Goal: Task Accomplishment & Management: Use online tool/utility

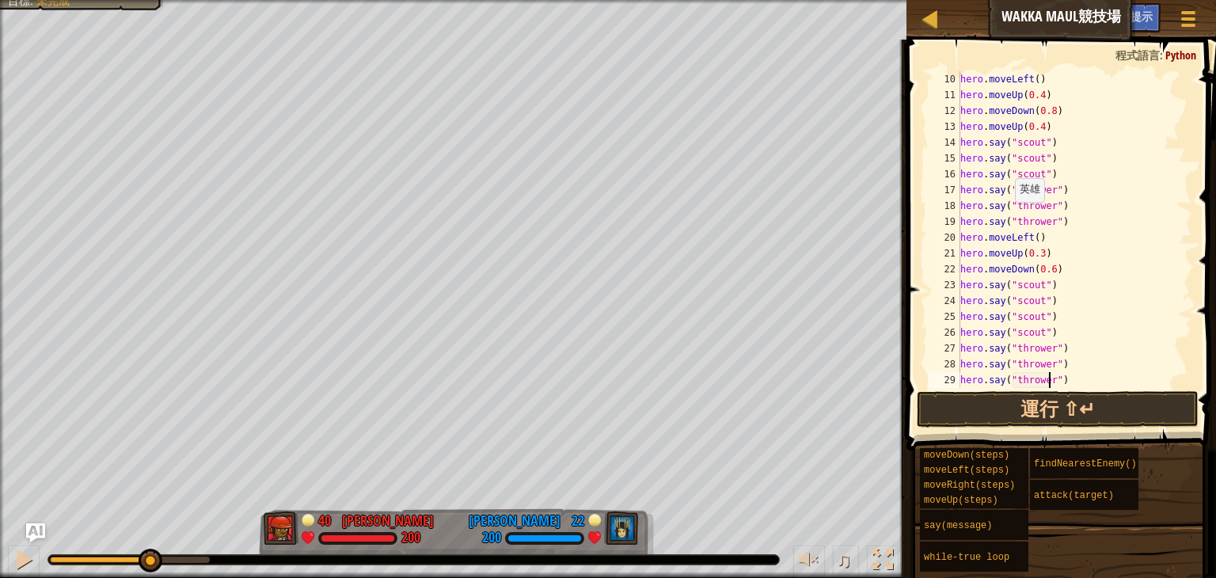
scroll to position [174, 0]
click at [1070, 399] on button "運行 ⇧↵" at bounding box center [1058, 409] width 282 height 36
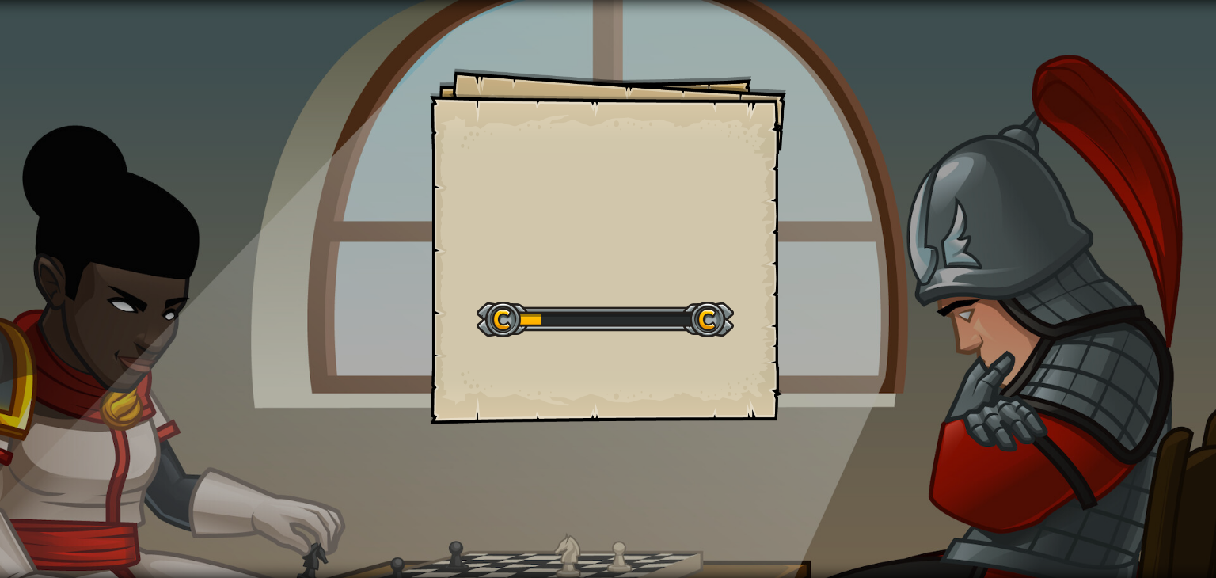
click at [829, 343] on div "Goals Start Level 從伺服器載入失敗 您將需要訂閱來開啟這關。 訂閱 您需要加入一個課程來遊玩此關卡。 回到我的課程 詢問您的老師來分派一個授…" at bounding box center [608, 289] width 1216 height 578
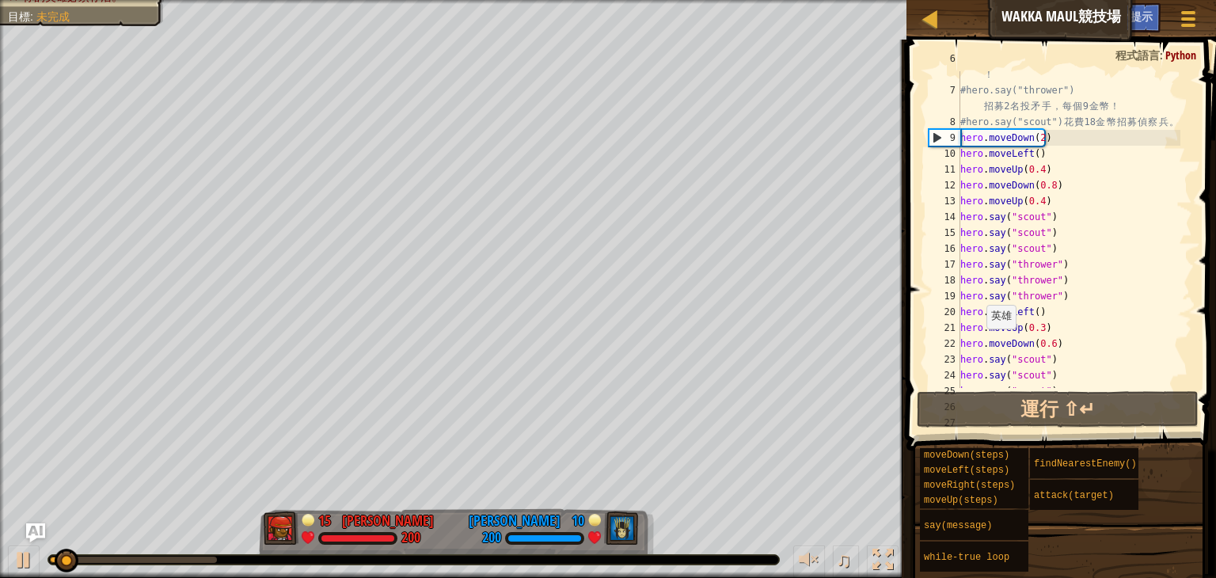
scroll to position [101, 0]
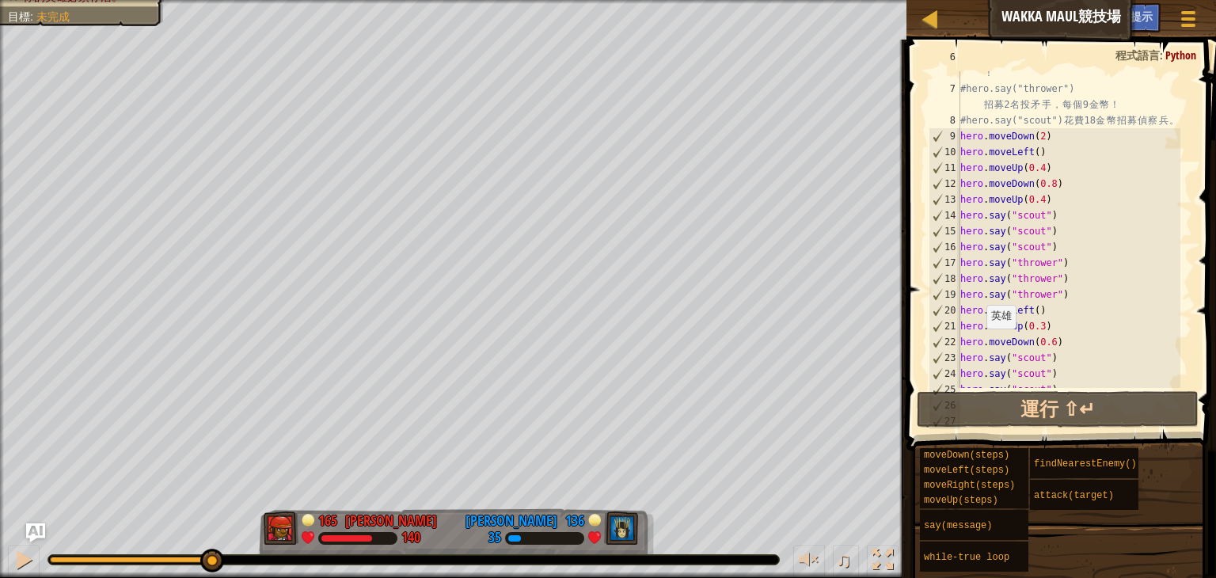
click at [211, 557] on div "0:26.7 現在： 0:03.6 最大值： 0:27.9" at bounding box center [133, 560] width 167 height 6
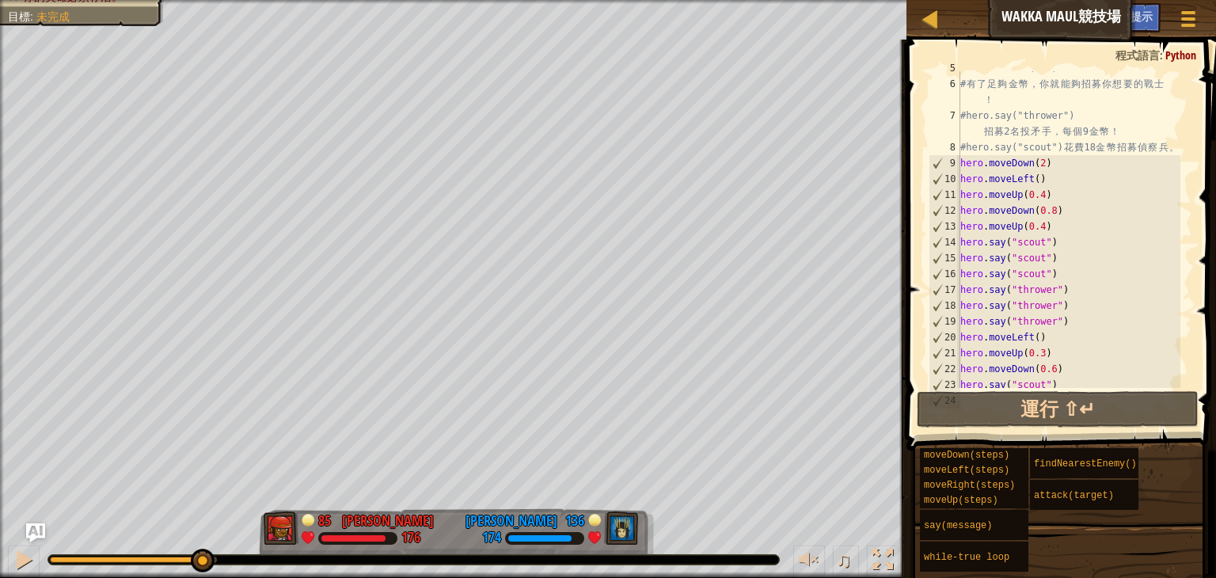
scroll to position [190, 0]
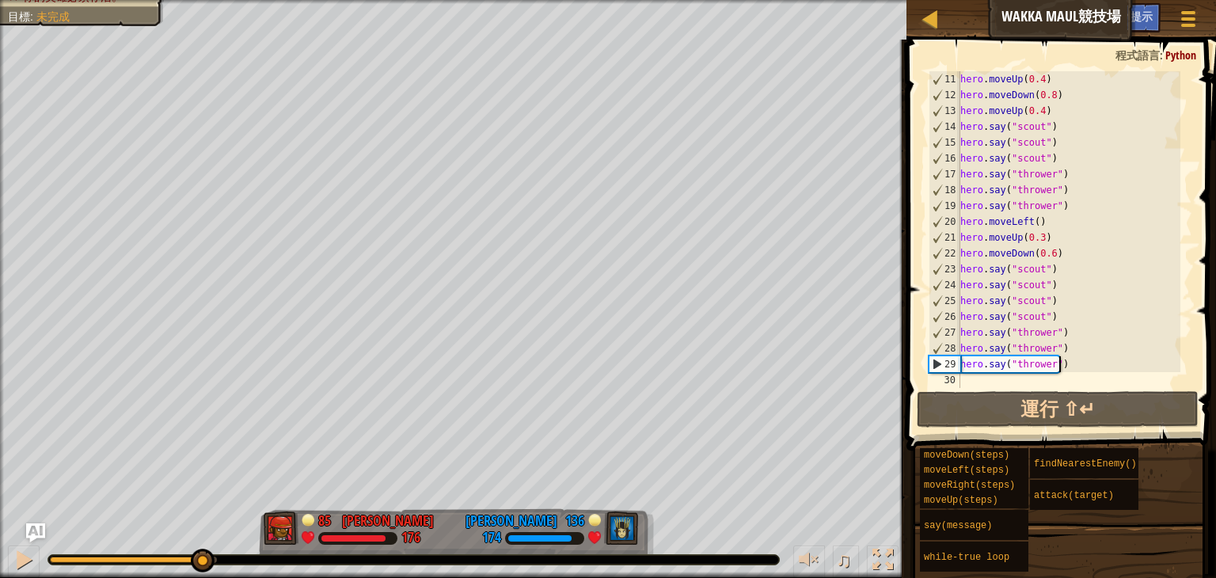
click at [1091, 367] on div "hero . moveUp ( 0.4 ) hero . moveDown ( 0.8 ) hero . moveUp ( 0.4 ) hero . say …" at bounding box center [1068, 245] width 223 height 348
drag, startPoint x: 1012, startPoint y: 379, endPoint x: 1014, endPoint y: 352, distance: 26.2
click at [1014, 352] on div "hero . moveUp ( 0.4 ) hero . moveDown ( 0.8 ) hero . moveUp ( 0.4 ) hero . say …" at bounding box center [1068, 245] width 223 height 348
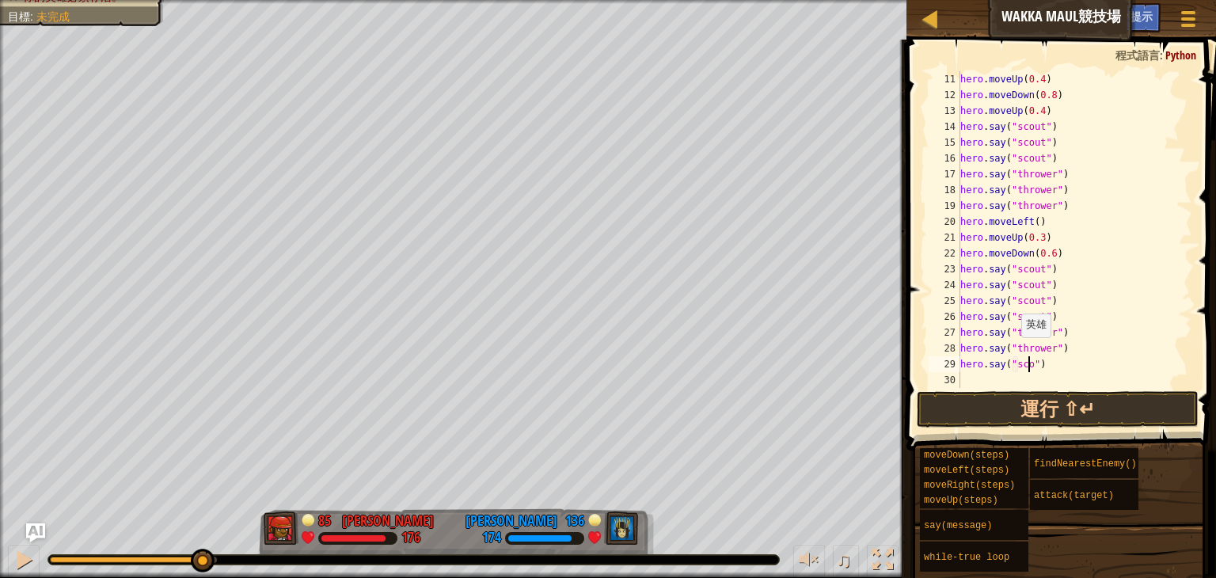
type textarea "hero.say("scout")"
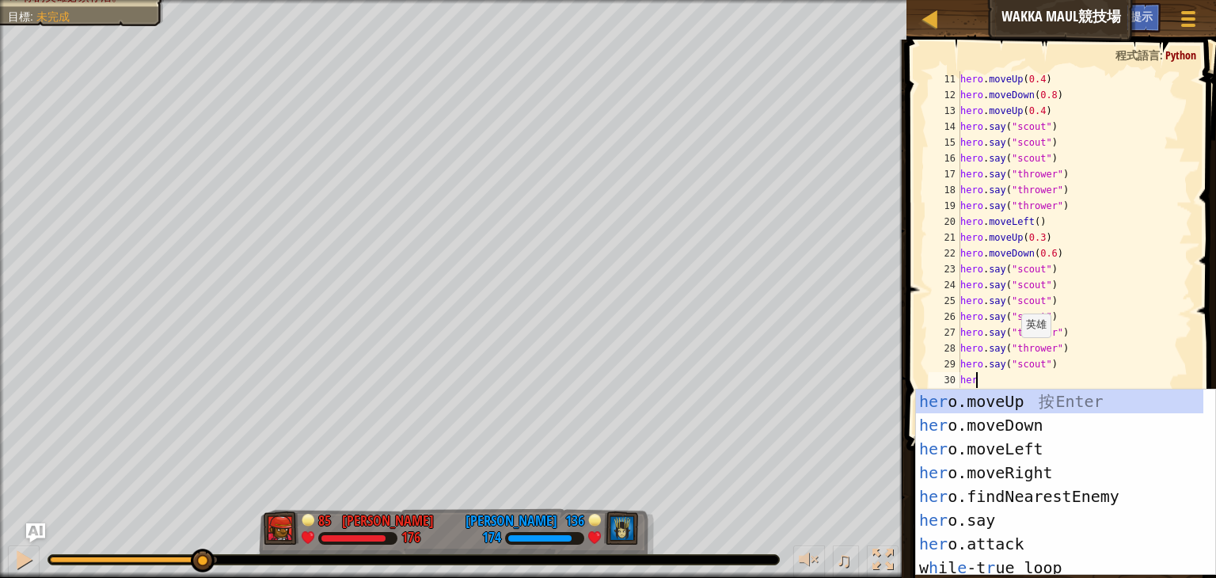
scroll to position [7, 0]
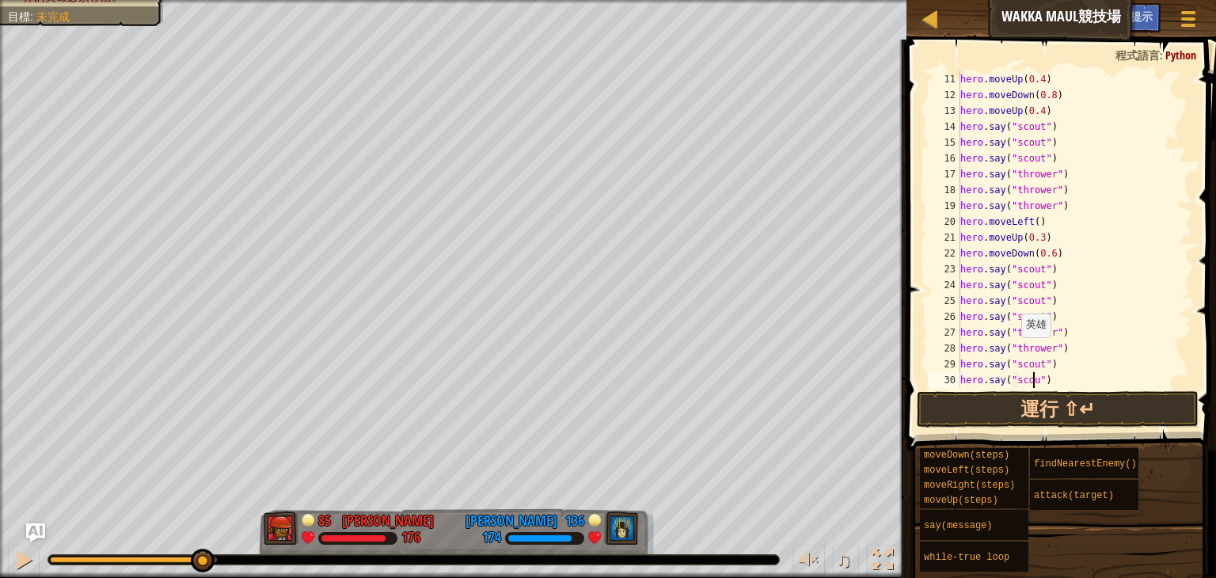
type textarea "hero.say("scout")"
type textarea "hero.say("thrower")"
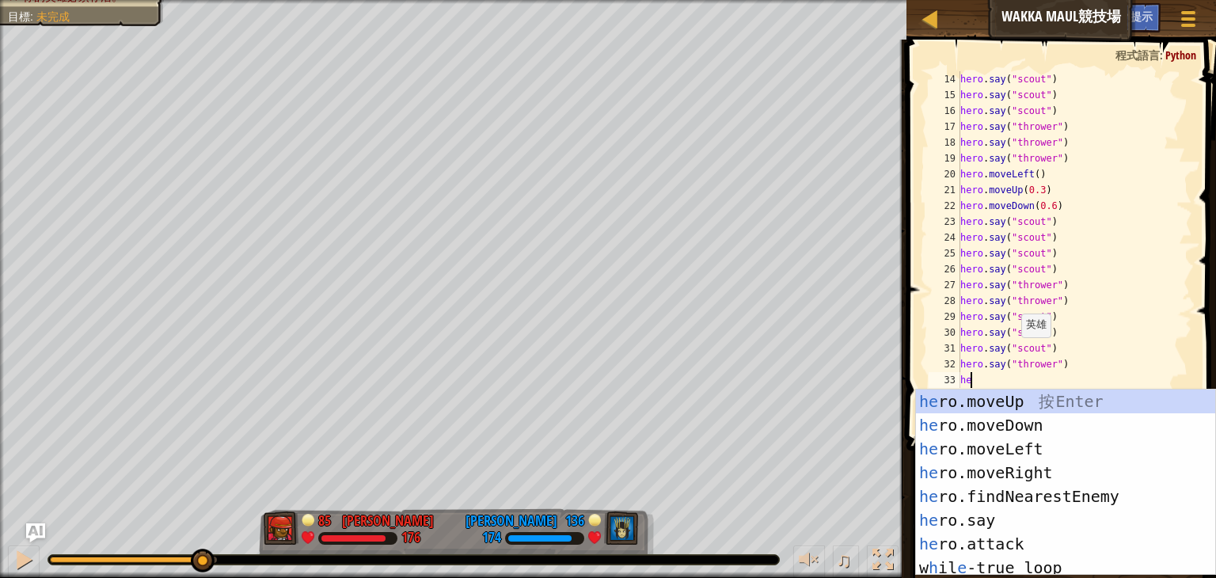
scroll to position [7, 0]
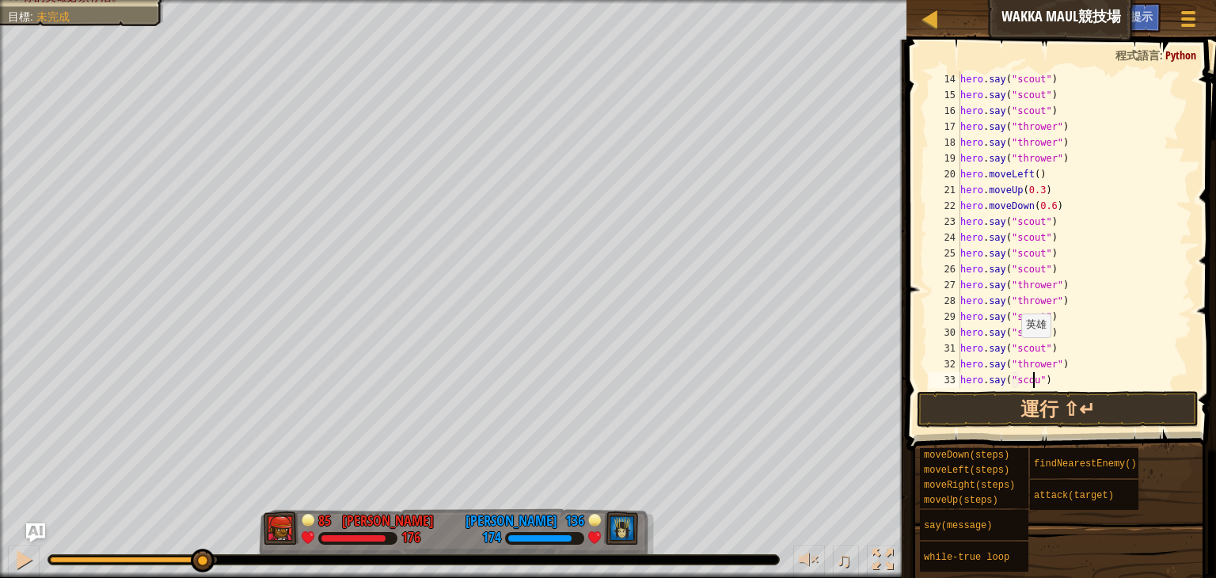
type textarea "hero.say("scout")"
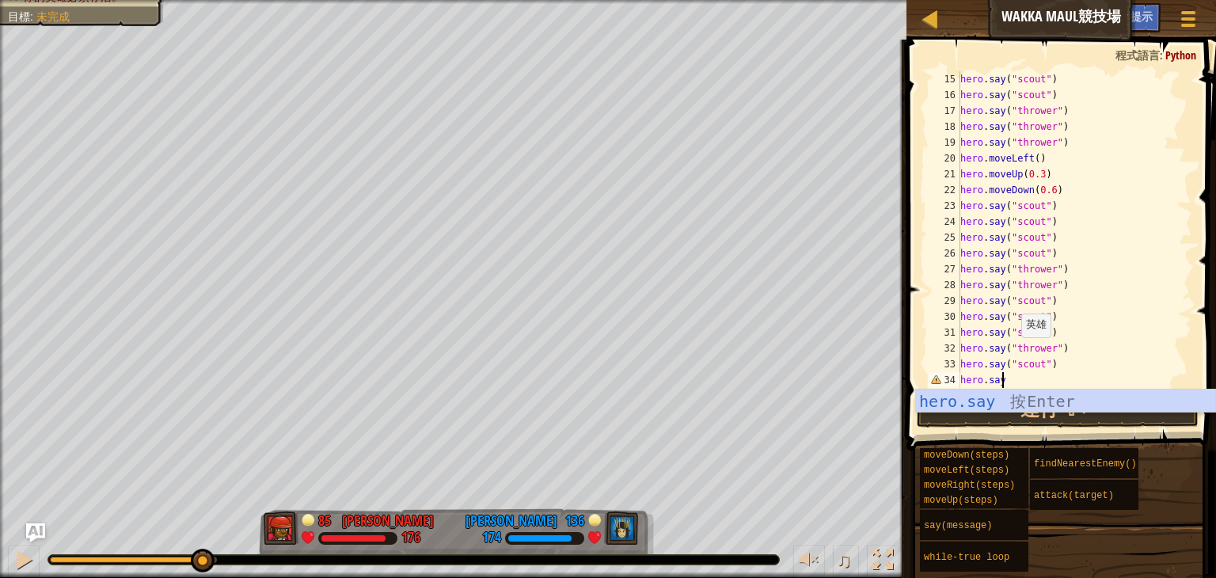
scroll to position [7, 2]
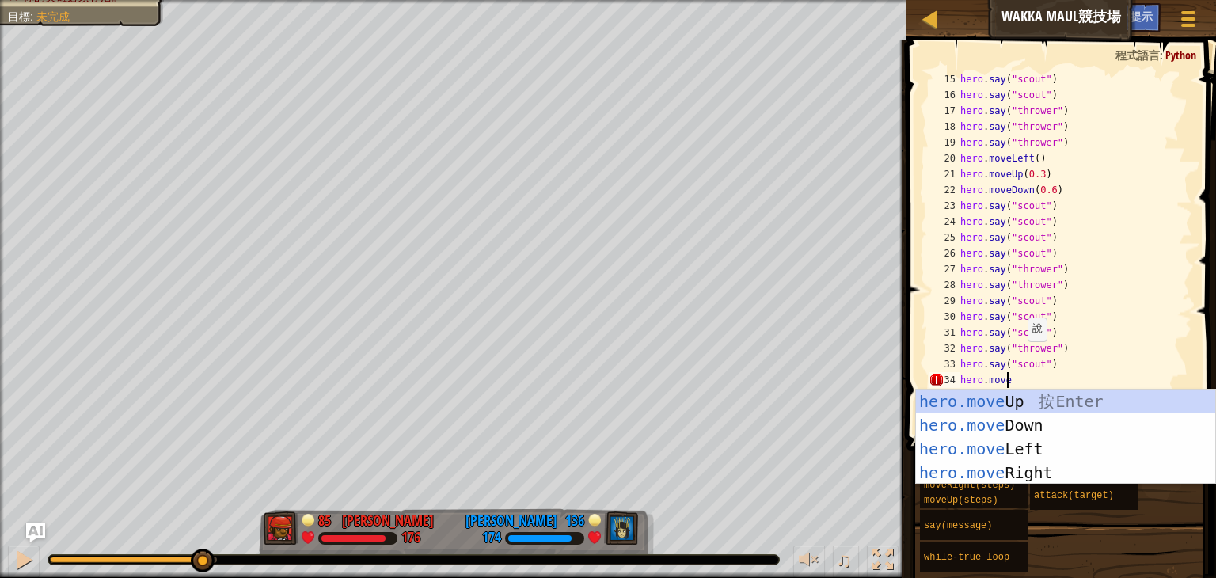
type textarea "hero.moveu"
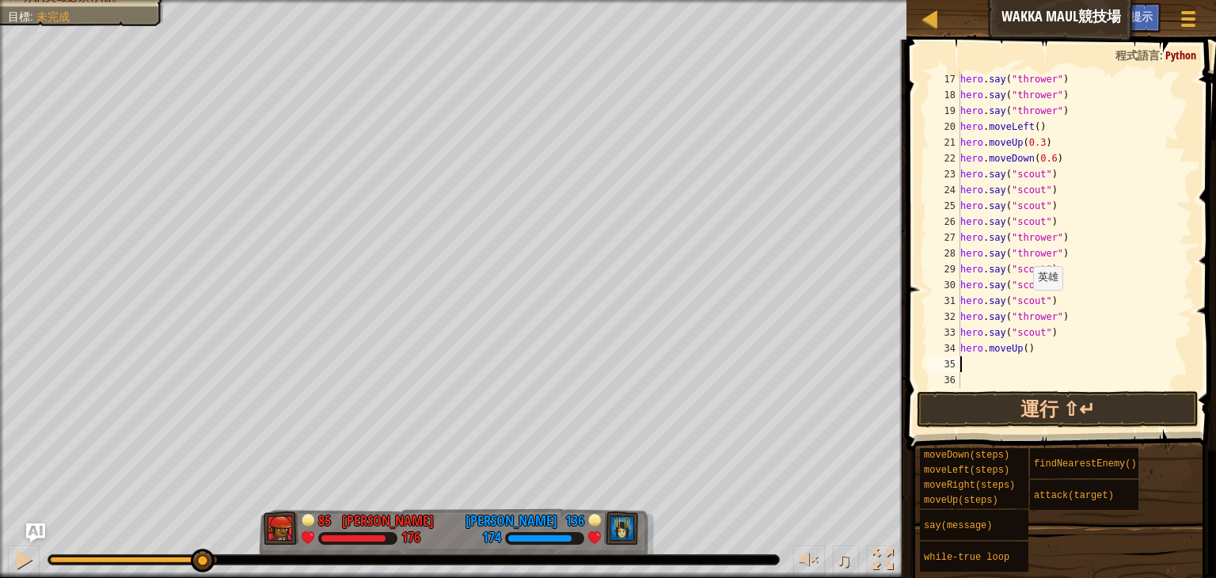
scroll to position [285, 0]
click at [1024, 348] on div "hero . say ( "thrower" ) hero . say ( "thrower" ) hero . say ( "thrower" ) hero…" at bounding box center [1068, 245] width 223 height 348
type textarea "hero.moveUp(3)"
click at [985, 371] on div "hero . say ( "thrower" ) hero . say ( "thrower" ) hero . say ( "thrower" ) hero…" at bounding box center [1068, 245] width 223 height 348
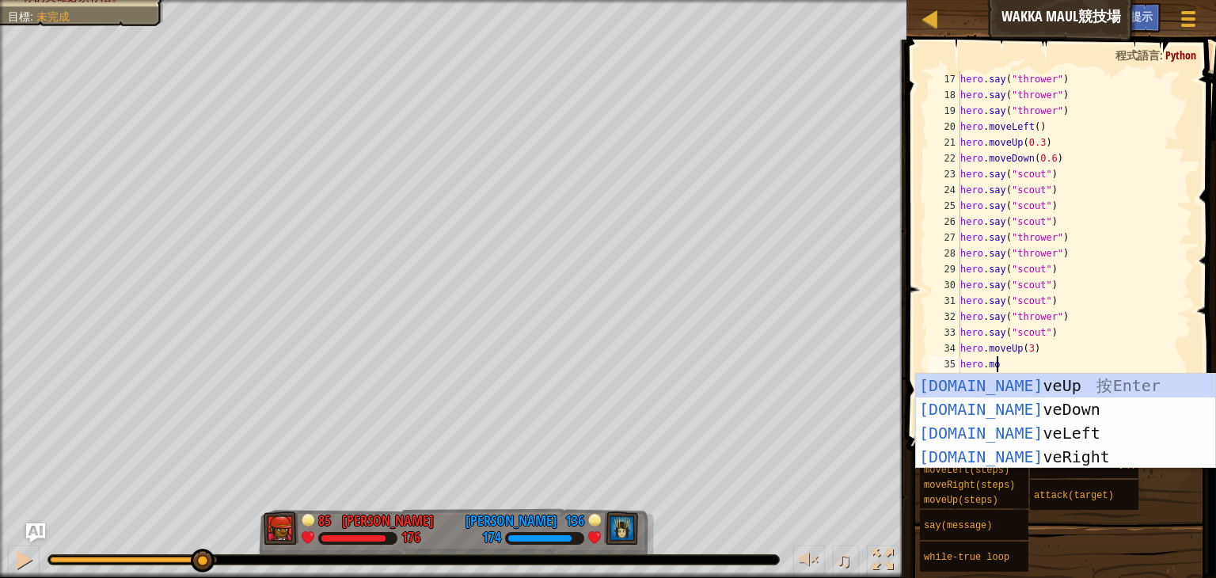
scroll to position [0, 0]
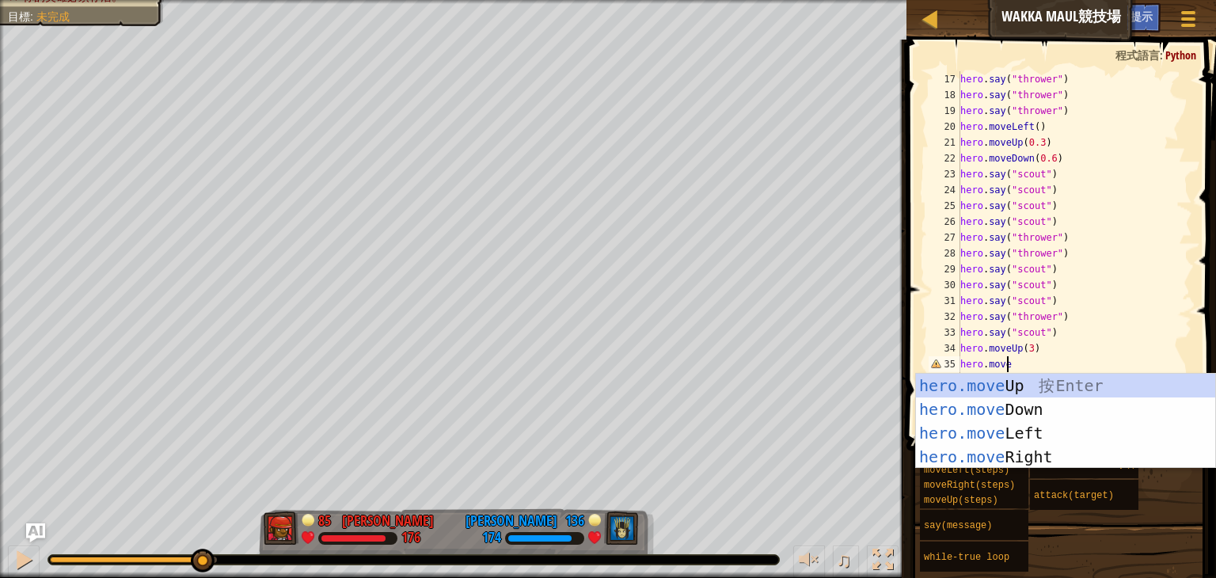
type textarea "hero.mover"
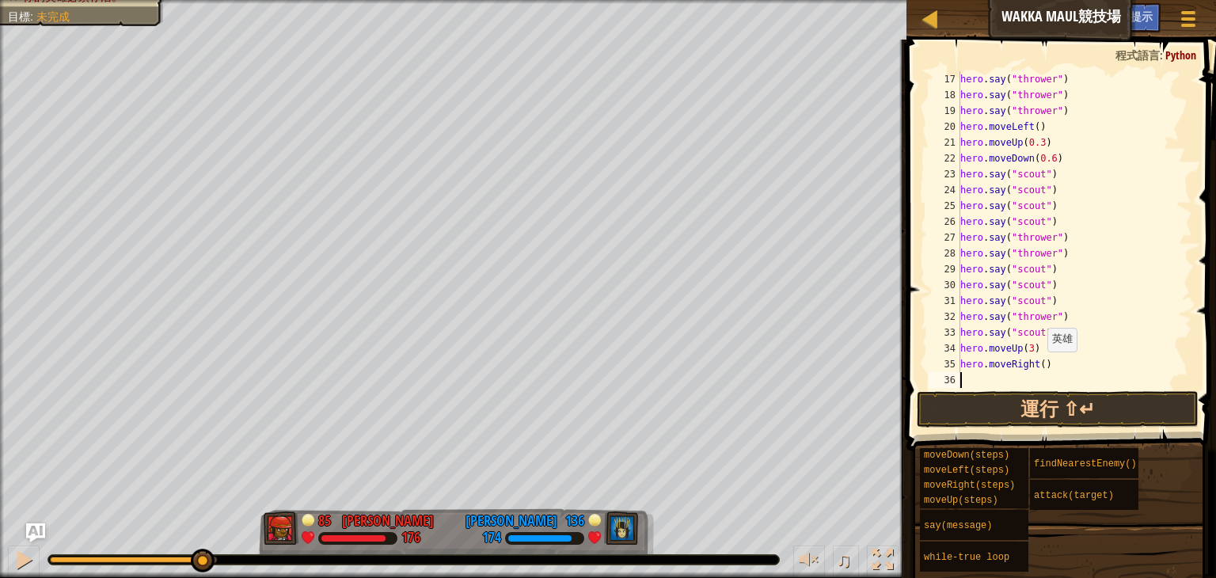
click at [1039, 367] on div "hero . say ( "thrower" ) hero . say ( "thrower" ) hero . say ( "thrower" ) hero…" at bounding box center [1068, 245] width 223 height 348
type textarea "hero.moveRight(0.5)"
click at [1014, 377] on div "hero . say ( "thrower" ) hero . say ( "thrower" ) hero . say ( "thrower" ) hero…" at bounding box center [1068, 245] width 223 height 348
type textarea "hero.attack("d")"
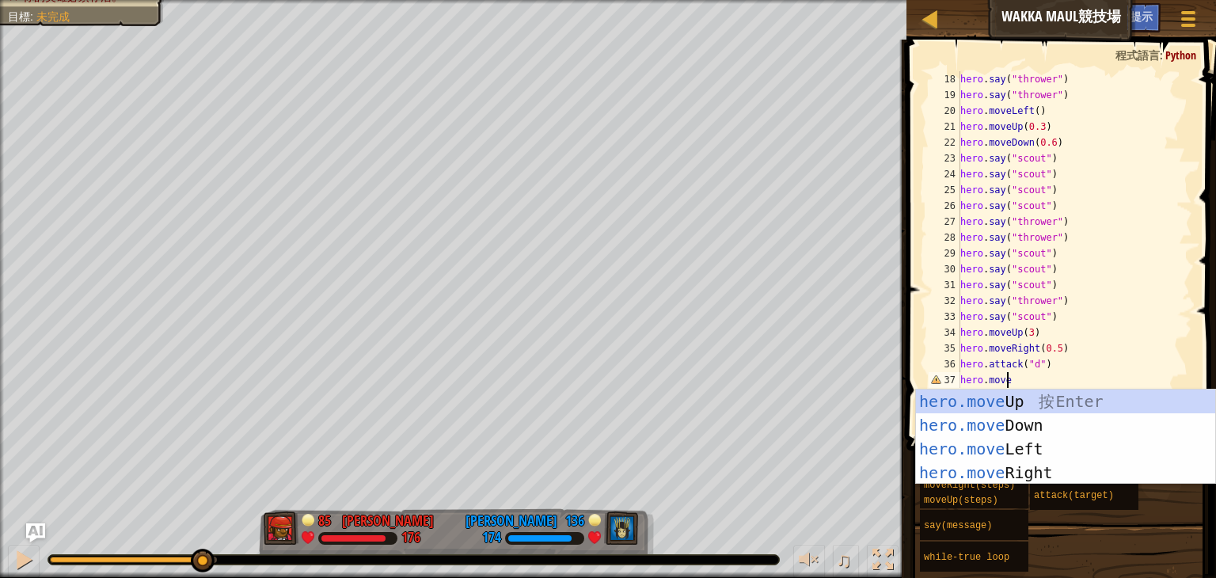
type textarea "hero.movel"
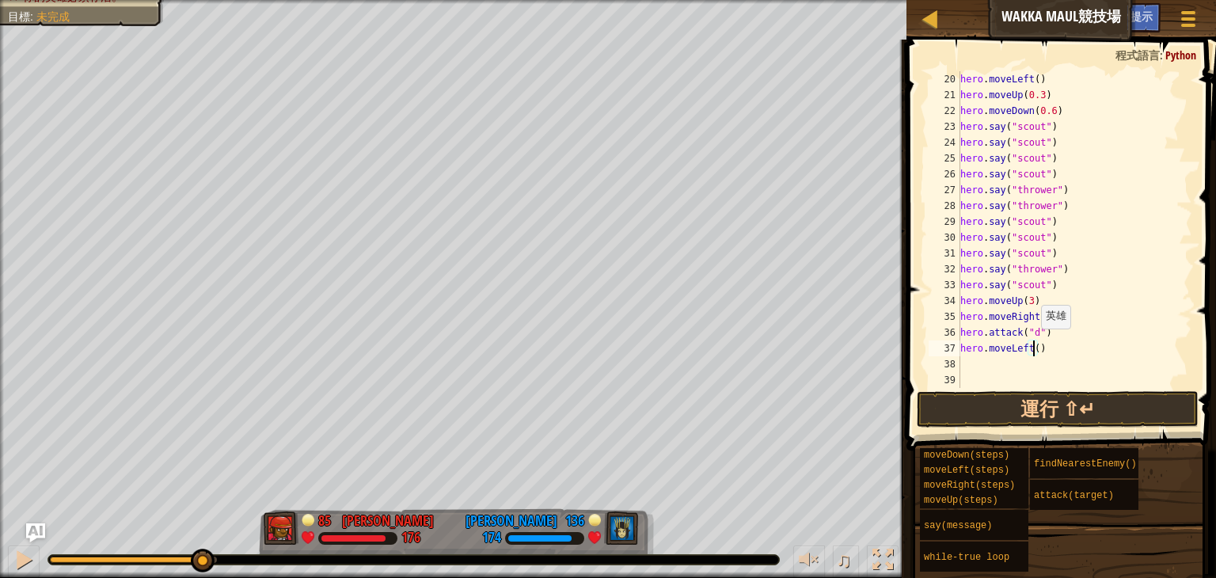
click at [1033, 344] on div "hero . moveLeft ( ) hero . moveUp ( 0.3 ) hero . moveDown ( 0.6 ) hero . say ( …" at bounding box center [1068, 245] width 223 height 348
type textarea "hero.moveLeft(3.5)"
click at [1027, 366] on div "hero . moveLeft ( ) hero . moveUp ( 0.3 ) hero . moveDown ( 0.6 ) hero . say ( …" at bounding box center [1068, 245] width 223 height 348
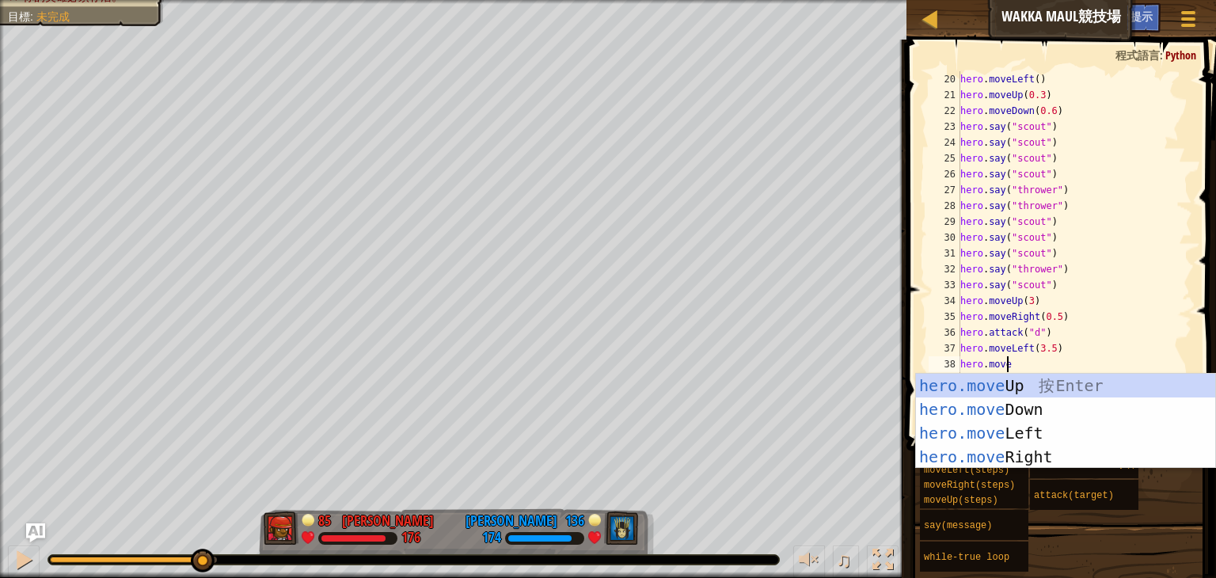
type textarea "hero.moved"
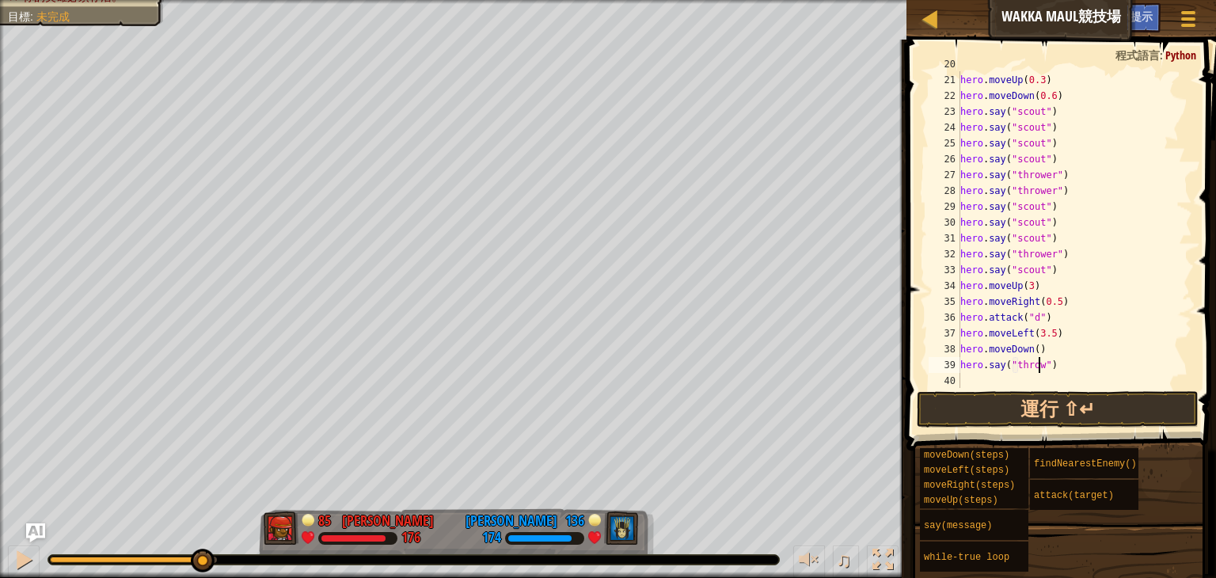
scroll to position [7, 6]
type textarea "hero.say("thrower")"
type textarea "hero.say("scout")"
type textarea "hero.attack("b")"
type textarea "hero.attack("c")"
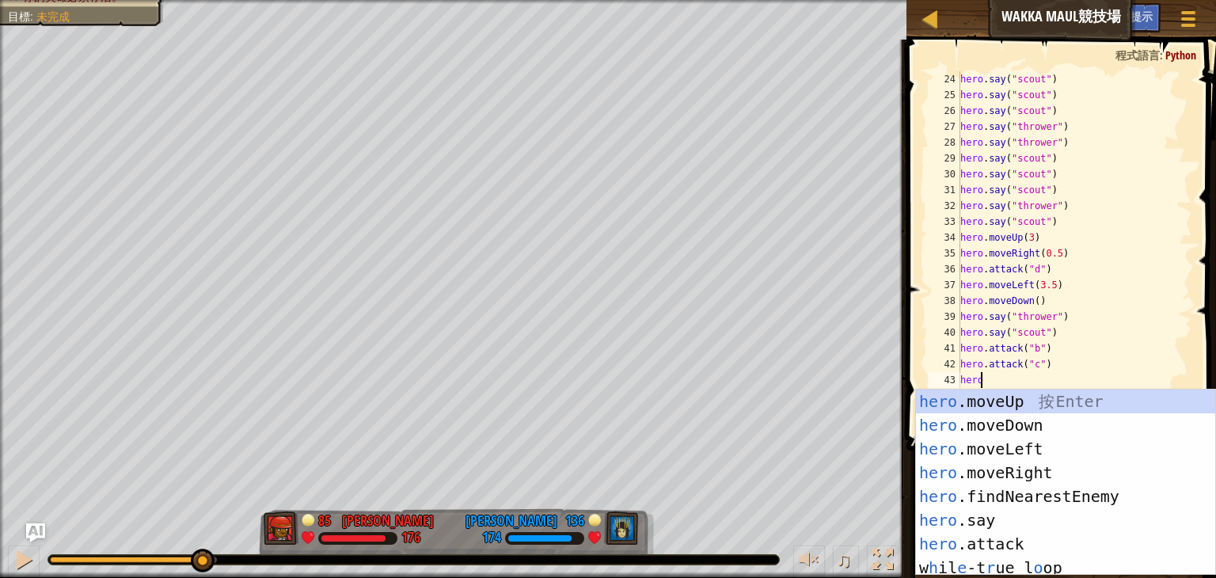
type textarea "hero."
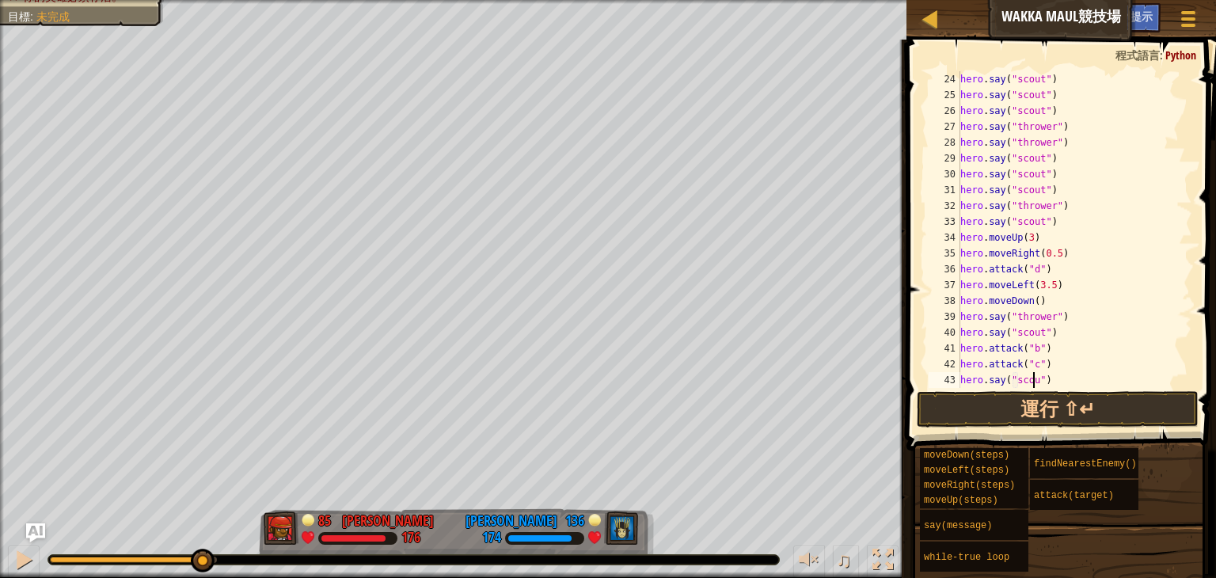
type textarea "hero.say("scout")"
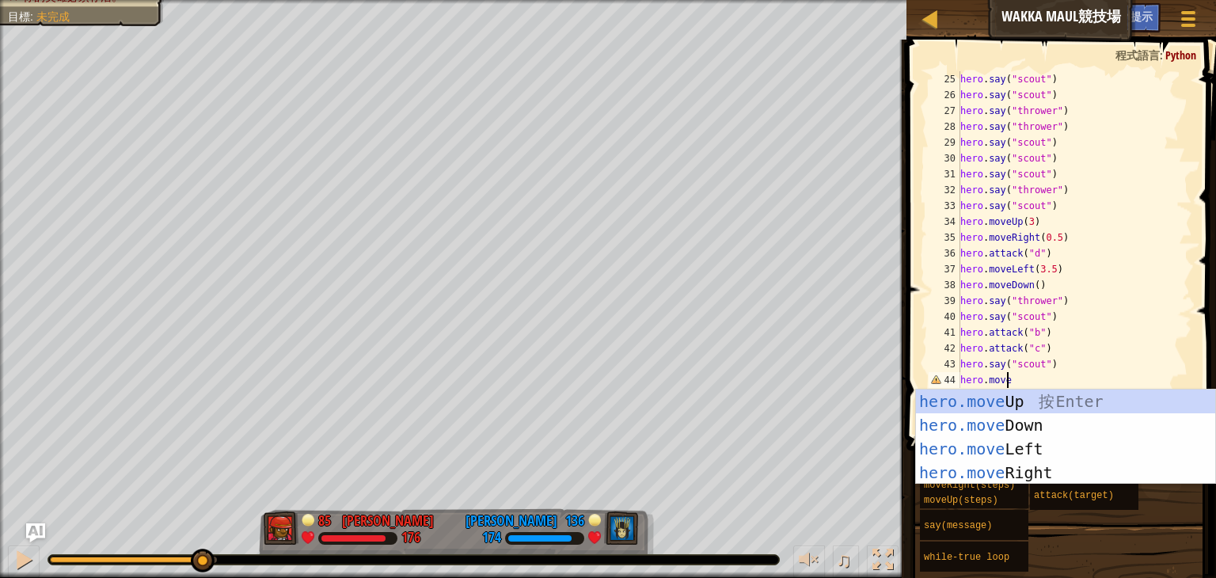
type textarea "hero.mover"
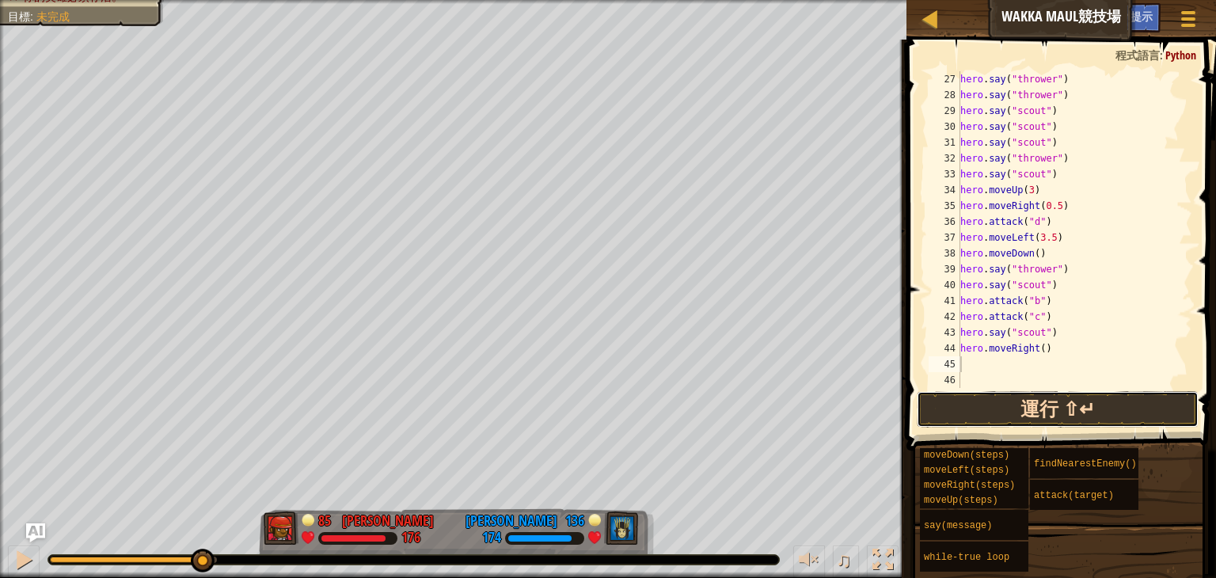
click at [1121, 414] on button "運行 ⇧↵" at bounding box center [1058, 409] width 282 height 36
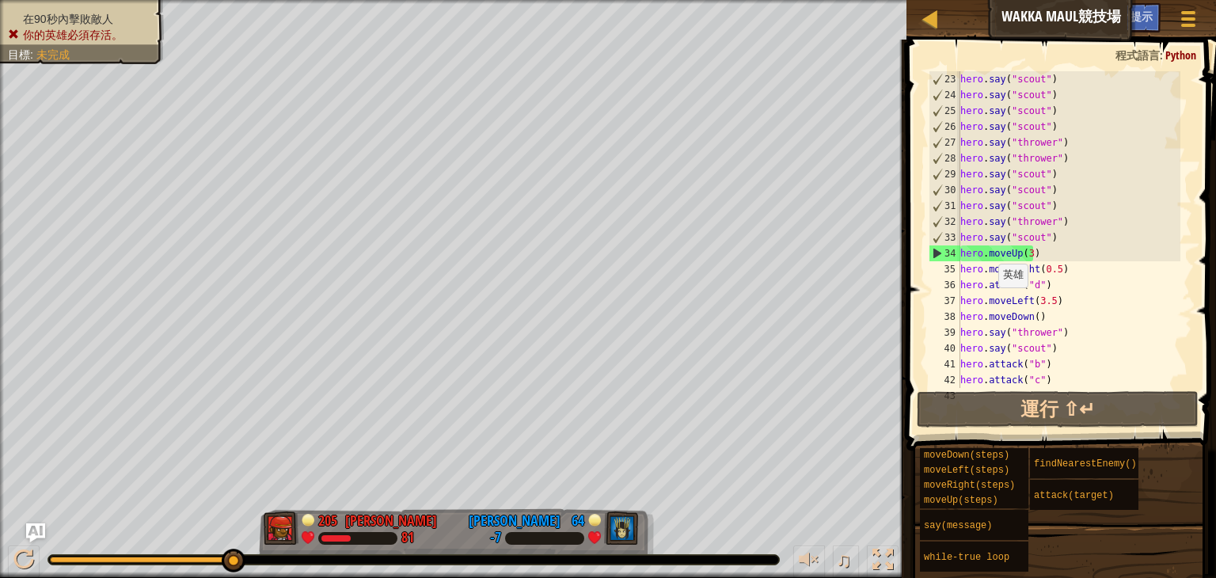
scroll to position [348, 0]
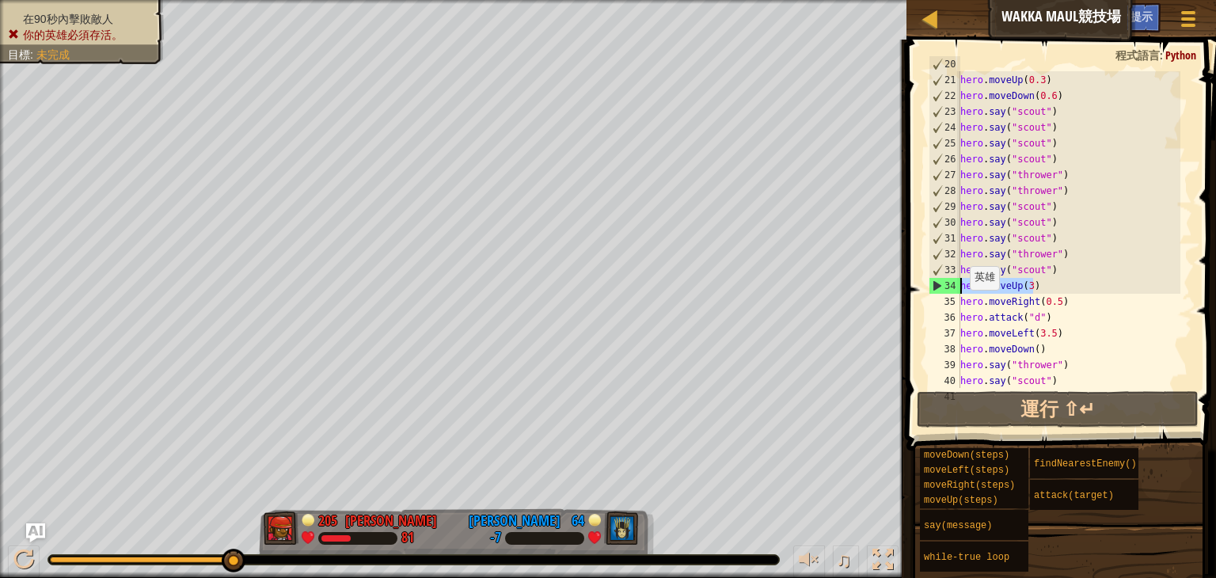
drag, startPoint x: 1042, startPoint y: 289, endPoint x: 962, endPoint y: 291, distance: 80.0
click at [962, 291] on div "hero . moveLeft ( ) hero . moveUp ( 0.3 ) hero . moveDown ( 0.6 ) hero . say ( …" at bounding box center [1068, 230] width 223 height 348
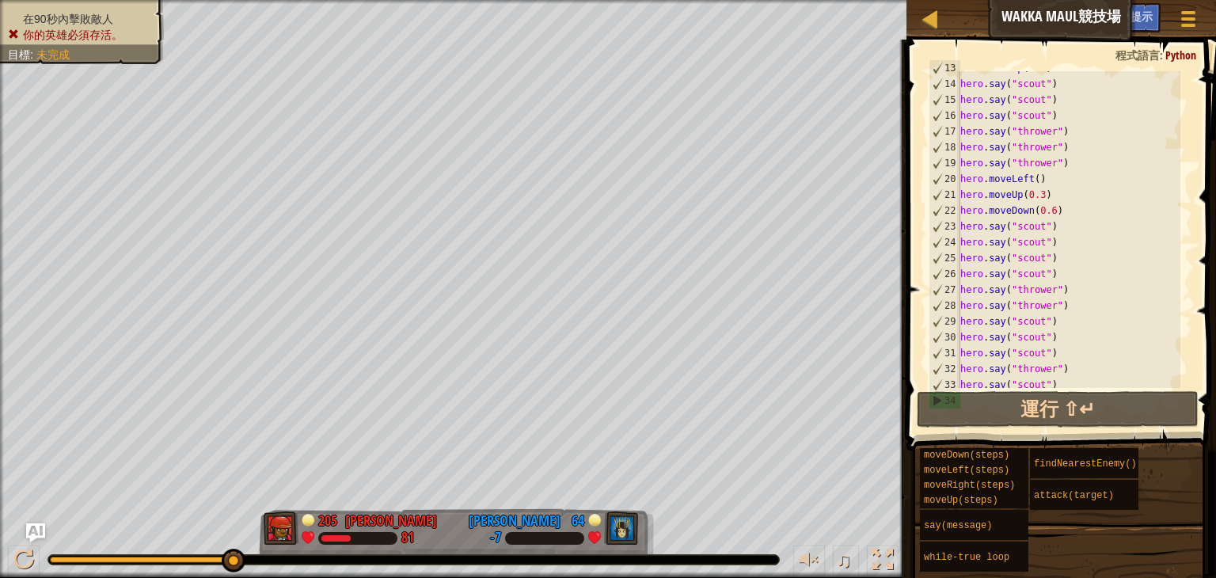
scroll to position [234, 0]
click at [1066, 210] on div "hero . moveUp ( 0.4 ) hero . say ( "scout" ) hero . say ( "scout" ) hero . say …" at bounding box center [1068, 233] width 223 height 348
type textarea "hero.moveDown(0.6)"
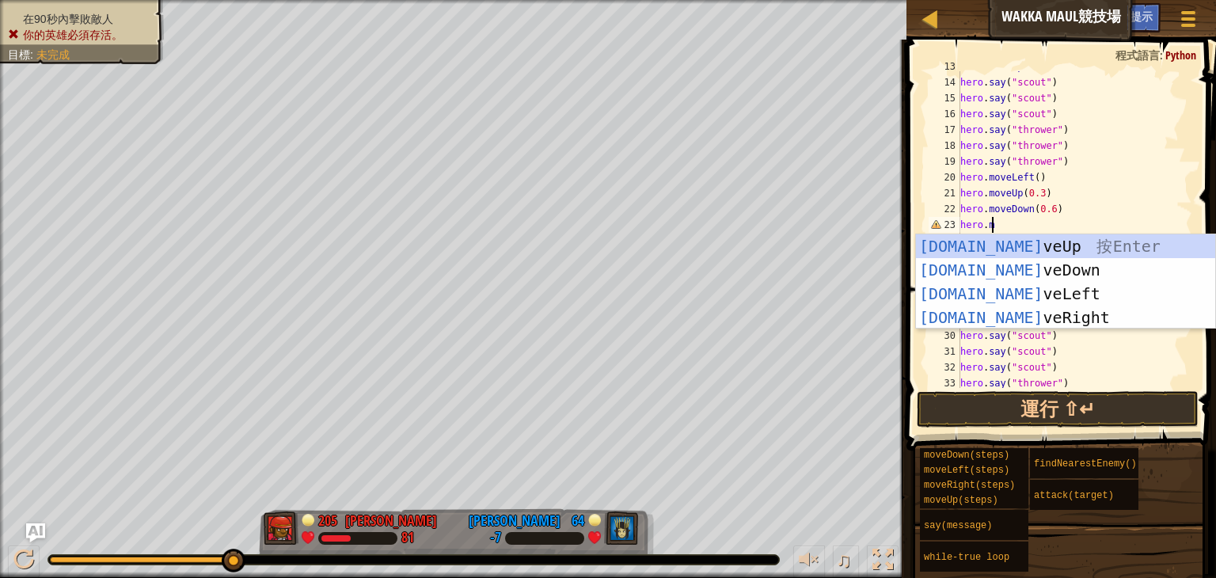
scroll to position [7, 0]
type textarea "h"
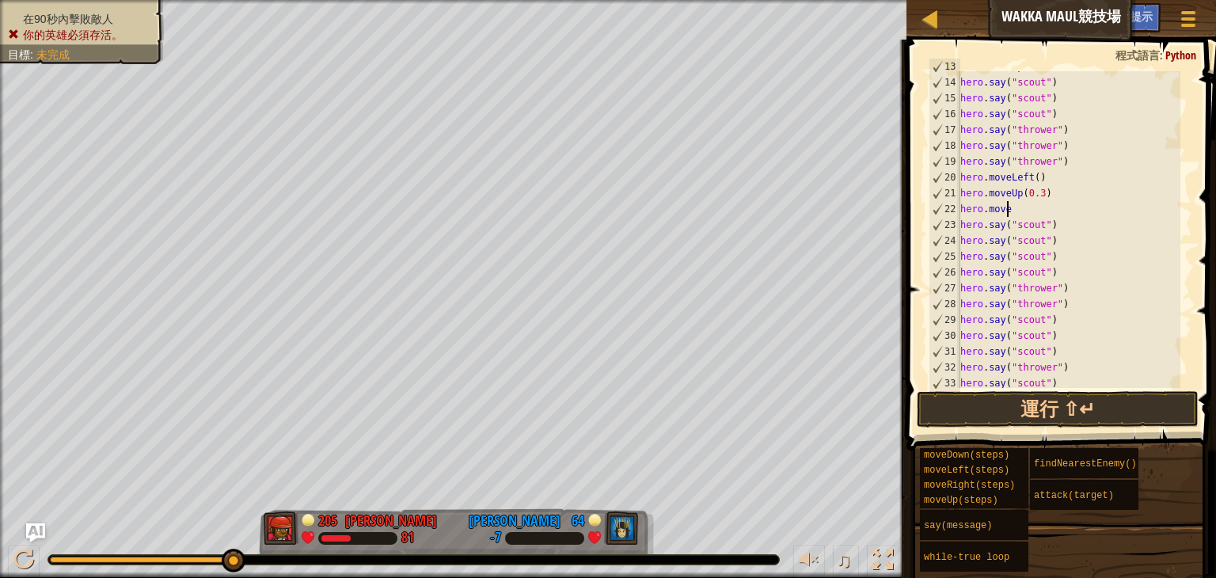
type textarea "h"
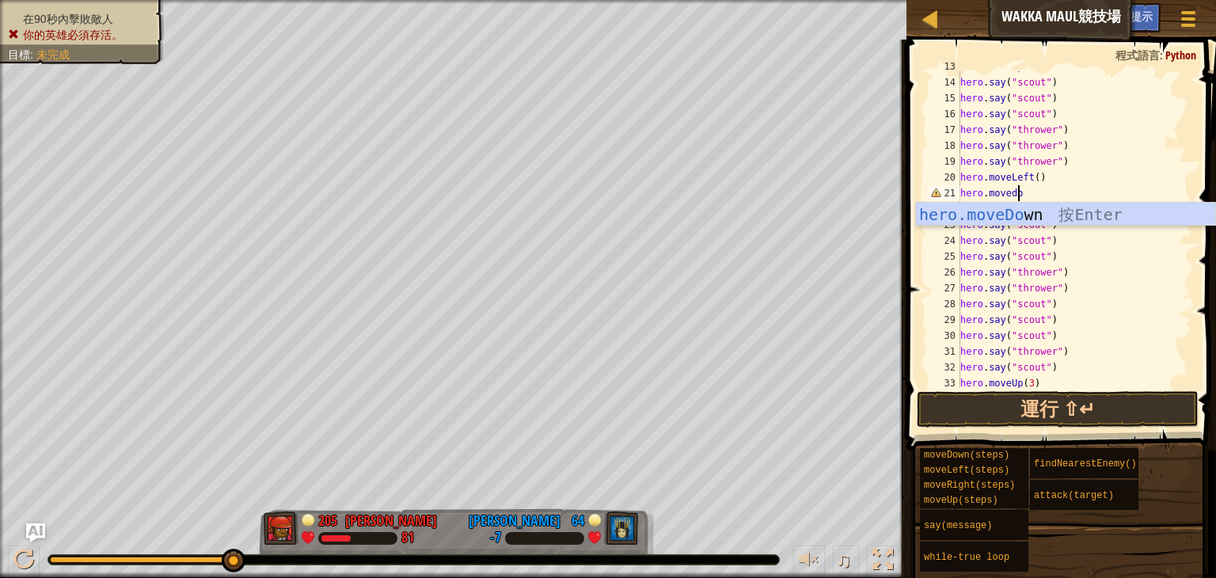
scroll to position [7, 4]
type textarea "hero.movedown"
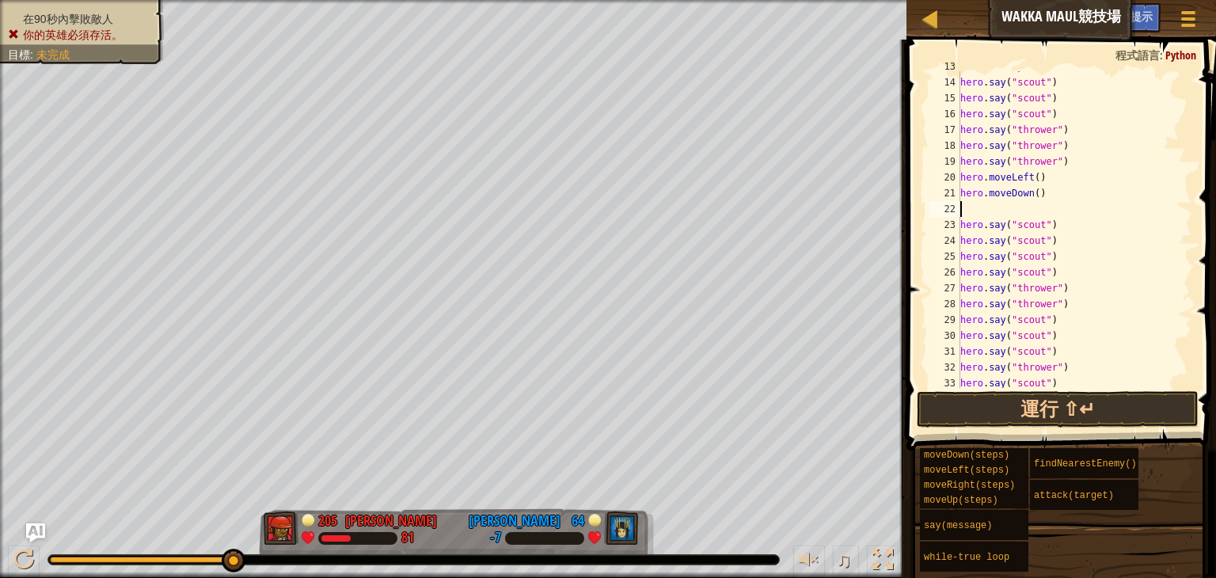
scroll to position [7, 0]
type textarea "hero.moveDown(0.3)"
type textarea "hero.say("scout")"
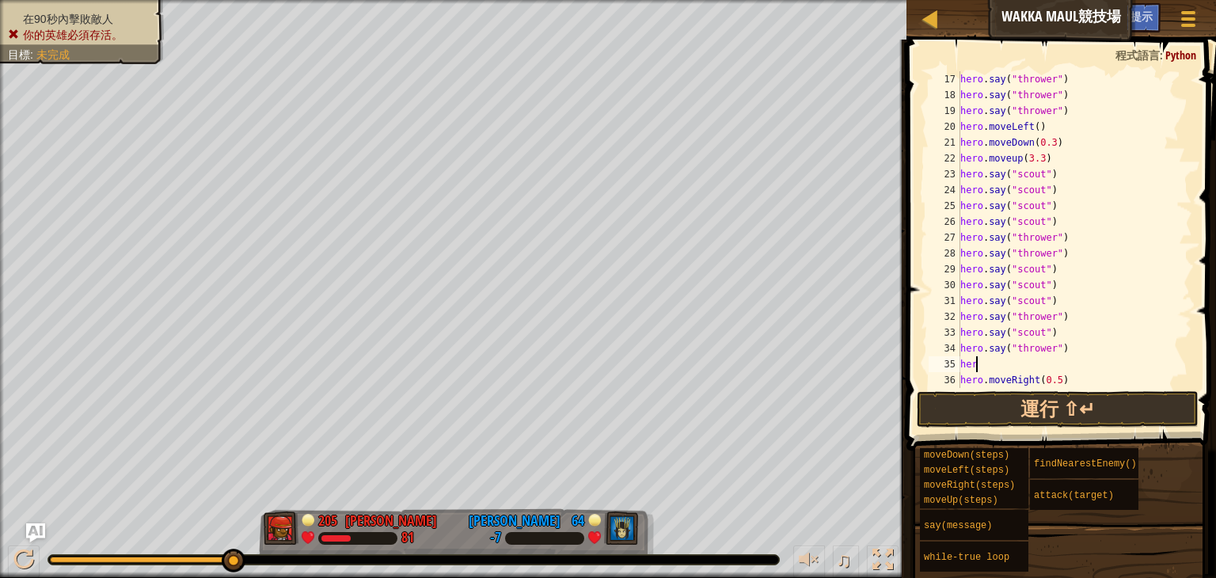
type textarea "h"
type textarea "hero.moveRight()"
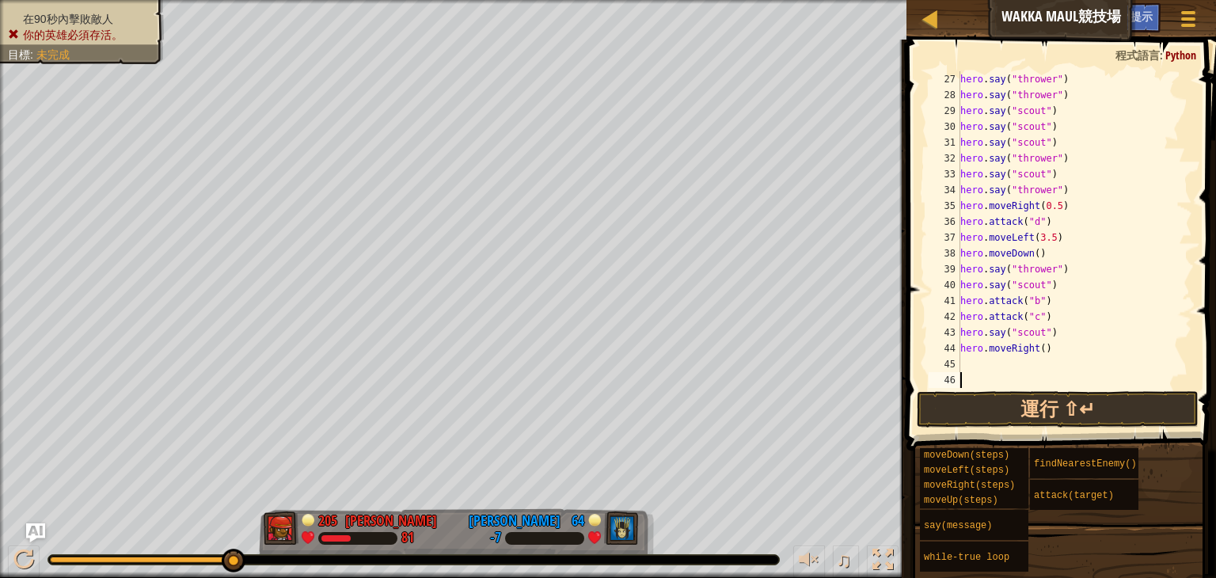
scroll to position [443, 0]
click at [1045, 416] on button "運行 ⇧↵" at bounding box center [1058, 409] width 282 height 36
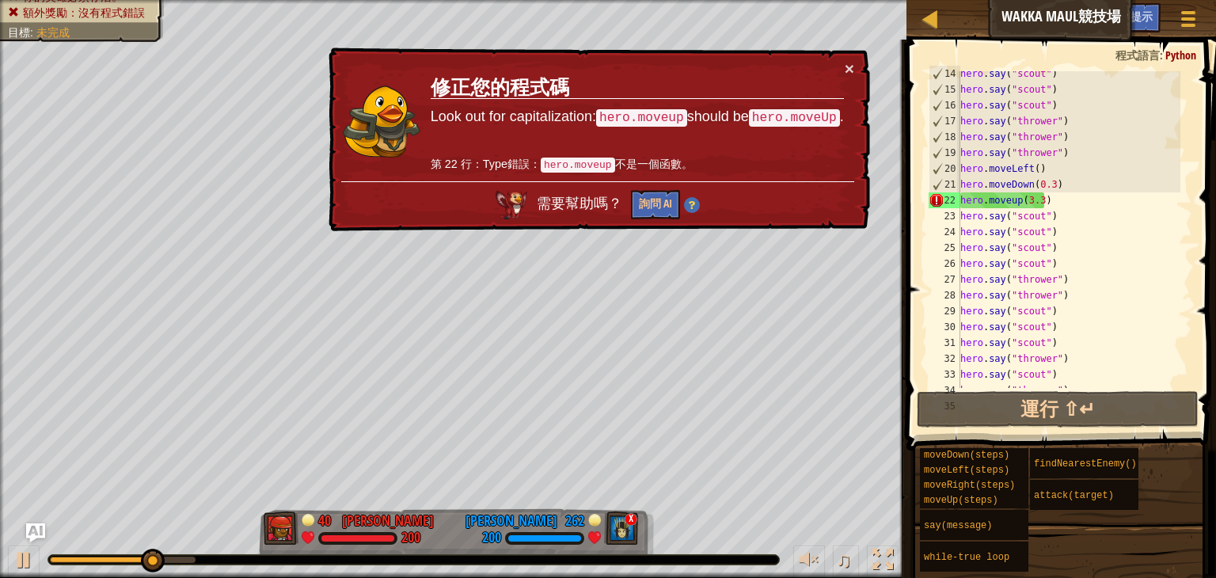
scroll to position [241, 0]
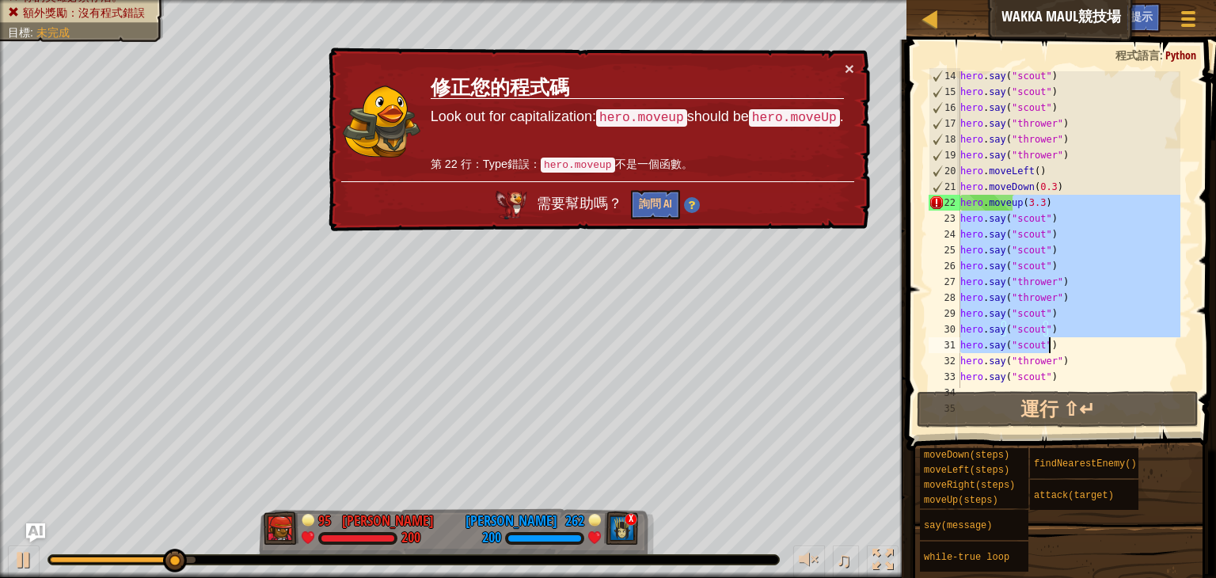
drag, startPoint x: 1014, startPoint y: 204, endPoint x: 1194, endPoint y: 352, distance: 234.0
click at [1194, 352] on div "14 15 16 17 18 19 20 21 22 23 24 25 26 27 28 29 30 31 32 33 34 35 hero . say ( …" at bounding box center [1059, 277] width 314 height 458
click at [1014, 201] on div "hero . say ( "scout" ) hero . say ( "scout" ) hero . say ( "scout" ) hero . say…" at bounding box center [1068, 229] width 223 height 317
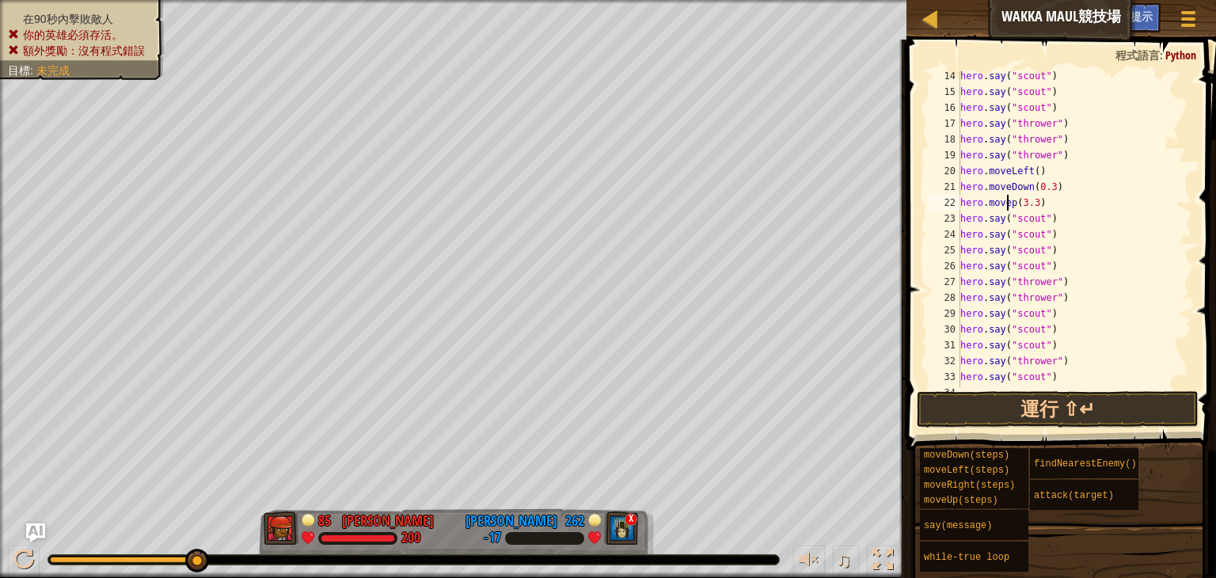
scroll to position [7, 4]
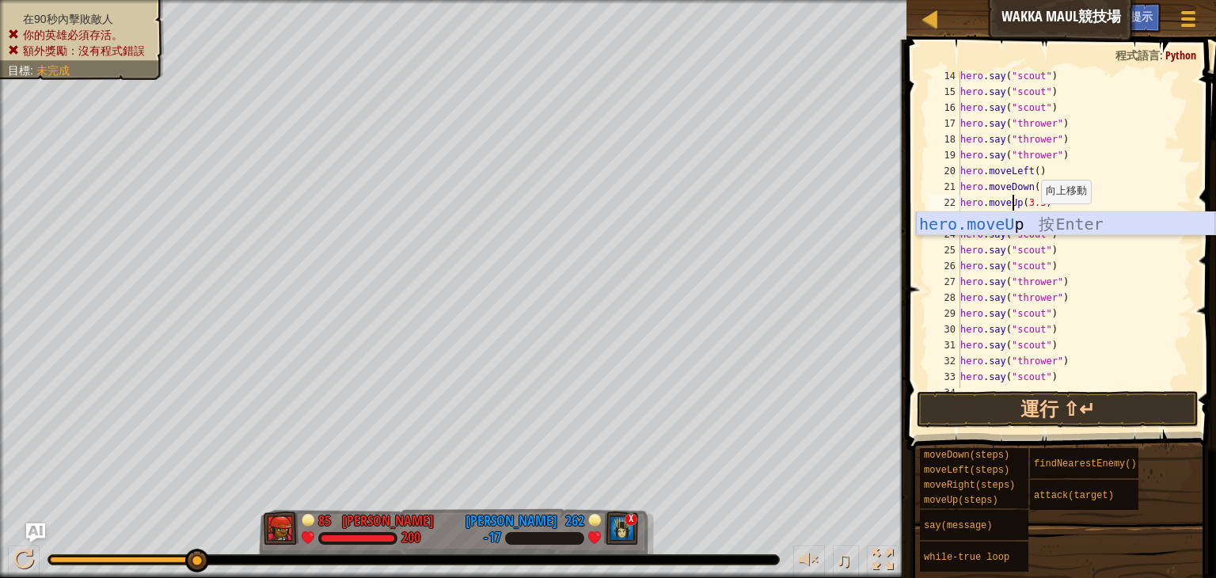
click at [1071, 223] on div "hero.moveU p 按 Enter" at bounding box center [1065, 247] width 299 height 71
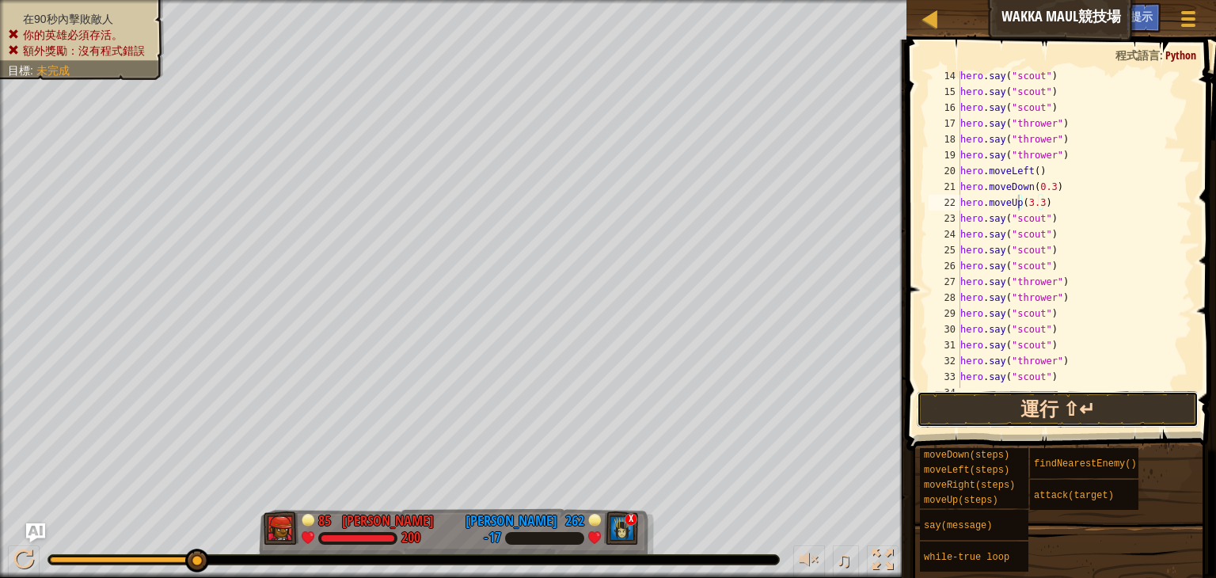
click at [1105, 417] on button "運行 ⇧↵" at bounding box center [1058, 409] width 282 height 36
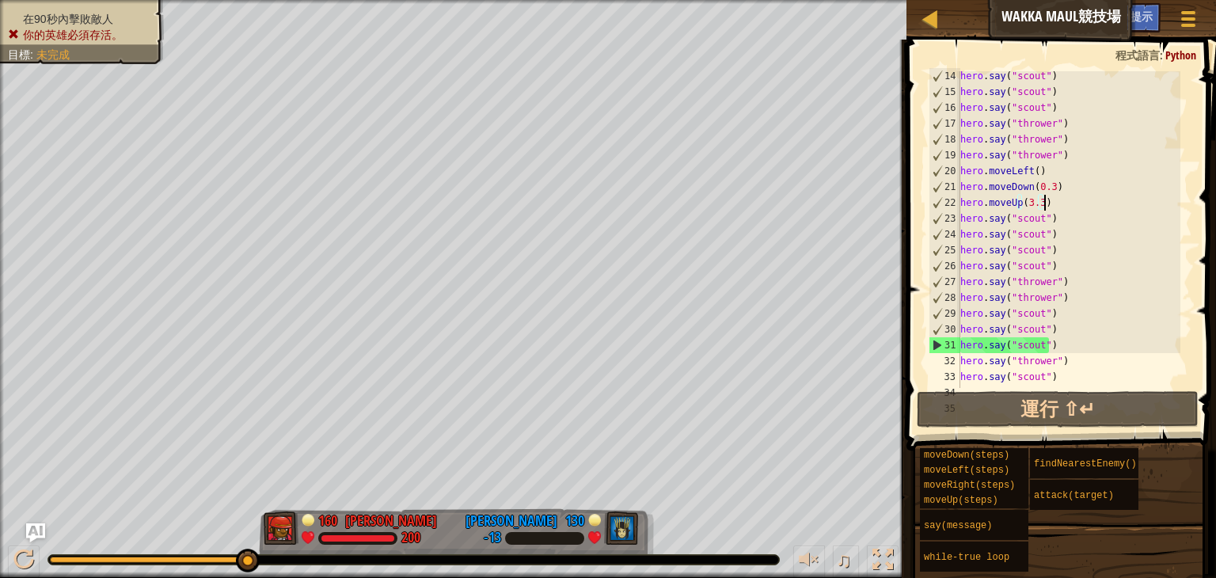
click at [1079, 204] on div "hero . say ( "scout" ) hero . say ( "scout" ) hero . say ( "scout" ) hero . say…" at bounding box center [1068, 242] width 223 height 348
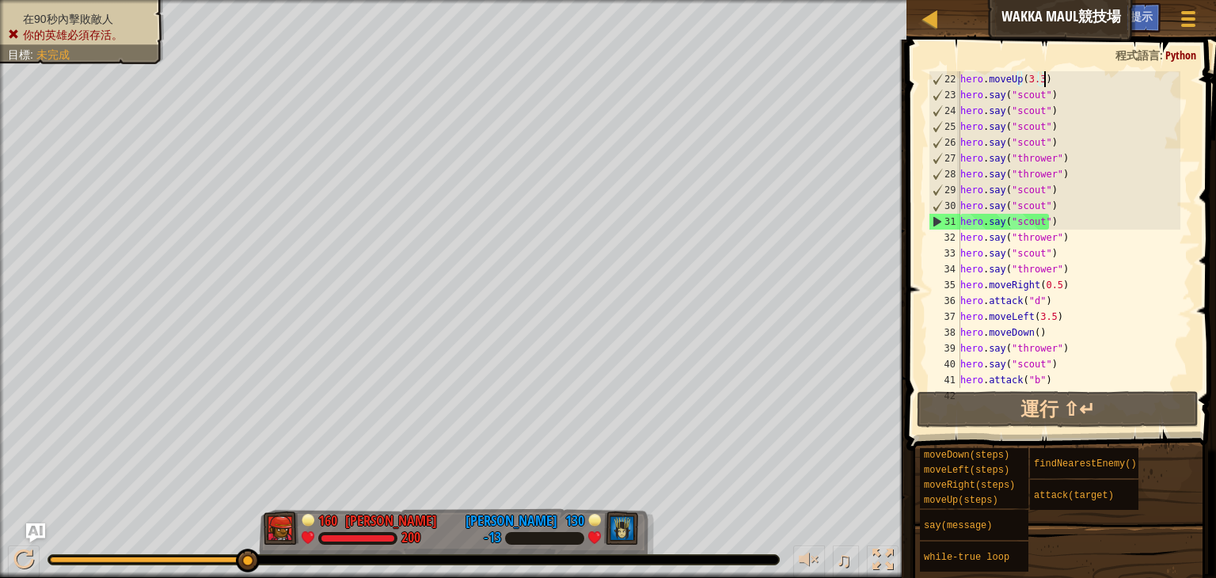
scroll to position [364, 0]
drag, startPoint x: 963, startPoint y: 285, endPoint x: 1051, endPoint y: 305, distance: 90.1
click at [1051, 305] on div "hero . moveUp ( 3.3 ) hero . say ( "scout" ) hero . say ( "scout" ) hero . say …" at bounding box center [1068, 245] width 223 height 348
type textarea "hero.moveRight(0.5) hero.attack("d")"
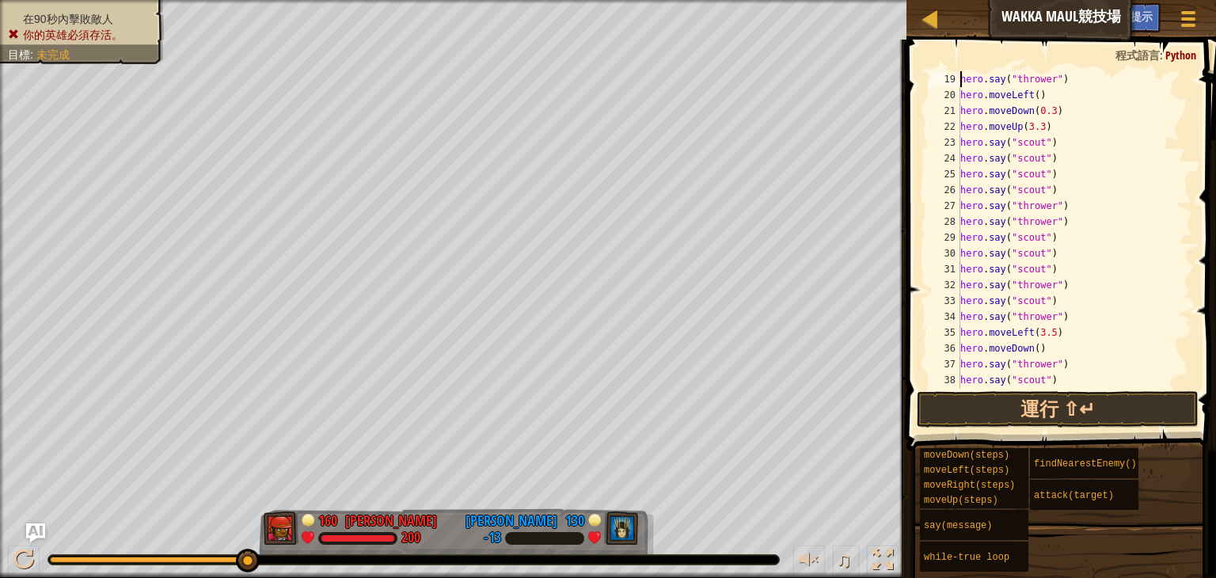
scroll to position [317, 0]
type textarea "hero.moveUp(3.3)"
paste textarea "hero.attack("d")"
drag, startPoint x: 1082, startPoint y: 428, endPoint x: 1071, endPoint y: 403, distance: 27.4
click at [1071, 403] on div "hero.attack("d") 19 20 21 22 23 24 25 26 27 28 29 30 31 32 33 34 35 36 37 38 39…" at bounding box center [1059, 277] width 314 height 458
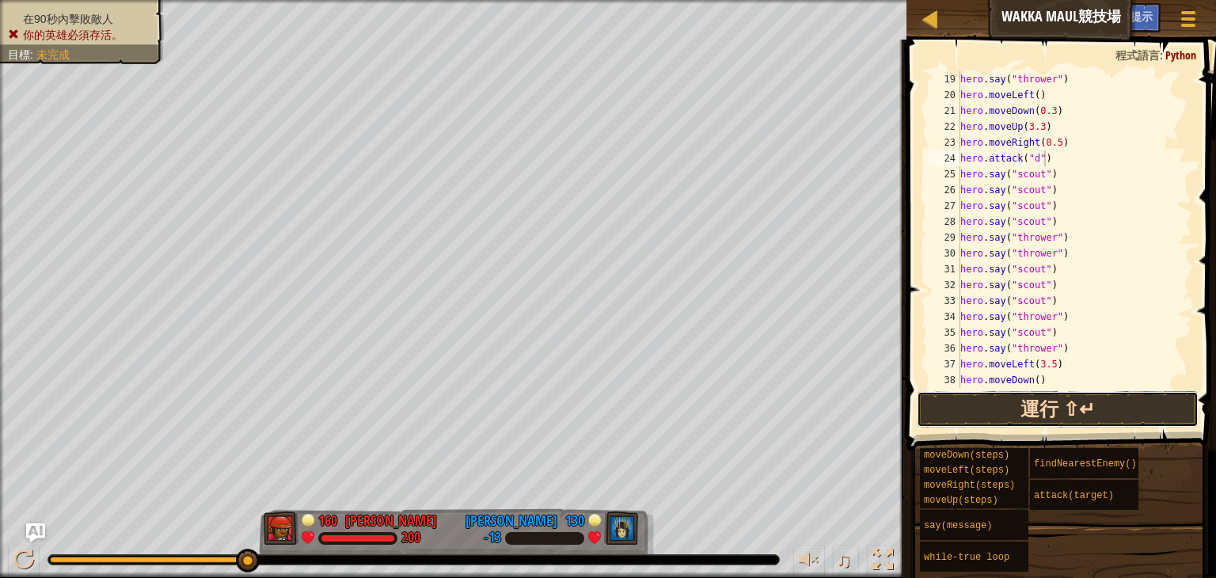
click at [1071, 403] on button "運行 ⇧↵" at bounding box center [1058, 409] width 282 height 36
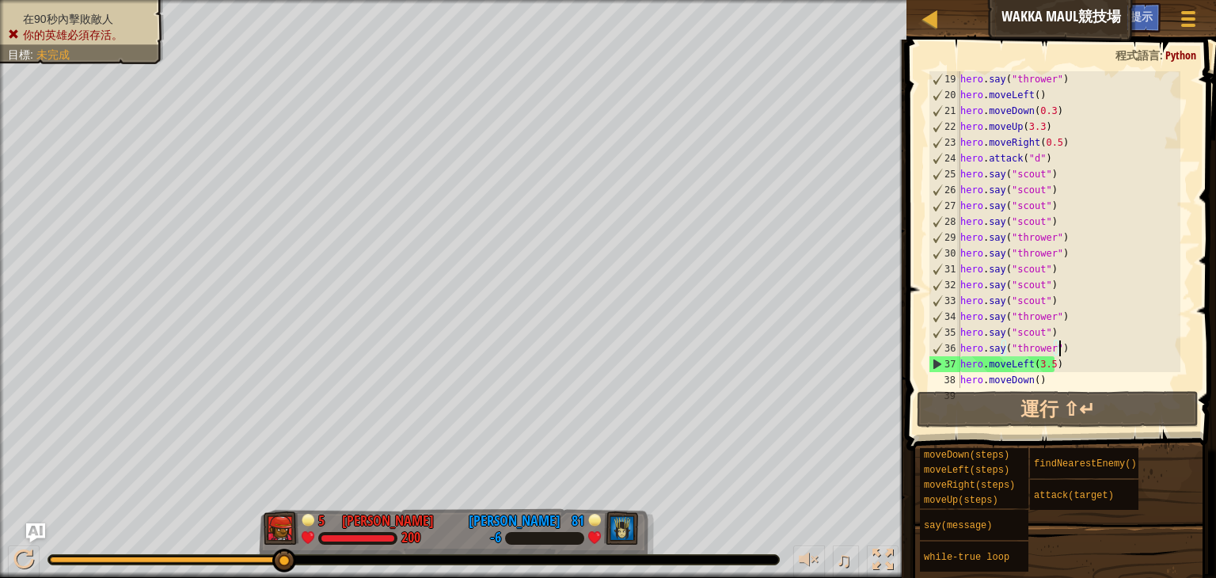
click at [1070, 350] on div "hero . say ( "thrower" ) hero . moveLeft ( ) hero . moveDown ( 0.3 ) hero . mov…" at bounding box center [1068, 245] width 223 height 348
type textarea "hero.say("thrower")"
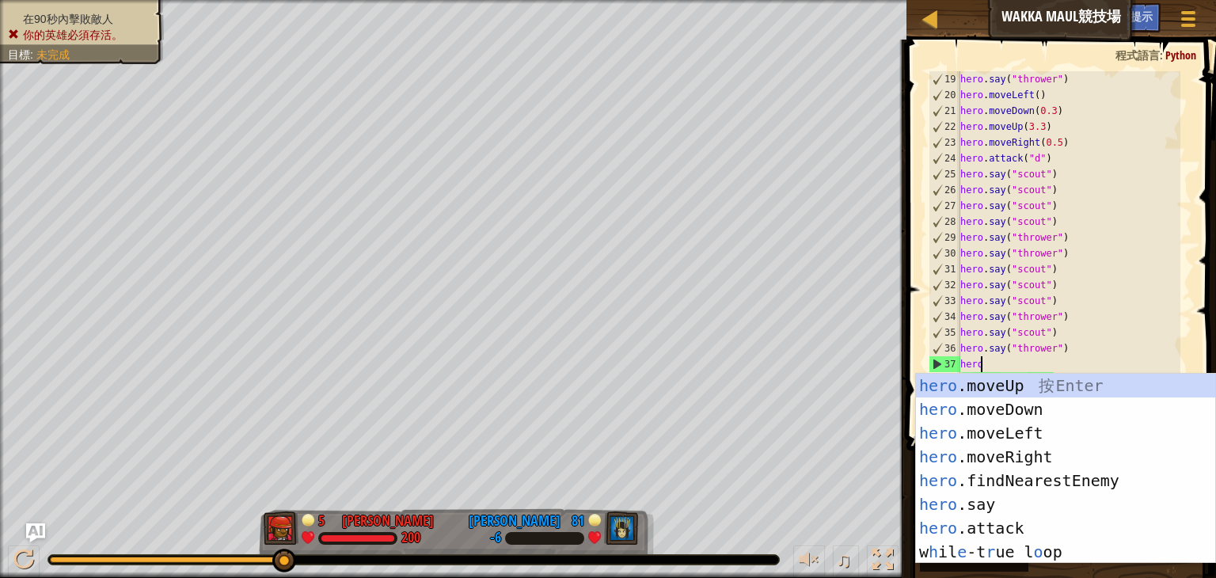
scroll to position [7, 0]
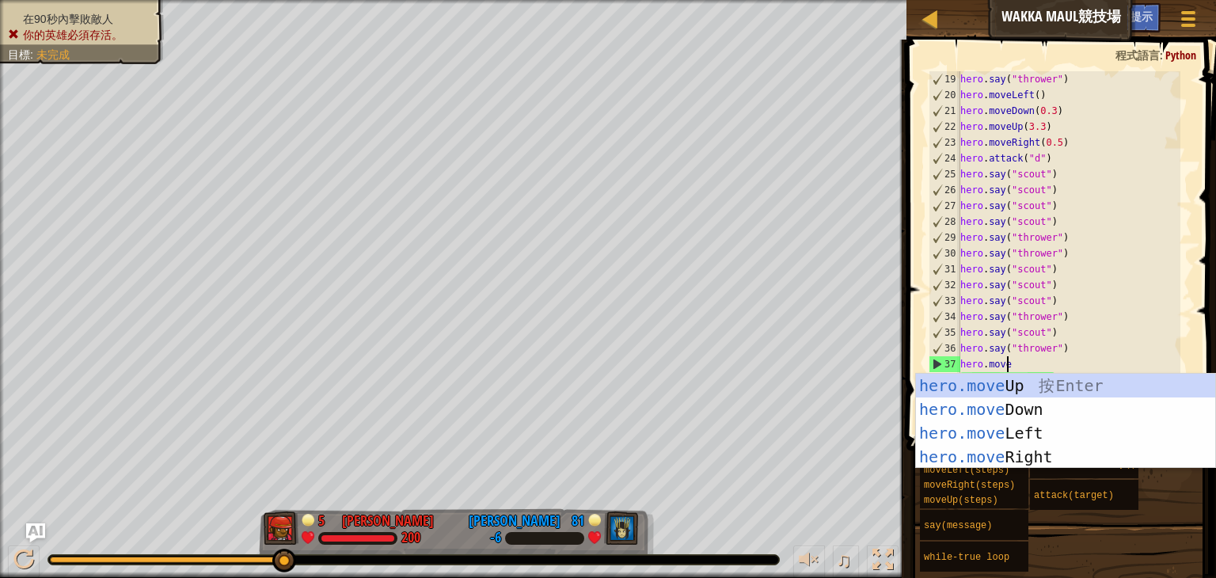
type textarea "hero.moved"
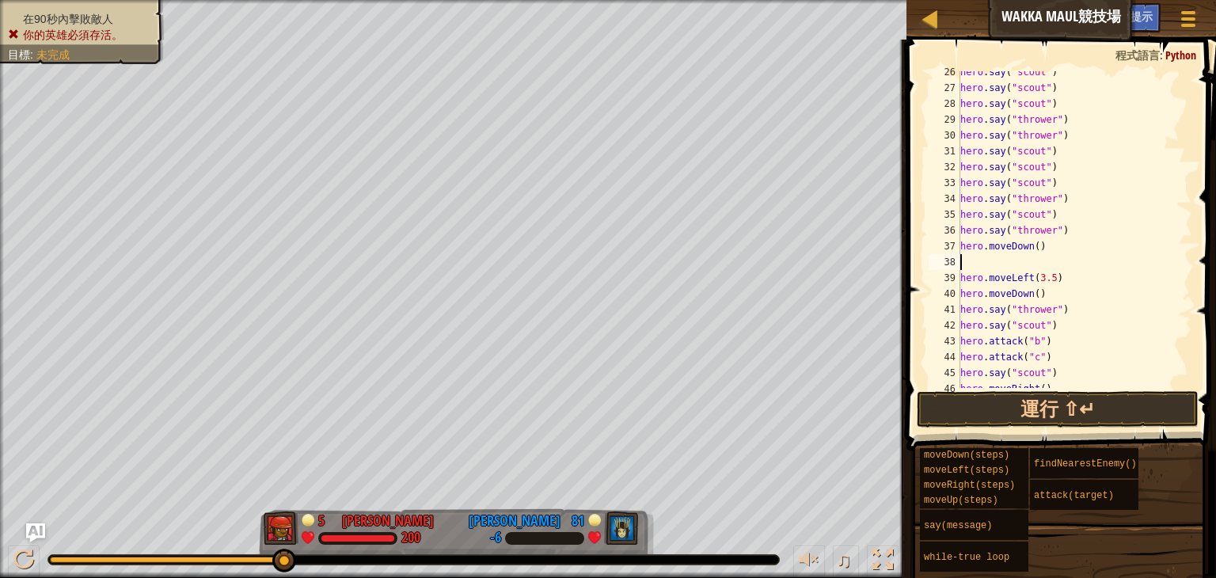
scroll to position [448, 0]
click at [1050, 268] on div "hero . say ( "scout" ) hero . say ( "scout" ) hero . say ( "thrower" ) hero . s…" at bounding box center [1068, 241] width 223 height 348
type textarea "hero.moveLeft(4)"
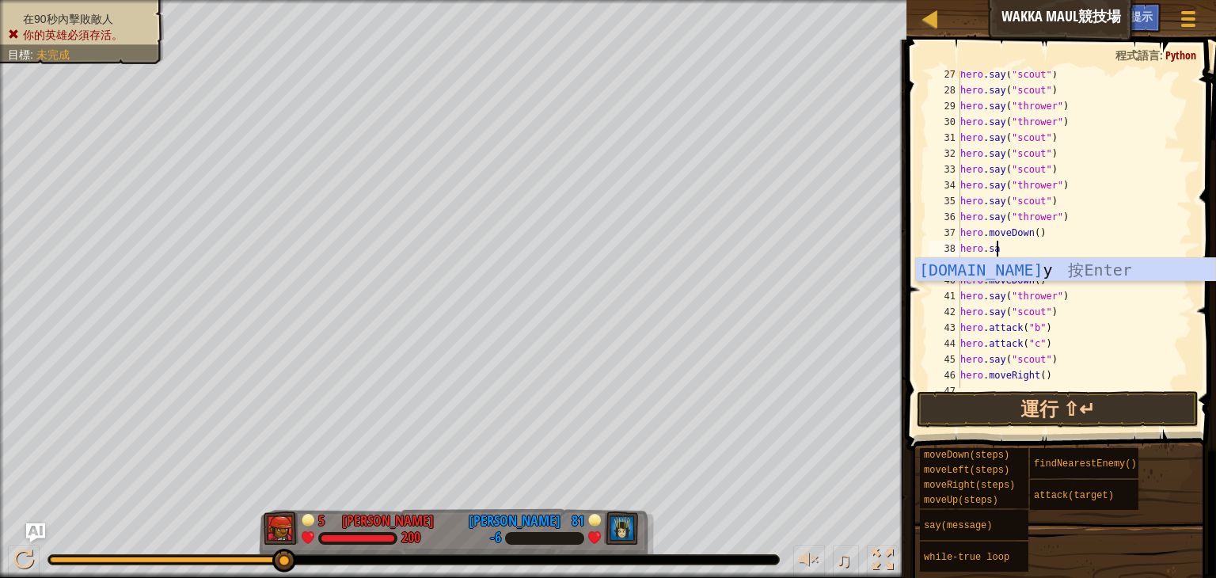
scroll to position [7, 2]
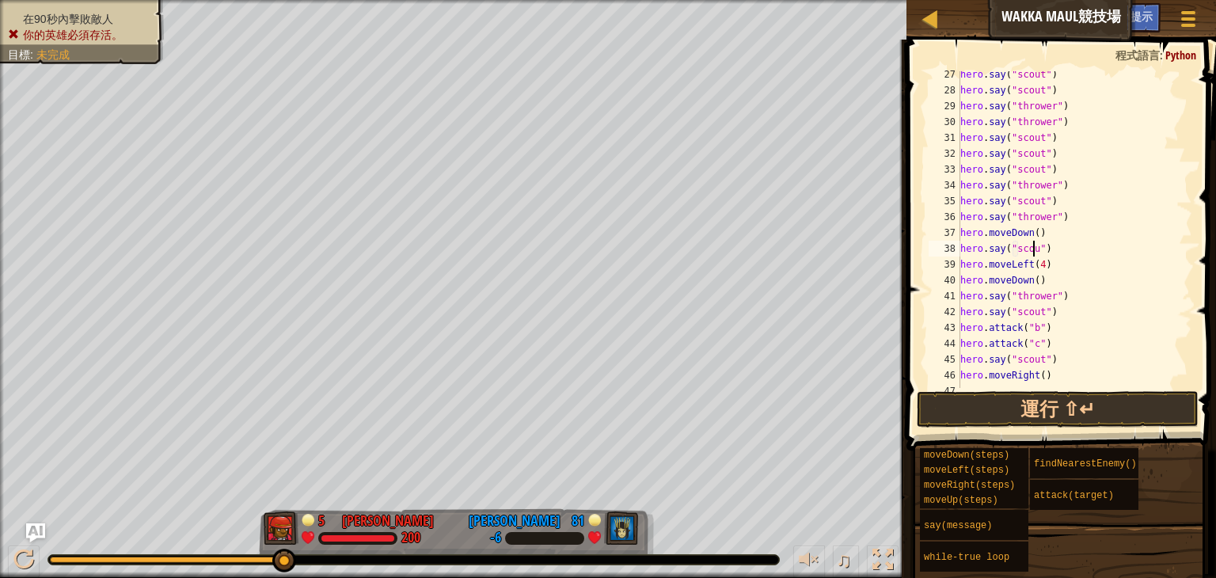
type textarea "hero.say("scout")"
type textarea "hero.say("thrower")"
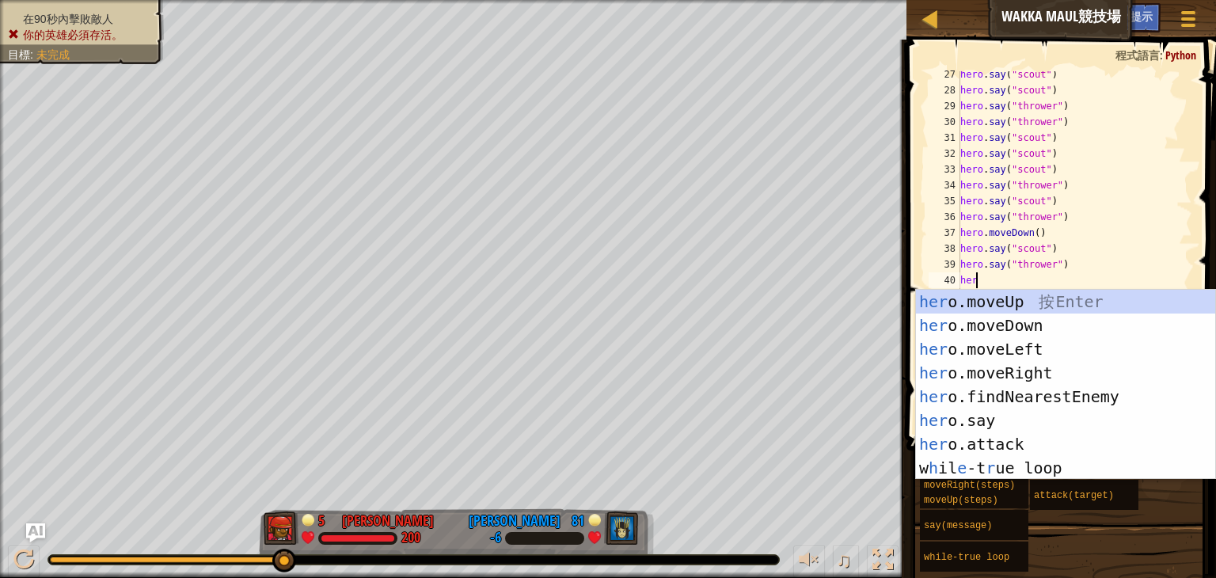
scroll to position [7, 0]
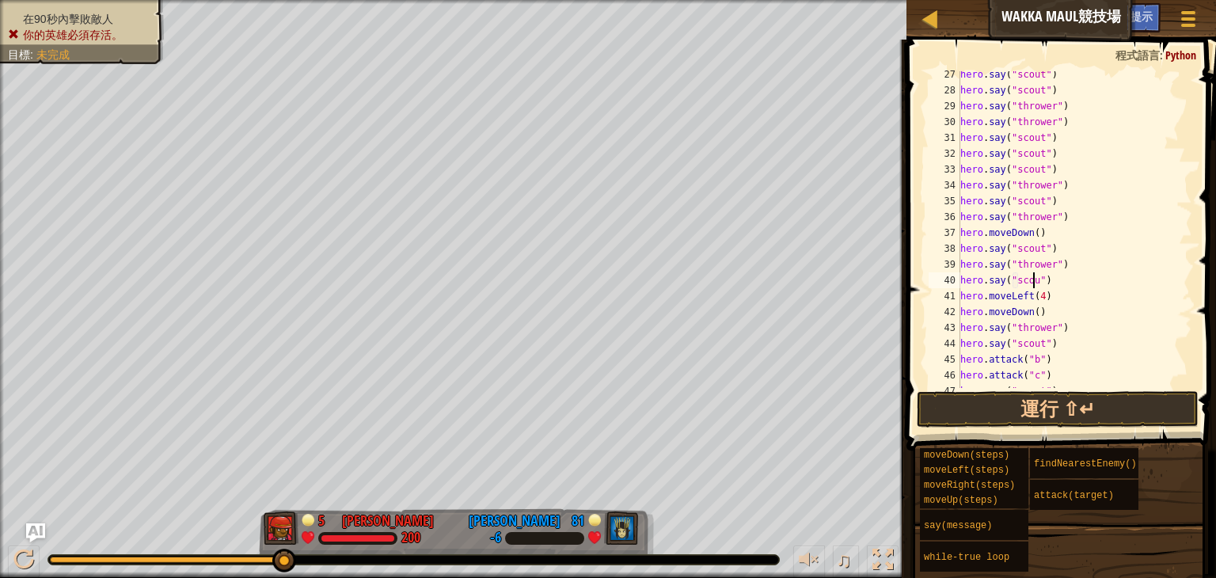
type textarea "hero.say("scout")"
type textarea "hero.say("thrower")"
click at [1083, 283] on div "hero . say ( "scout" ) hero . say ( "scout" ) hero . say ( "thrower" ) hero . s…" at bounding box center [1068, 231] width 223 height 348
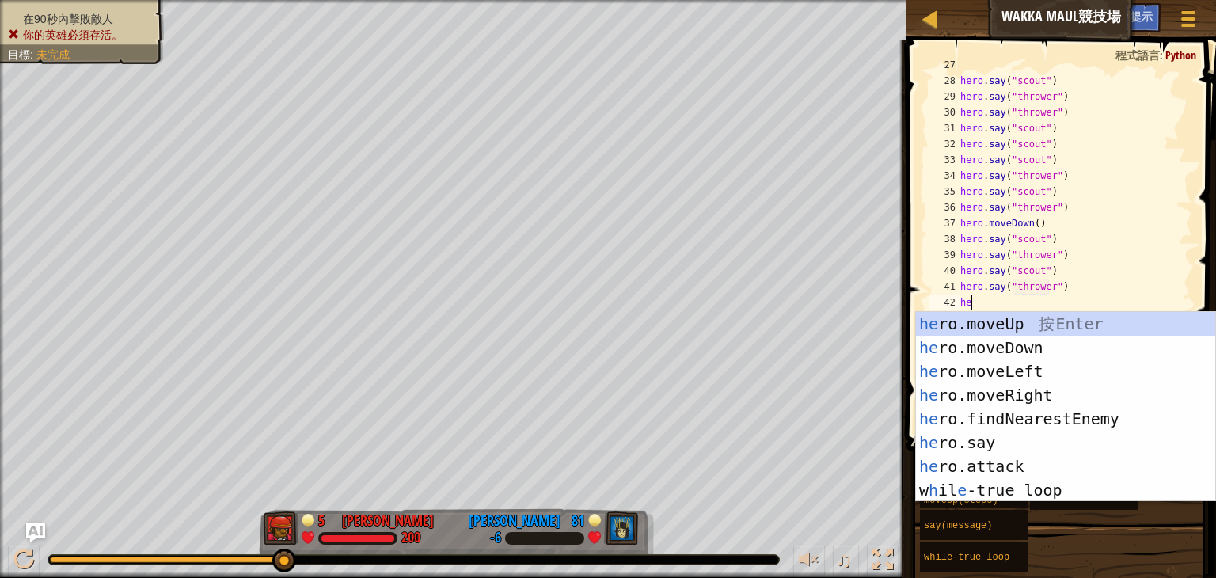
scroll to position [7, 0]
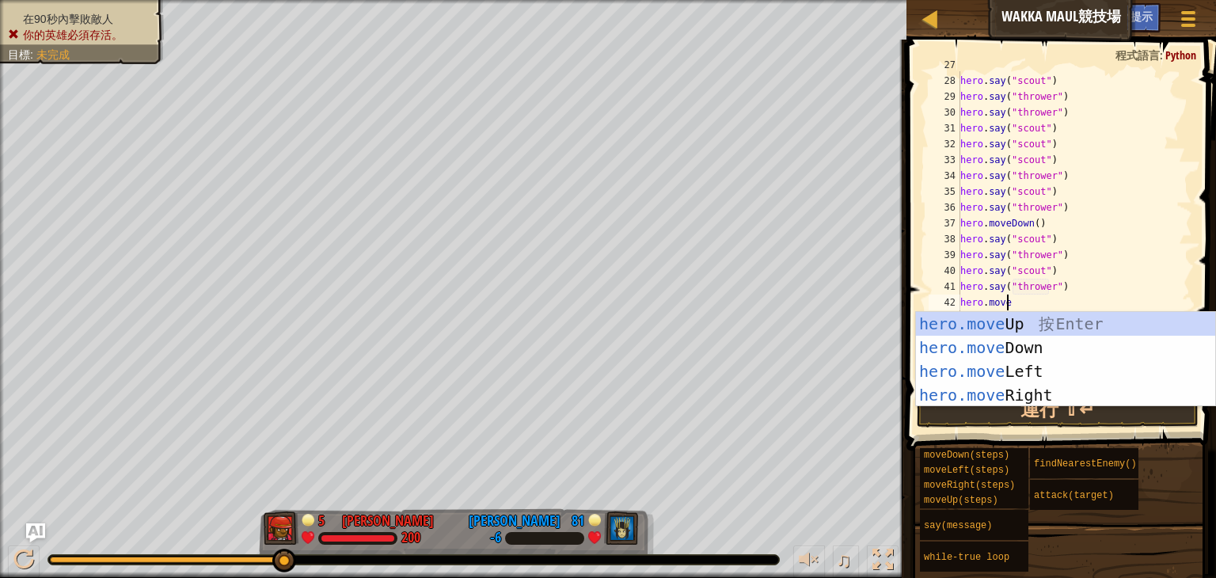
type textarea "hero.moveu"
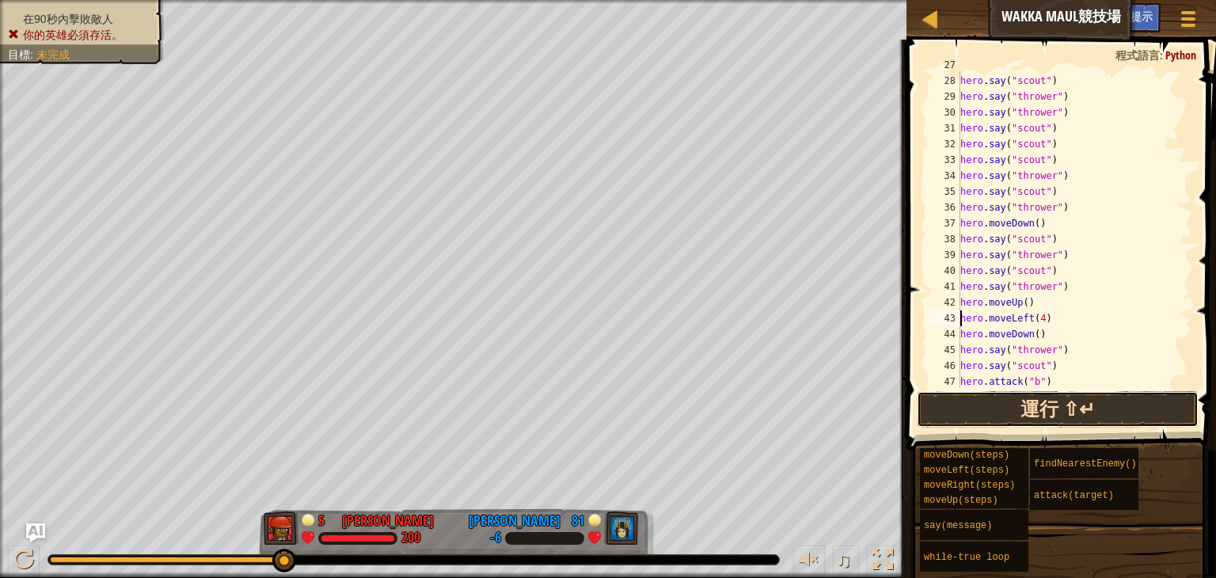
click at [1106, 420] on button "運行 ⇧↵" at bounding box center [1058, 409] width 282 height 36
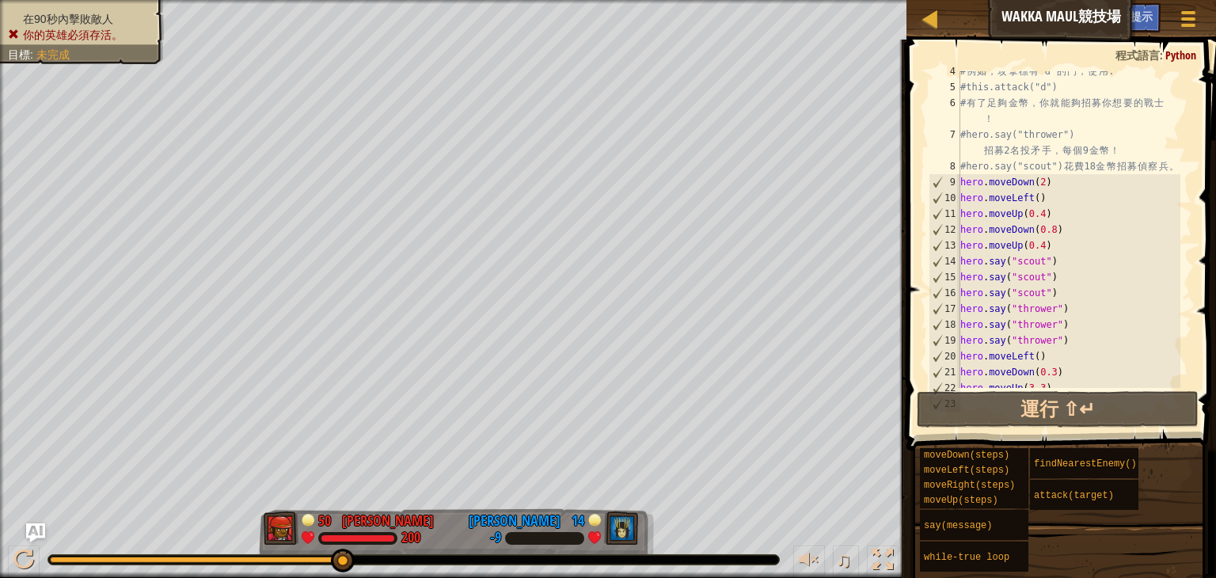
scroll to position [57, 0]
drag, startPoint x: 1039, startPoint y: 214, endPoint x: 1118, endPoint y: 254, distance: 88.9
click at [1118, 254] on div "# 例 如 ， 攻 擊 標 有 "d" 的 門 ， 使 用 : #this.attack("d") # 有 了 足 夠 金 幣 ， 你 就 能 夠 招 募 你…" at bounding box center [1068, 236] width 223 height 348
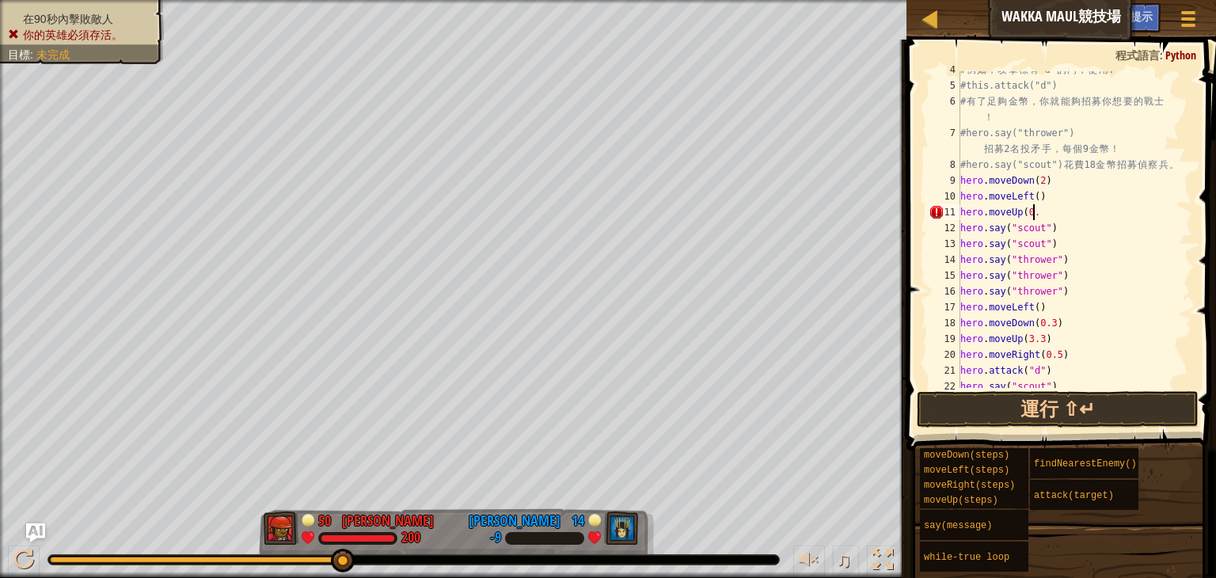
scroll to position [7, 6]
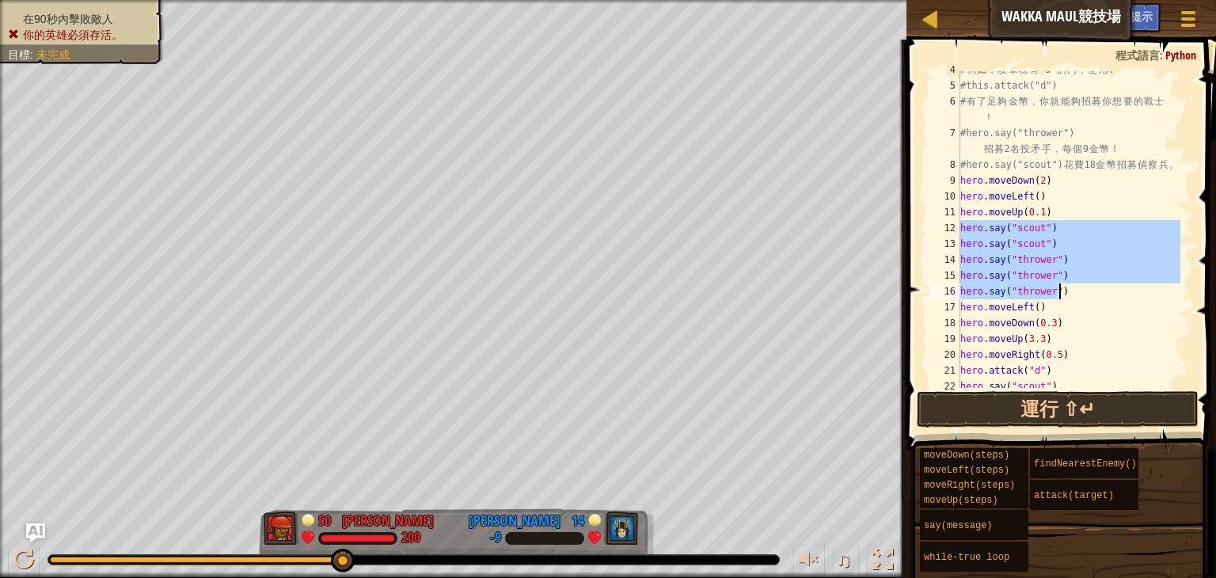
drag, startPoint x: 962, startPoint y: 228, endPoint x: 1088, endPoint y: 295, distance: 142.8
click at [1088, 295] on div "# 例 如 ， 攻 擊 標 有 "d" 的 門 ， 使 用 : #this.attack("d") # 有 了 足 夠 金 幣 ， 你 就 能 夠 招 募 你…" at bounding box center [1068, 236] width 223 height 348
type textarea "hero.say("thrower") hero.say("thrower")"
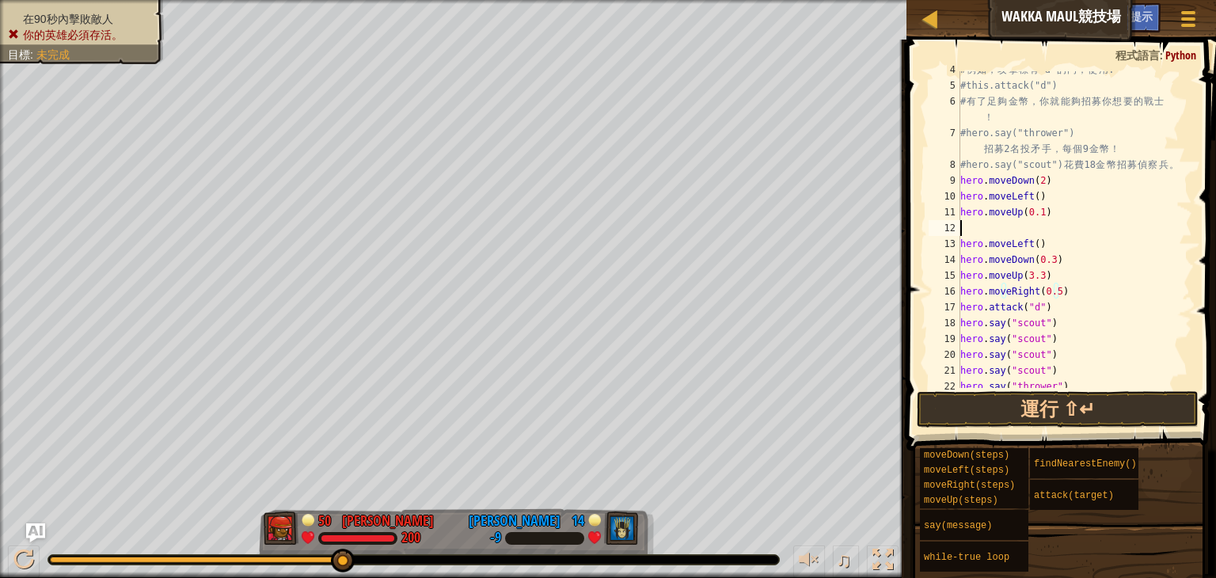
scroll to position [7, 0]
click at [1070, 219] on div "# 例 如 ， 攻 擊 標 有 "d" 的 門 ， 使 用 : #this.attack("d") # 有 了 足 夠 金 幣 ， 你 就 能 夠 招 募 你…" at bounding box center [1068, 236] width 223 height 348
type textarea "hero.moveUp(0.1)"
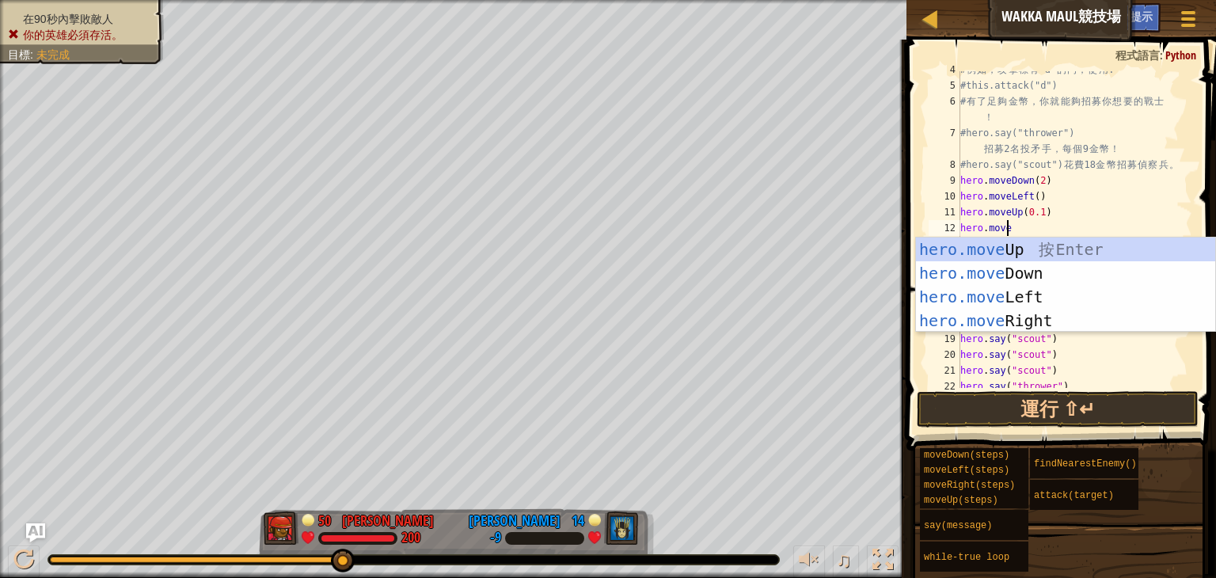
type textarea "hero.moved"
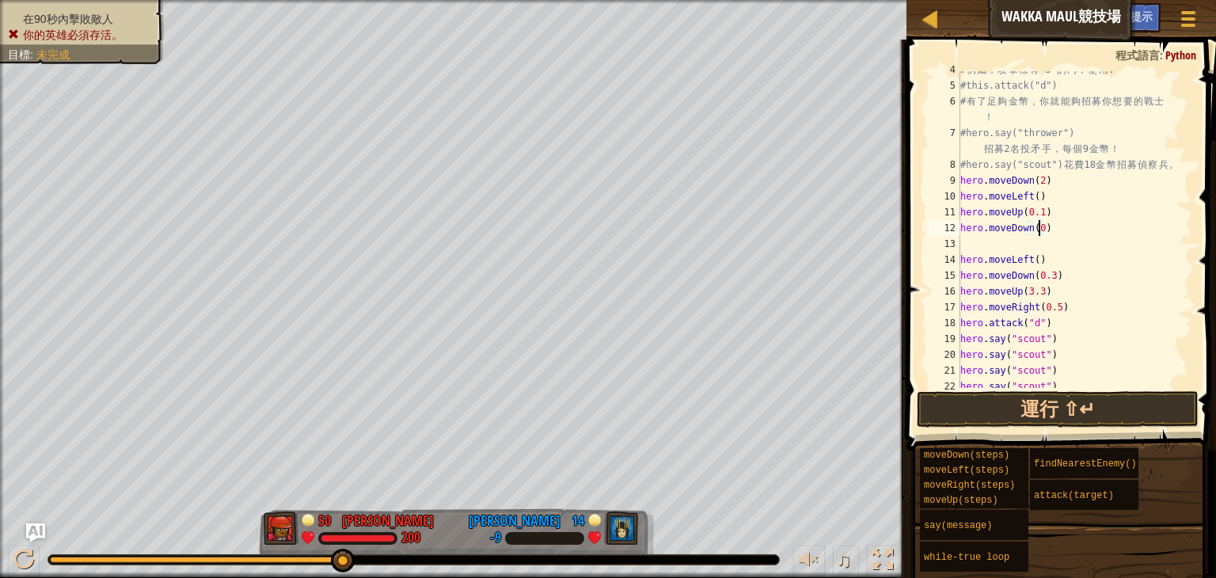
type textarea "hero.moveDown(0.1)"
click at [1050, 274] on div "# 例 如 ， 攻 擊 標 有 "d" 的 門 ， 使 用 : #this.attack("d") # 有 了 足 夠 金 幣 ， 你 就 能 夠 招 募 你…" at bounding box center [1068, 236] width 223 height 348
drag, startPoint x: 1039, startPoint y: 295, endPoint x: 1096, endPoint y: 321, distance: 62.4
click at [1096, 321] on div "# 例 如 ， 攻 擊 標 有 "d" 的 門 ， 使 用 : #this.attack("d") # 有 了 足 夠 金 幣 ， 你 就 能 夠 招 募 你…" at bounding box center [1068, 236] width 223 height 348
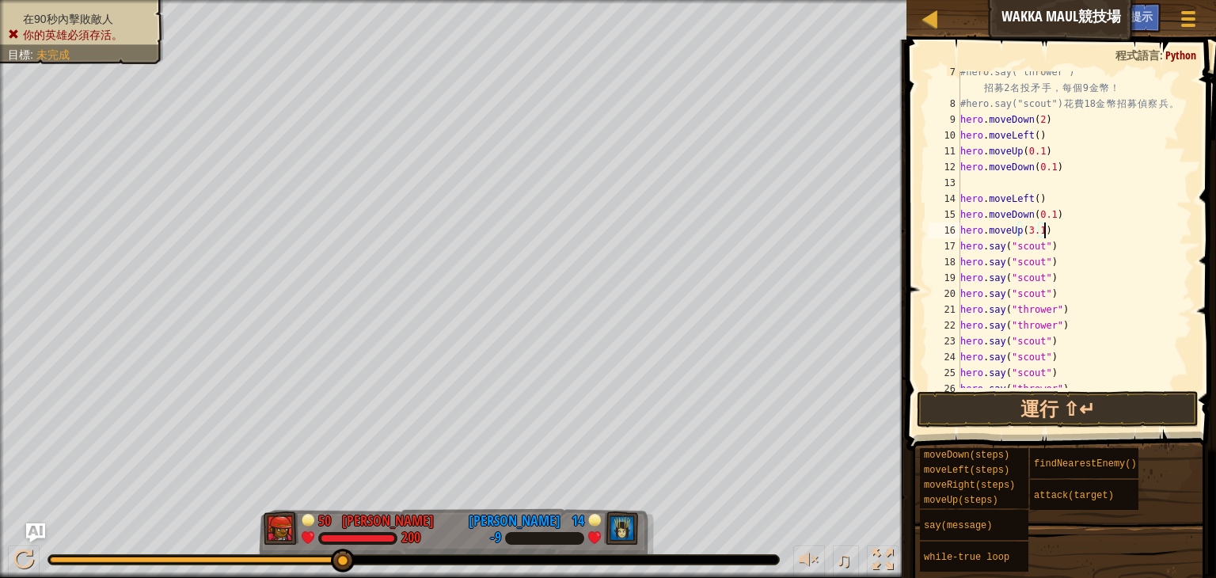
scroll to position [124, 0]
click at [964, 242] on div "#hero.say("thrower") 招 募 2 名 投 矛 手 ， 每 個 9 金 幣 ！ #hero.say("scout") 花 費 18 金 幣 …" at bounding box center [1068, 241] width 223 height 364
type textarea "hero.say("scout")"
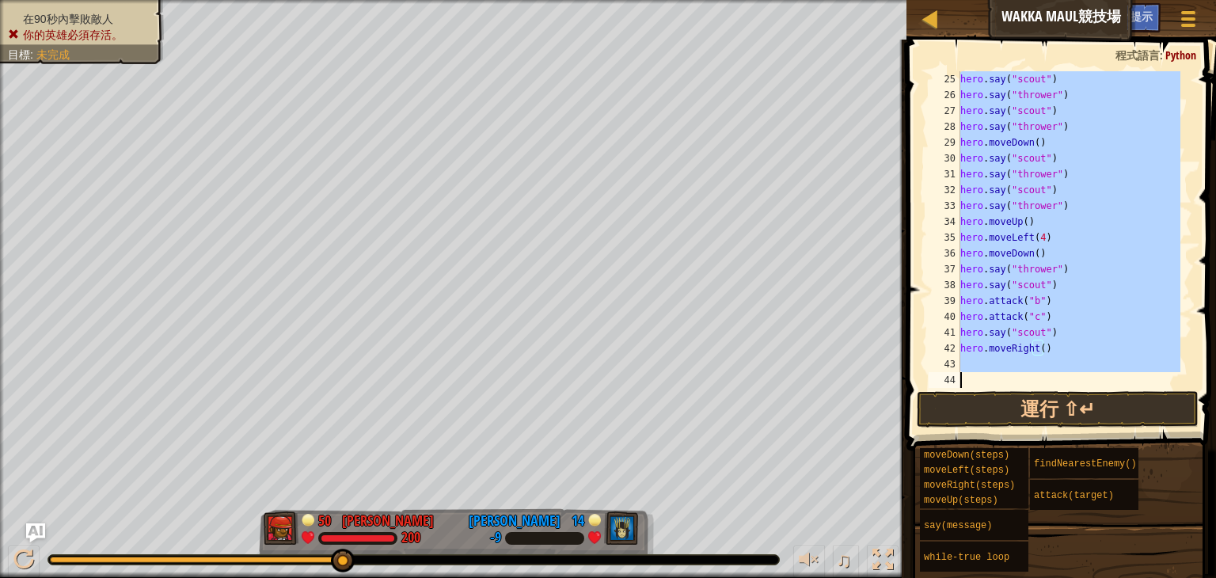
scroll to position [412, 0]
drag, startPoint x: 961, startPoint y: 242, endPoint x: 1086, endPoint y: 400, distance: 201.8
click at [1086, 400] on div "hero.say("scout") 25 26 27 28 29 30 31 32 33 34 35 36 37 38 39 40 41 42 43 44 h…" at bounding box center [1059, 277] width 314 height 458
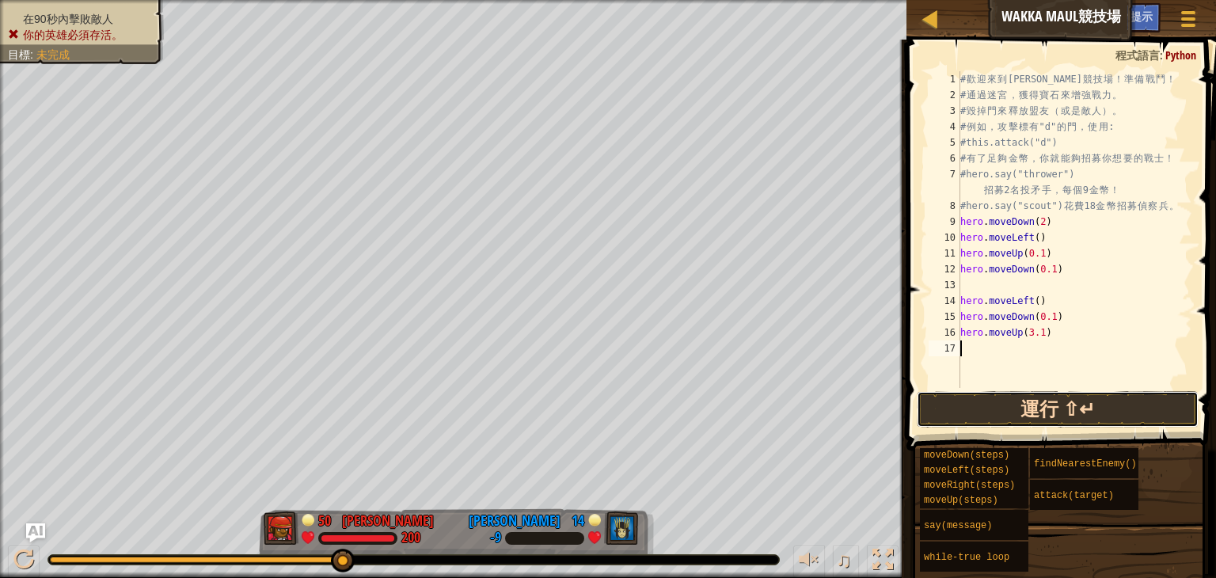
click at [1086, 400] on button "運行 ⇧↵" at bounding box center [1058, 409] width 282 height 36
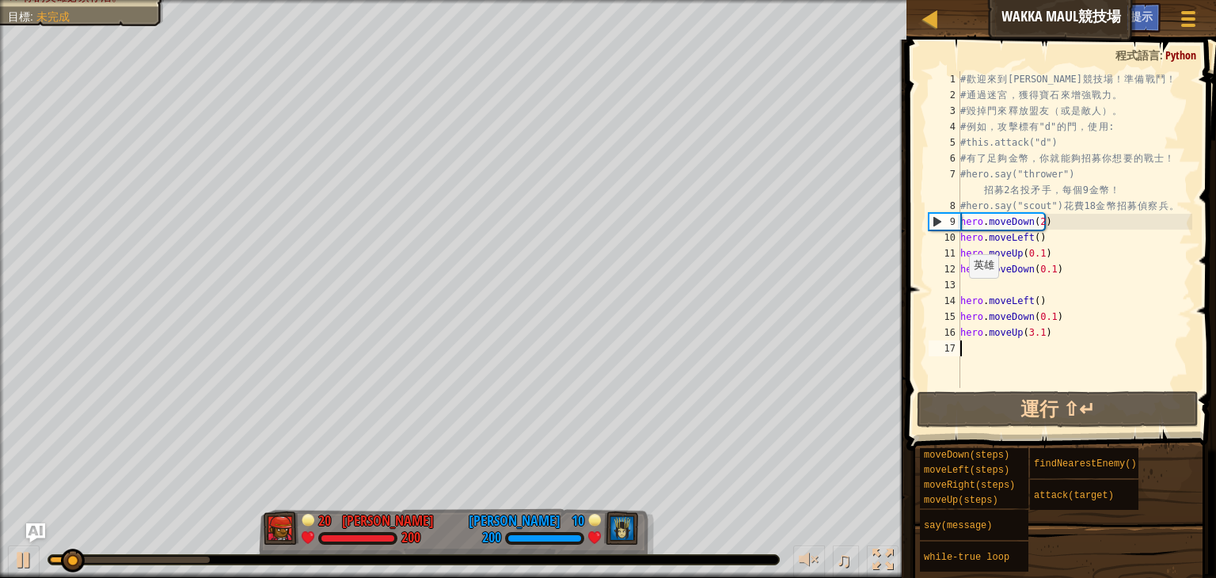
click at [958, 295] on div "14" at bounding box center [945, 301] width 32 height 16
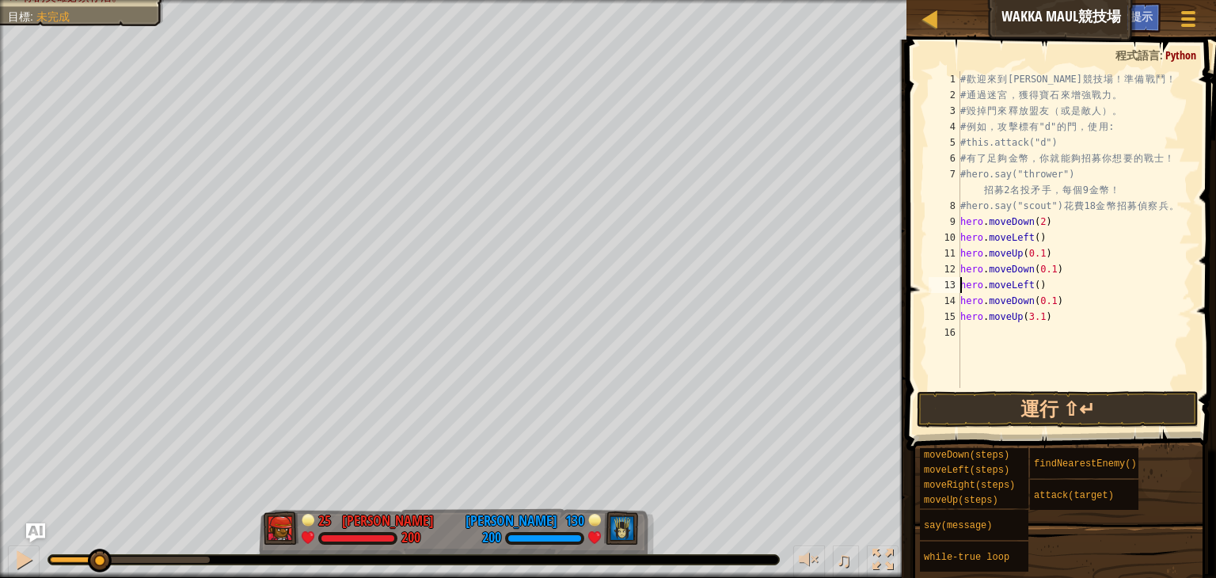
type textarea "hero.moveUp(3.1)"
click at [28, 556] on div at bounding box center [23, 560] width 21 height 21
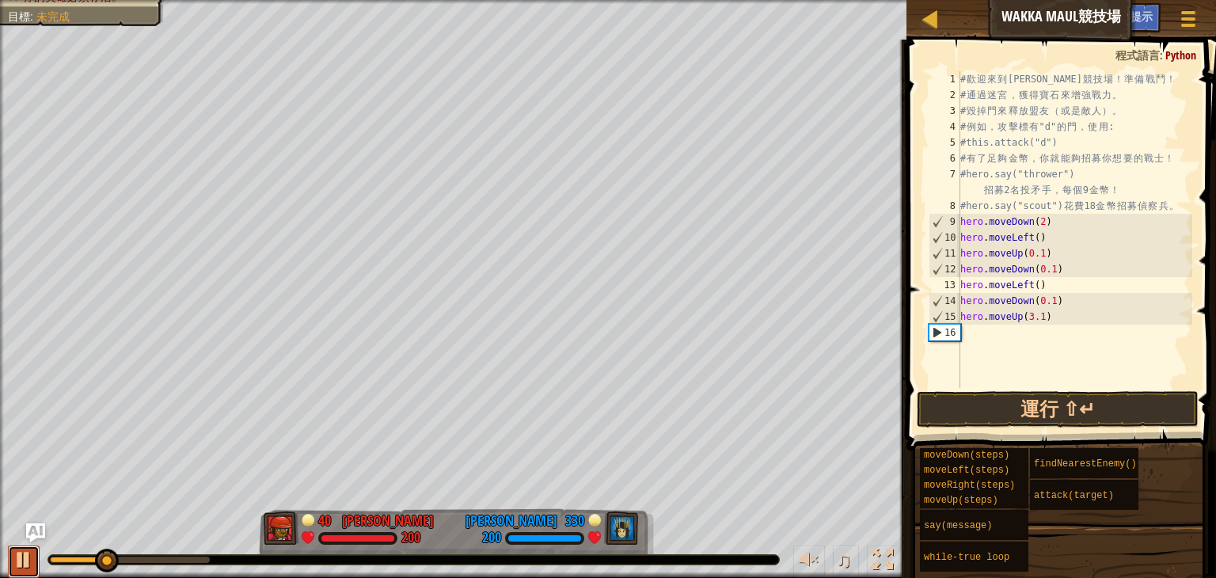
click at [28, 556] on div at bounding box center [23, 560] width 21 height 21
click at [984, 337] on div "# 歡 迎 來 到 [GEOGRAPHIC_DATA] ！ 準 備 戰 鬥 ！ # 通 過 迷 宮 ， 獲 得 寶 石 來 增 強 戰 力 。 # 毀 掉 門…" at bounding box center [1074, 245] width 235 height 348
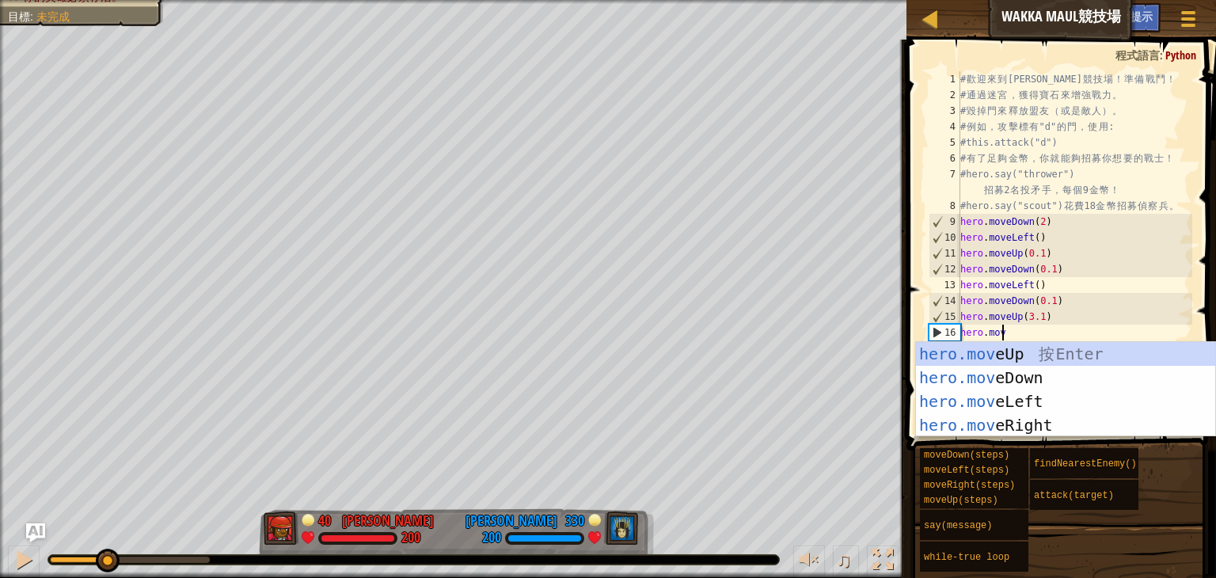
scroll to position [7, 2]
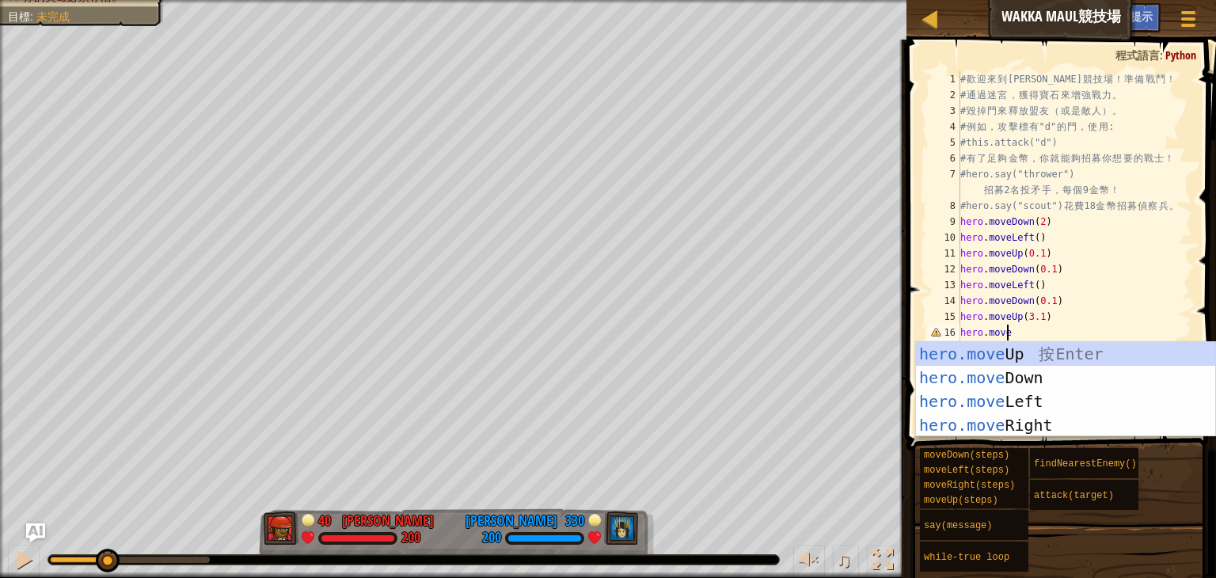
type textarea "hero.mover"
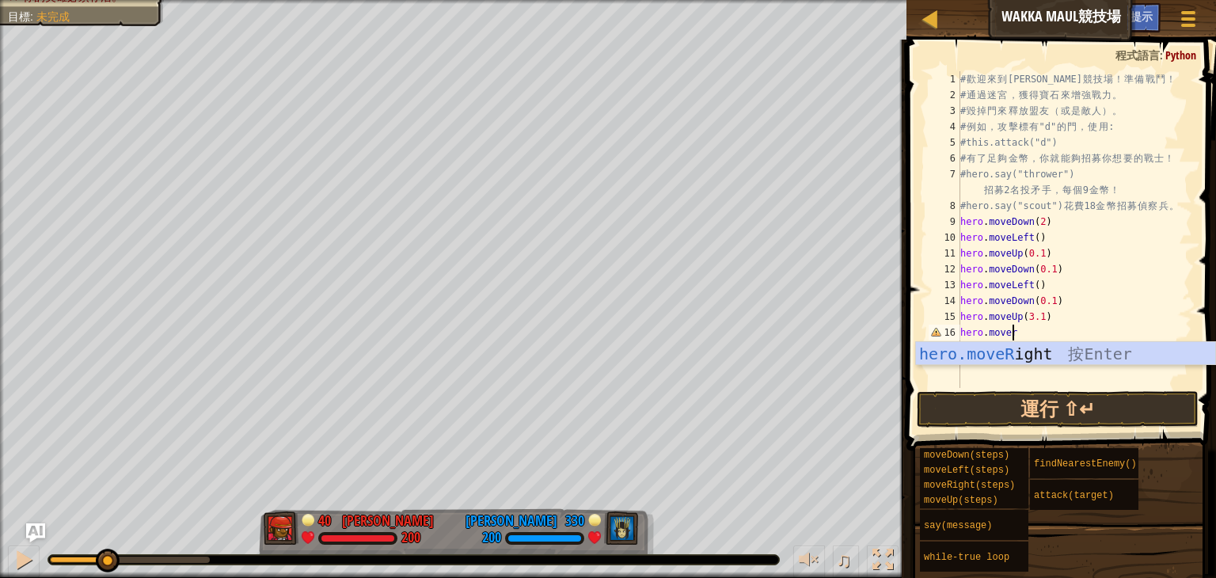
scroll to position [7, 0]
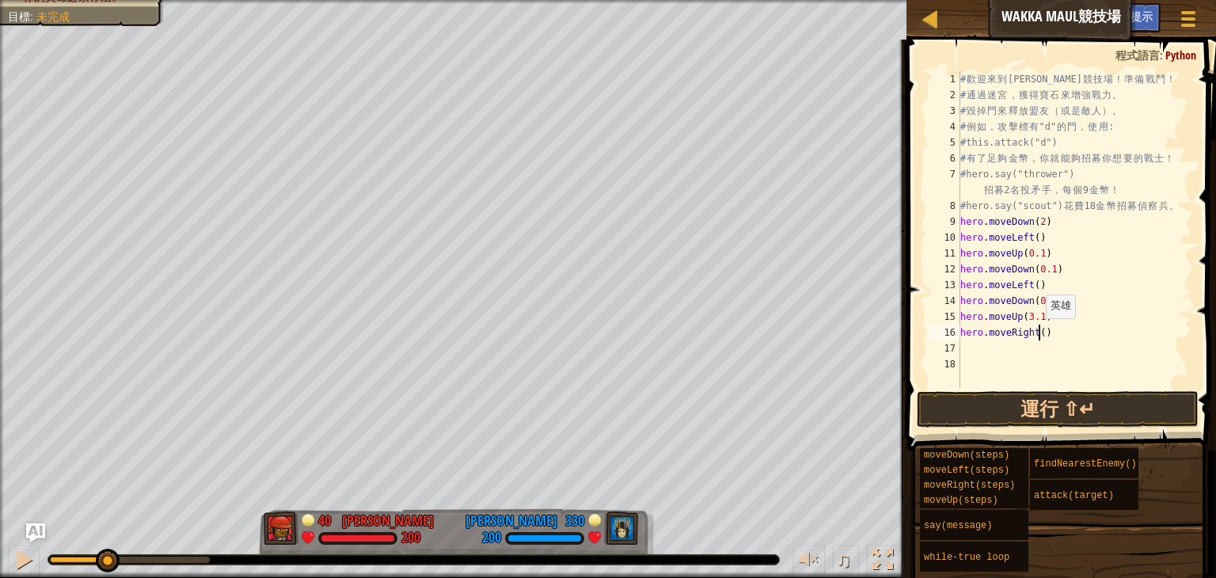
click at [1038, 333] on div "# 歡 迎 來 到 [GEOGRAPHIC_DATA] ！ 準 備 戰 鬥 ！ # 通 過 迷 宮 ， 獲 得 寶 石 來 增 強 戰 力 。 # 毀 掉 門…" at bounding box center [1074, 245] width 235 height 348
type textarea "hero.moveRight(0.5)"
click at [1014, 348] on div "# 歡 迎 來 到 [GEOGRAPHIC_DATA] ！ 準 備 戰 鬥 ！ # 通 過 迷 宮 ， 獲 得 寶 石 來 增 強 戰 力 。 # 毀 掉 門…" at bounding box center [1074, 245] width 235 height 348
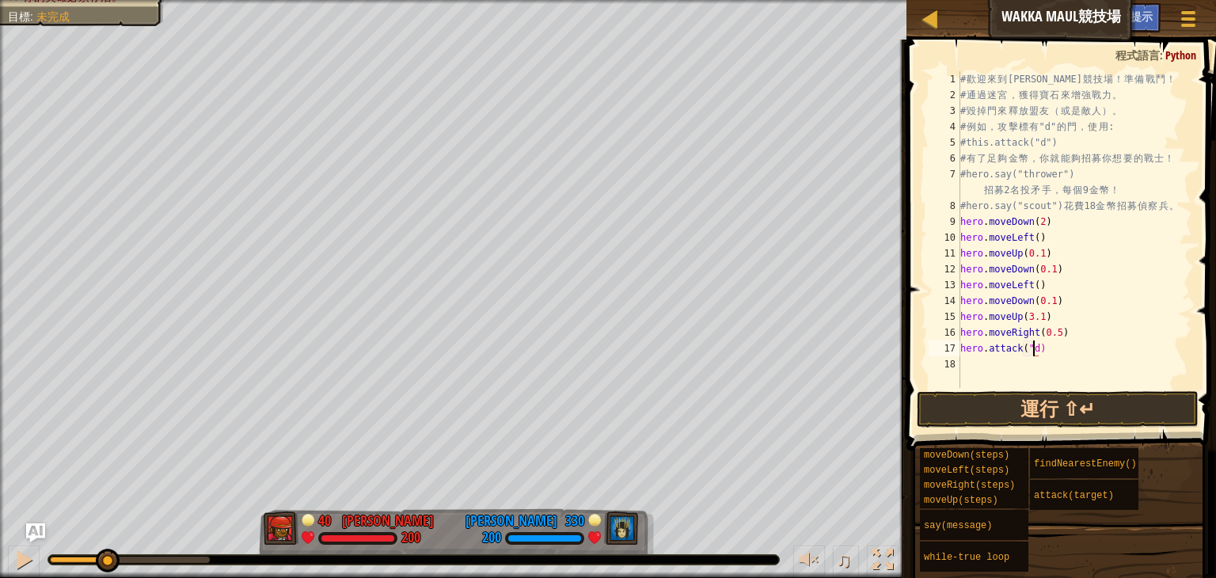
type textarea "hero.attack("d")"
type textarea "hero.say("scout")"
paste textarea "hero.attack("d")"
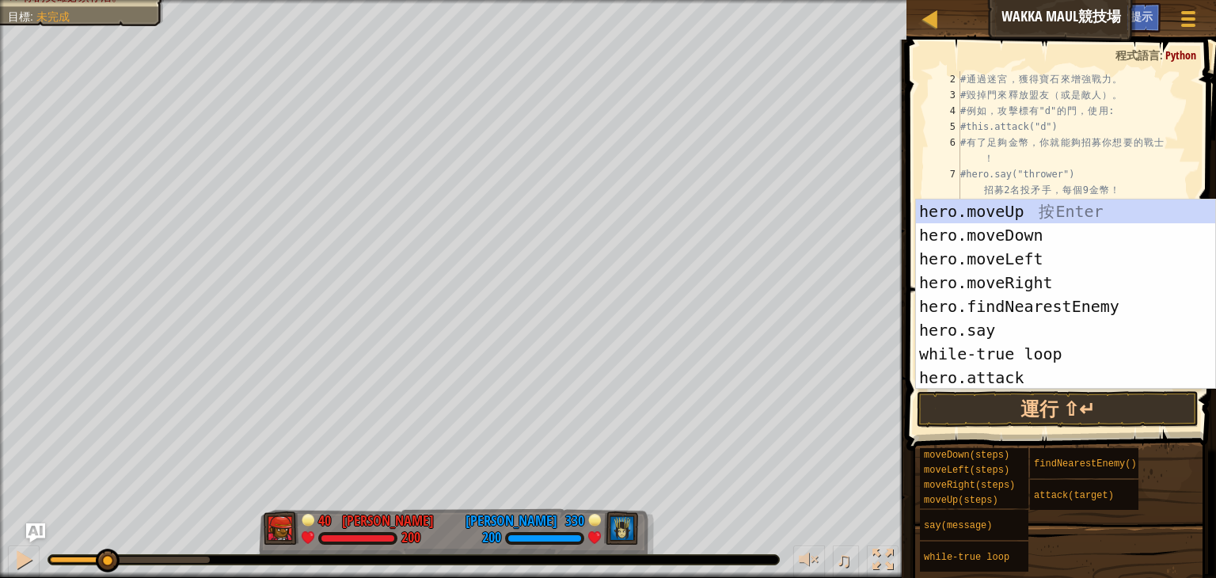
scroll to position [16, 0]
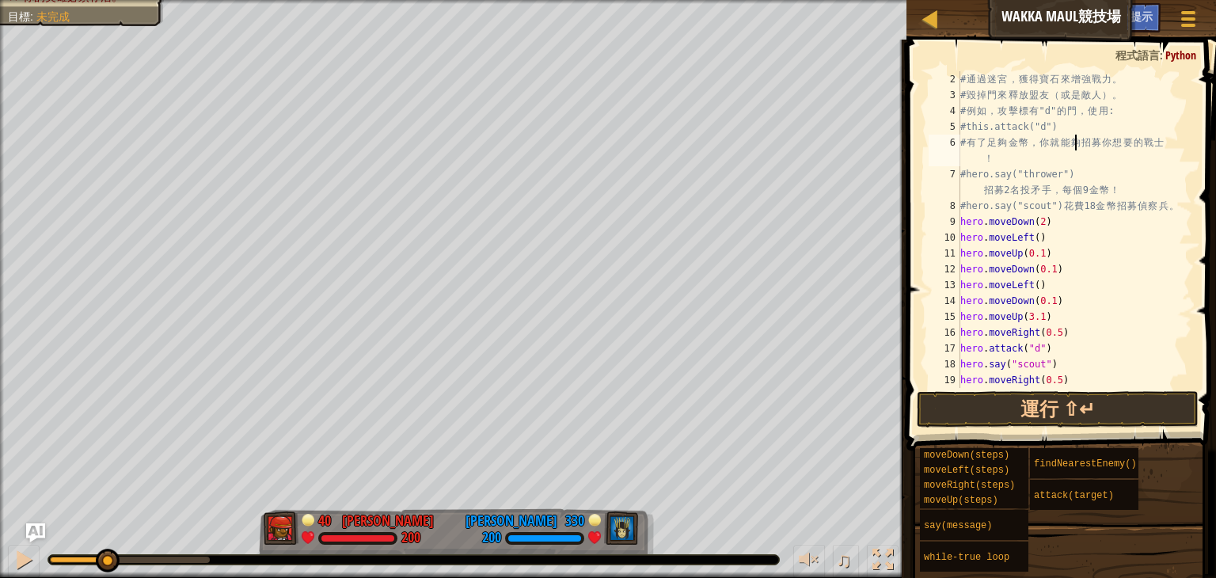
click at [1075, 138] on div "# 通 過 迷 宮 ， 獲 得 寶 石 來 增 強 戰 力 。 # 毀 掉 門 來 釋 放 盟 友 （ 或 是 敵 人 ） 。 # 例 如 ， 攻 擊 標 有…" at bounding box center [1068, 245] width 223 height 348
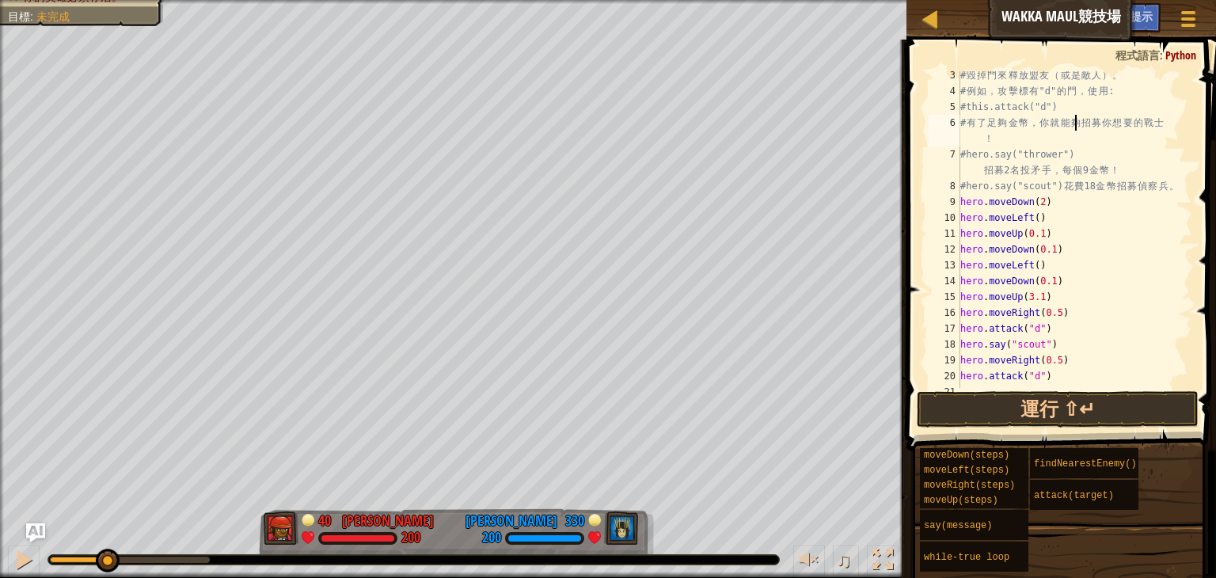
scroll to position [48, 0]
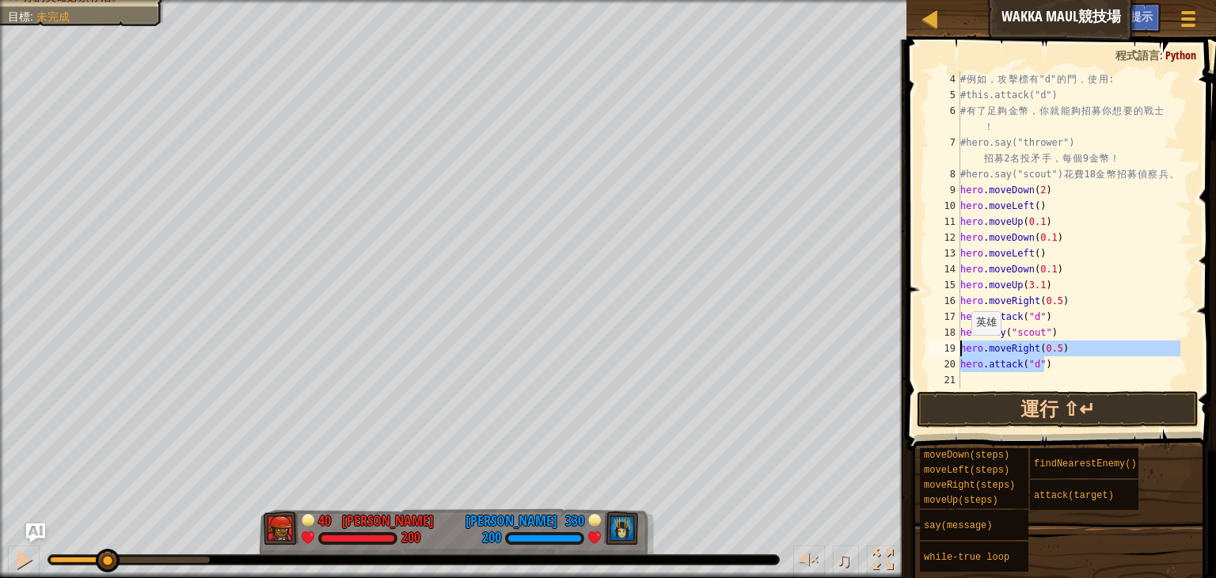
drag, startPoint x: 1067, startPoint y: 371, endPoint x: 963, endPoint y: 350, distance: 105.9
click at [963, 350] on div "# 例 如 ， 攻 擊 標 有 "d" 的 門 ， 使 用 : #this.attack("d") # 有 了 足 夠 金 幣 ， 你 就 能 夠 招 募 你…" at bounding box center [1068, 245] width 223 height 348
type textarea "hero.moveRight(0.5) hero.attack("d")"
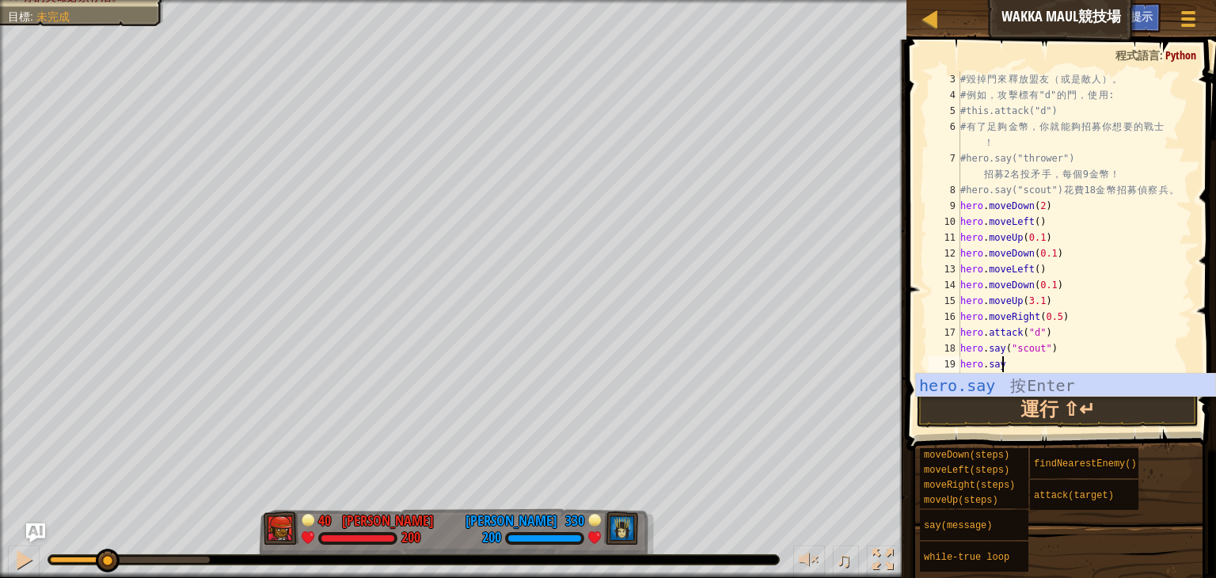
scroll to position [7, 2]
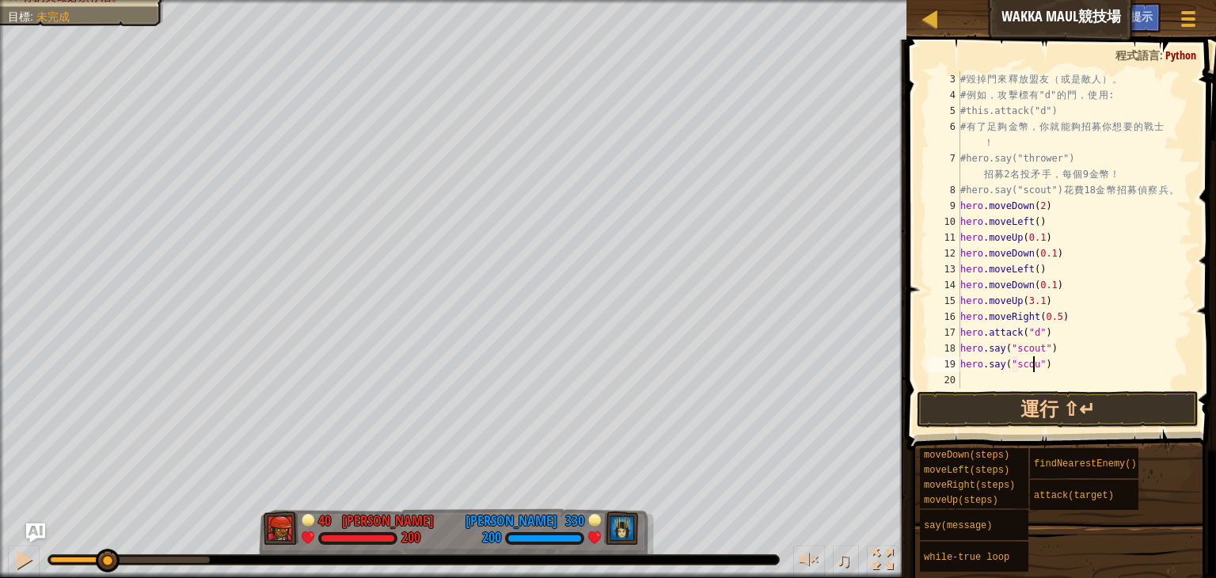
type textarea "hero.say("scout")"
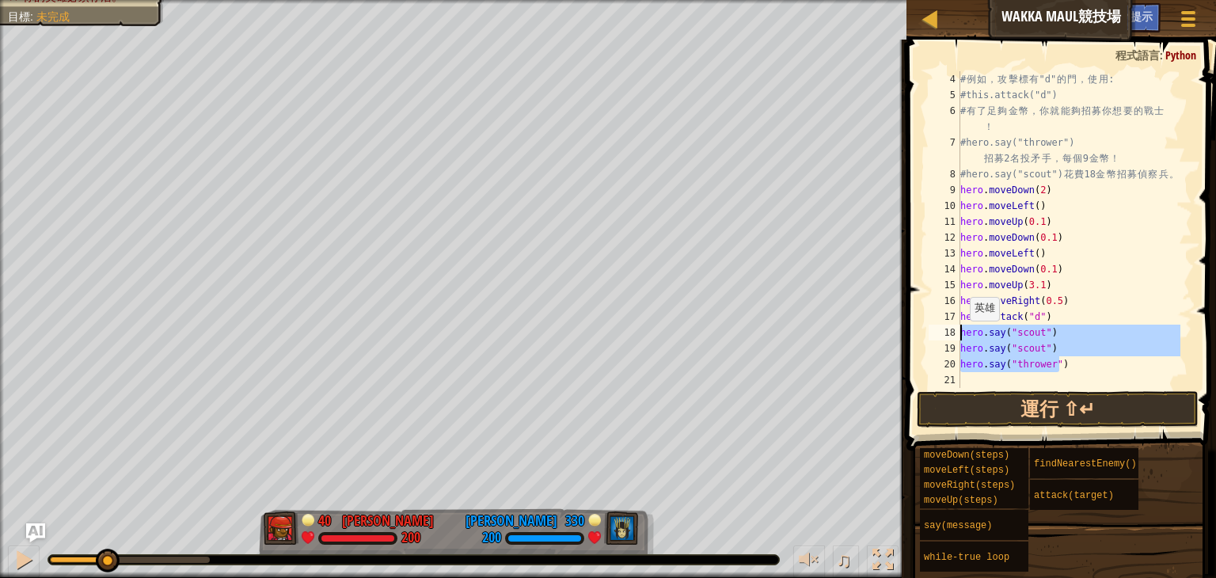
drag, startPoint x: 1086, startPoint y: 368, endPoint x: 962, endPoint y: 337, distance: 127.5
click at [962, 337] on div "# 例 如 ， 攻 擊 標 有 "d" 的 門 ， 使 用 : #this.attack("d") # 有 了 足 夠 金 幣 ， 你 就 能 夠 招 募 你…" at bounding box center [1068, 245] width 223 height 348
click at [1091, 367] on div "# 例 如 ， 攻 擊 標 有 "d" 的 門 ， 使 用 : #this.attack("d") # 有 了 足 夠 金 幣 ， 你 就 能 夠 招 募 你…" at bounding box center [1068, 229] width 223 height 317
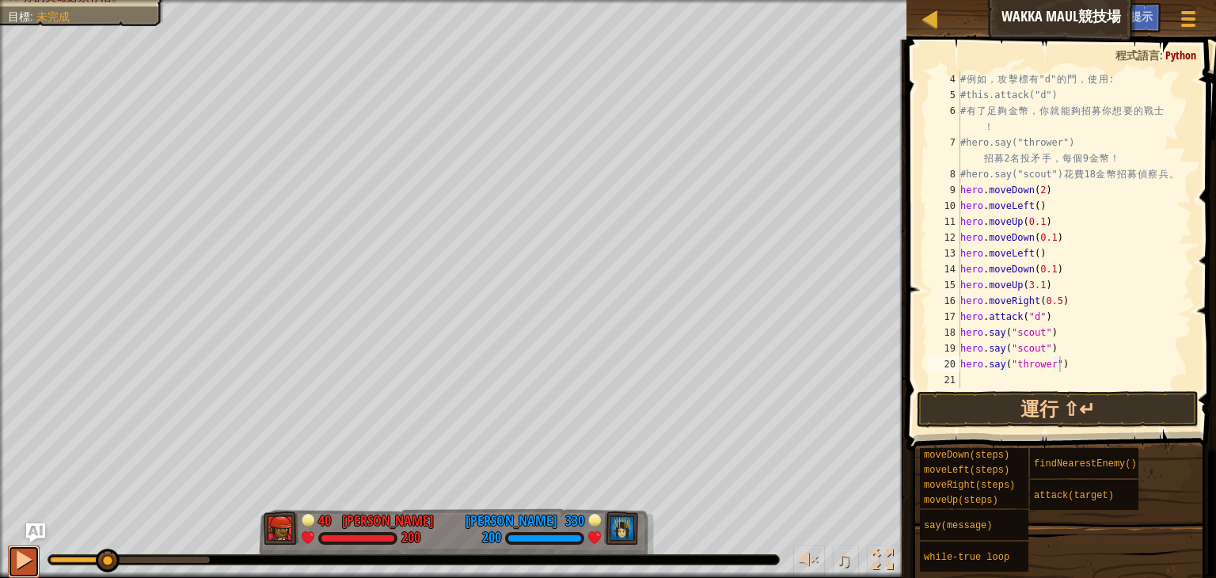
click at [25, 561] on div at bounding box center [23, 560] width 21 height 21
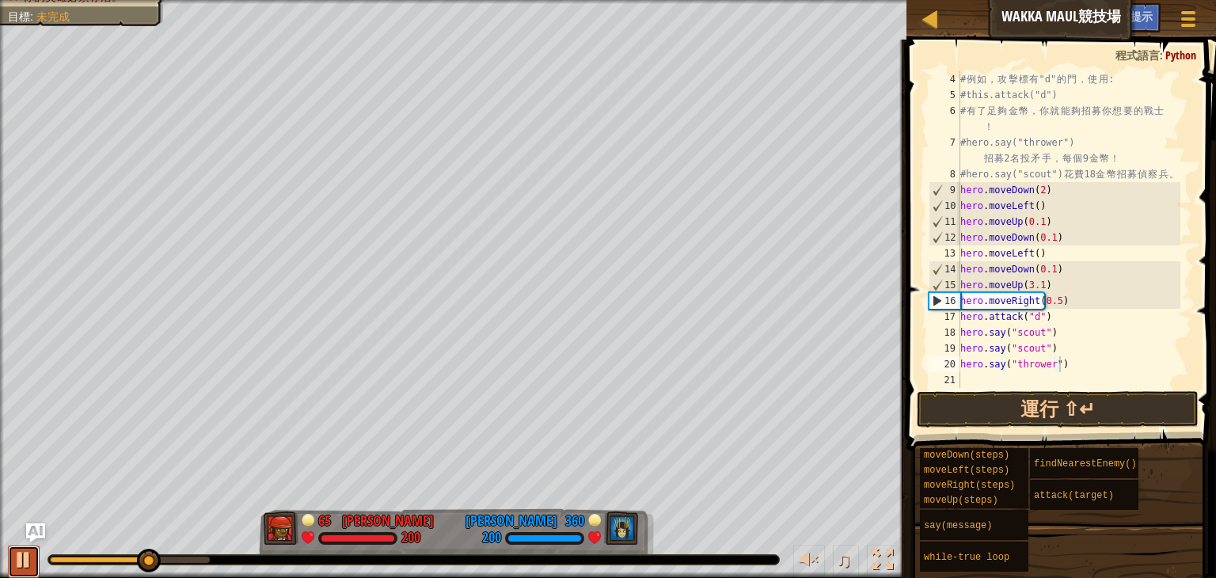
click at [25, 561] on div at bounding box center [23, 560] width 21 height 21
click at [1052, 397] on button "運行 ⇧↵" at bounding box center [1058, 409] width 282 height 36
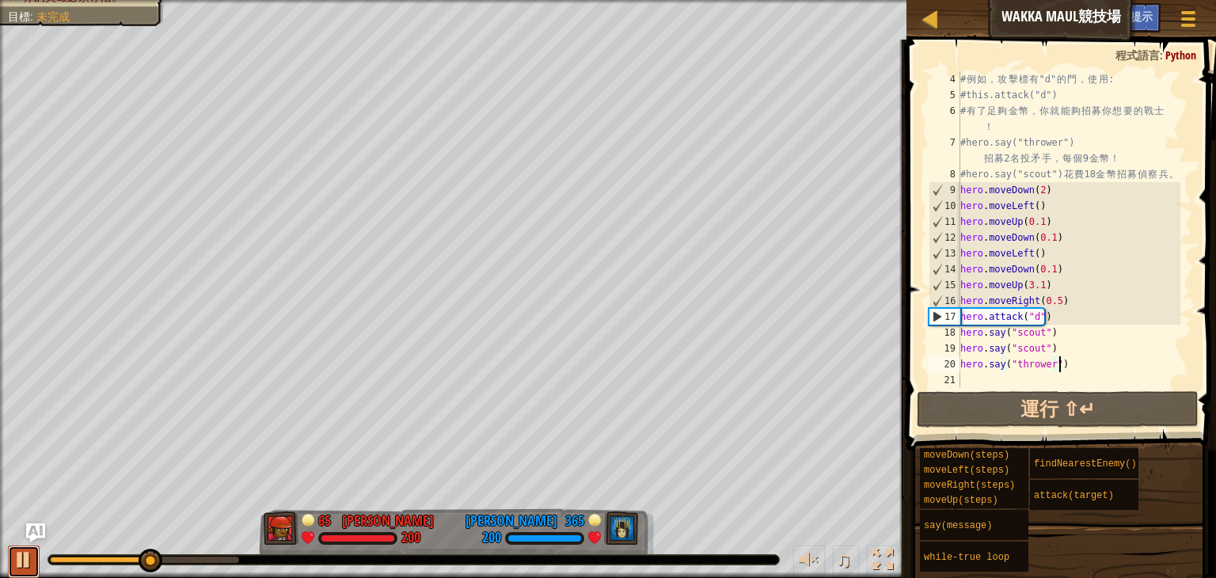
click at [22, 565] on div at bounding box center [23, 560] width 21 height 21
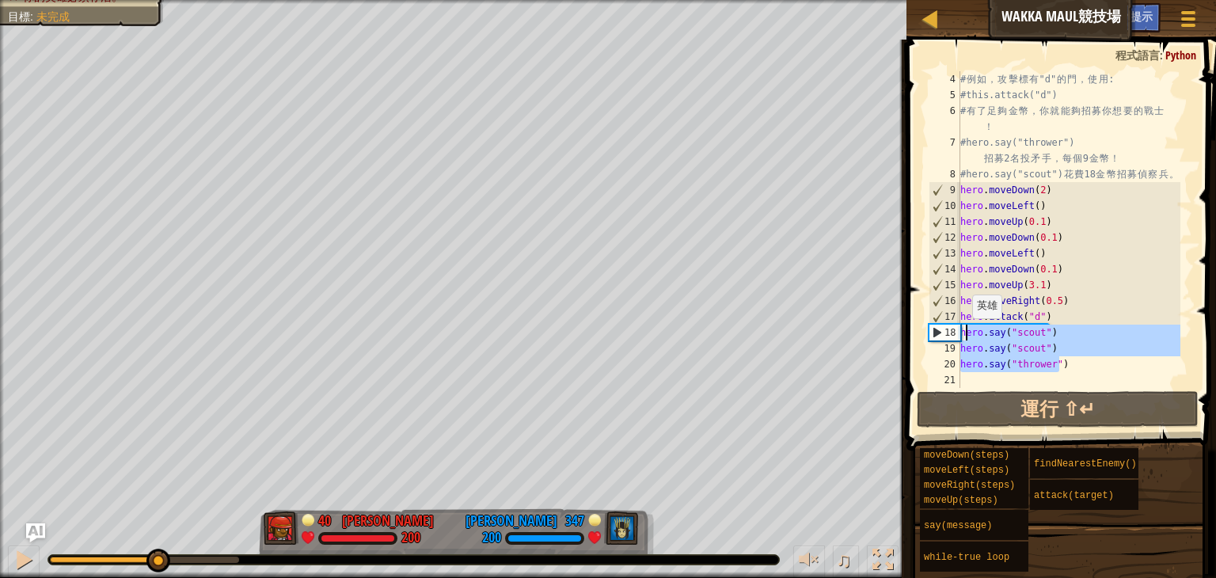
drag, startPoint x: 1066, startPoint y: 363, endPoint x: 965, endPoint y: 333, distance: 105.5
click at [965, 333] on div "# 例 如 ， 攻 擊 標 有 "d" 的 門 ， 使 用 : #this.attack("d") # 有 了 足 夠 金 幣 ， 你 就 能 夠 招 募 你…" at bounding box center [1068, 245] width 223 height 348
type textarea "hero.say("scout") hero.say("scout")"
click at [1081, 374] on div "# 例 如 ， 攻 擊 標 有 "d" 的 門 ， 使 用 : #this.attack("d") # 有 了 足 夠 金 幣 ， 你 就 能 夠 招 募 你…" at bounding box center [1068, 245] width 223 height 348
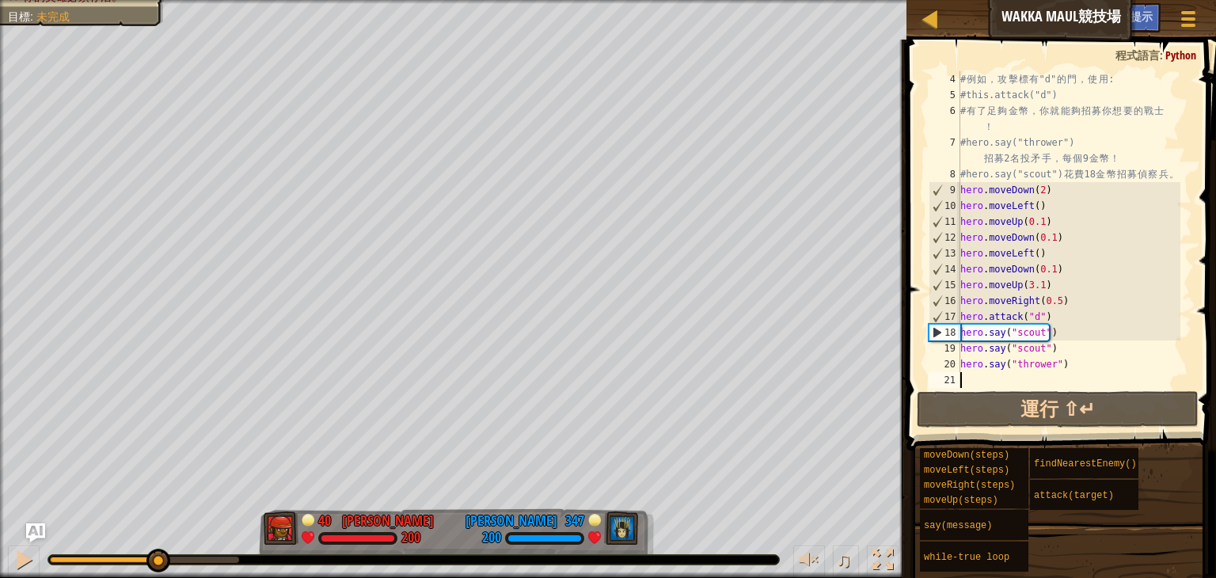
scroll to position [7, 0]
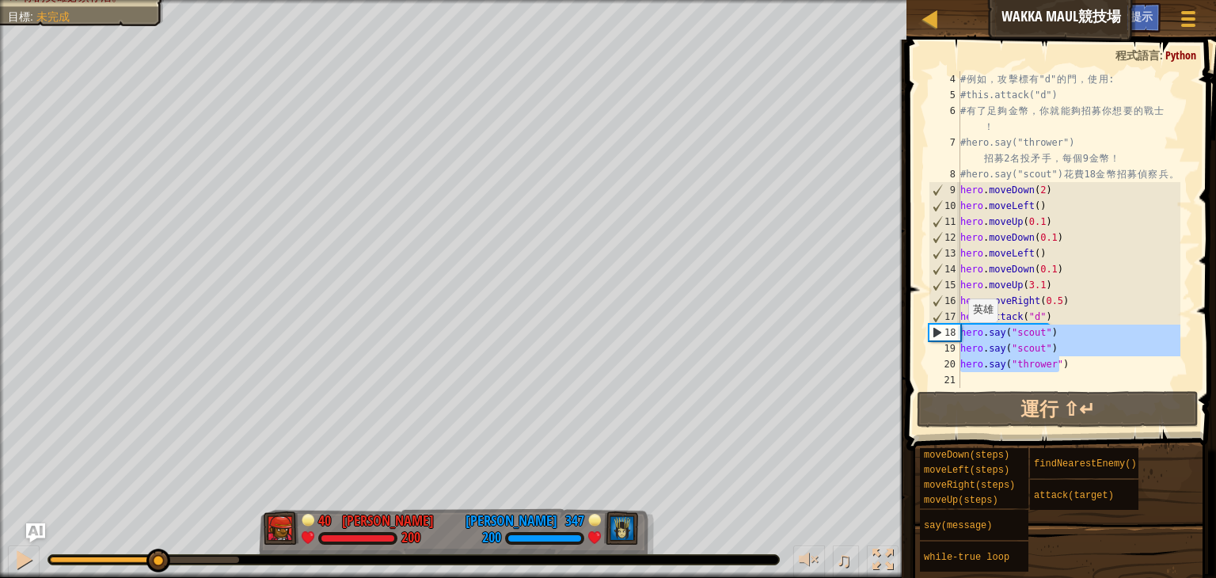
drag, startPoint x: 1072, startPoint y: 365, endPoint x: 960, endPoint y: 333, distance: 116.8
click at [960, 333] on div "4 5 6 7 8 9 10 11 12 13 14 15 16 17 18 19 20 21 # 例 如 ， 攻 擊 標 有 "d" 的 門 ， 使 用 :…" at bounding box center [1059, 229] width 267 height 317
click at [1096, 371] on div "# 例 如 ， 攻 擊 標 有 "d" 的 門 ， 使 用 : #this.attack("d") # 有 了 足 夠 金 幣 ， 你 就 能 夠 招 募 你…" at bounding box center [1068, 229] width 223 height 317
type textarea "hero.say("thrower")"
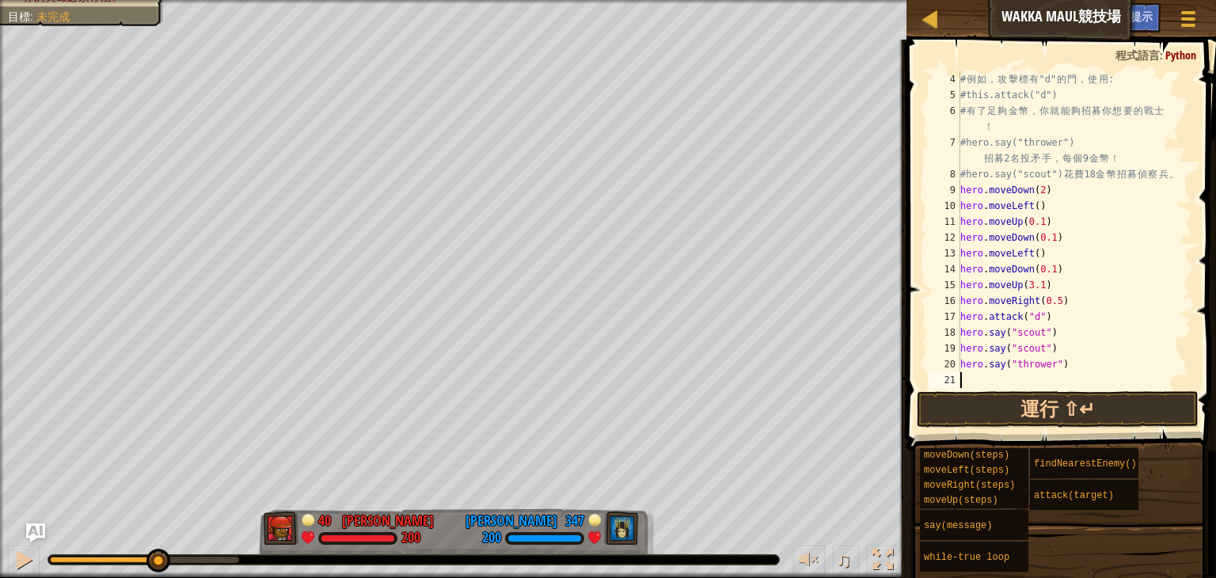
paste textarea "hero.say("thrower")"
type textarea "hero.say("thrower")"
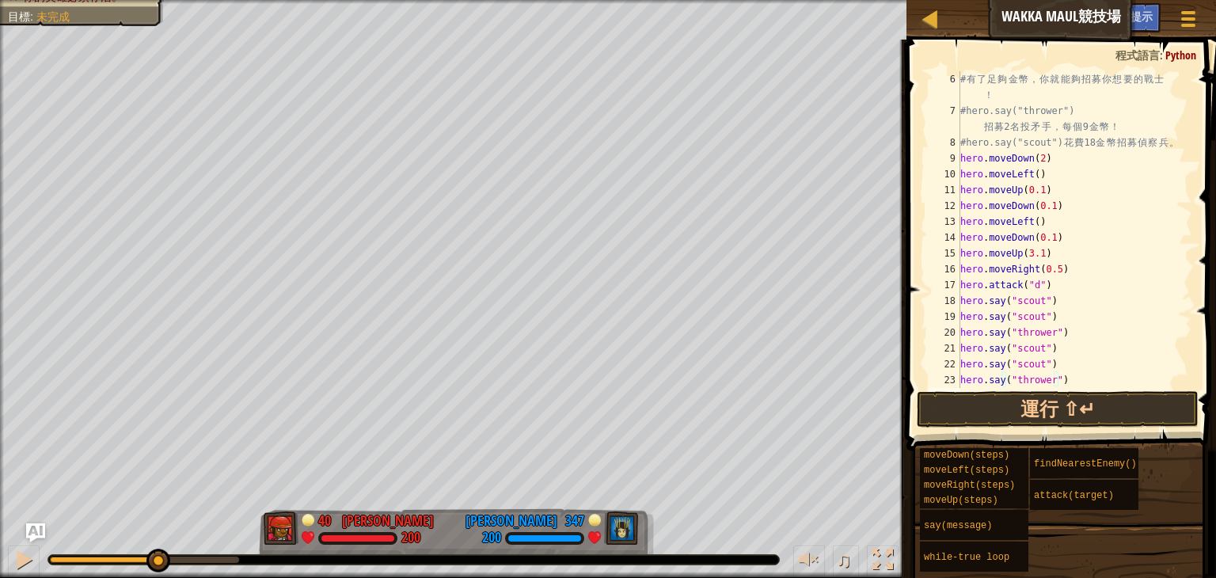
paste textarea "hero.say("thrower")"
type textarea "hero.say("thrower")"
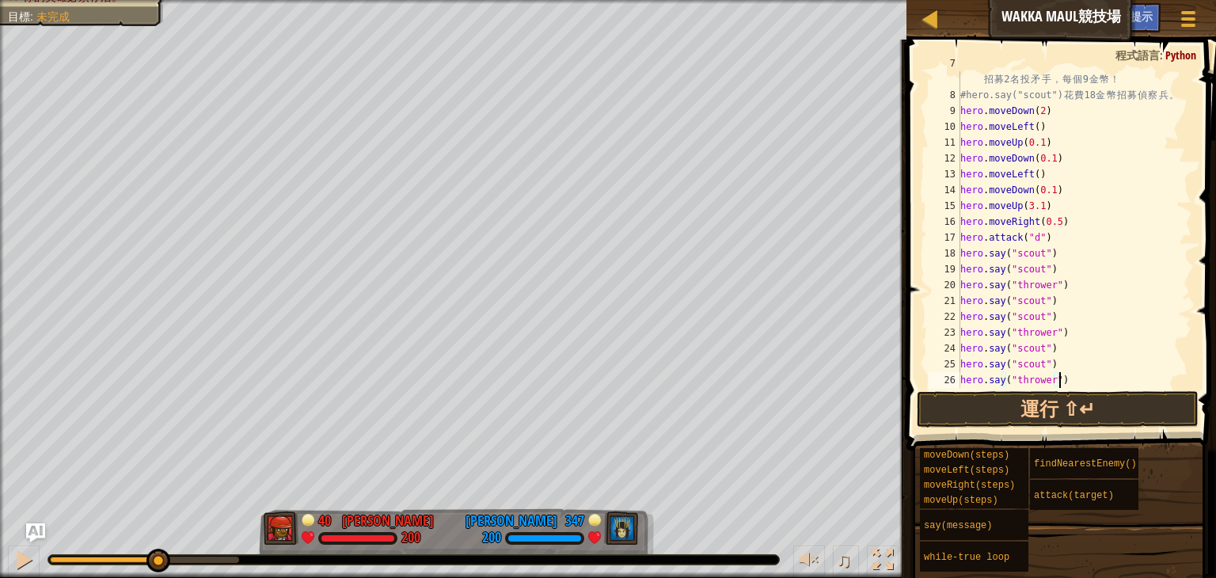
paste textarea "hero.say("thrower")"
type textarea "hero.say("thrower")"
paste textarea "hero.say("thrower")"
type textarea "hero.say("thrower")"
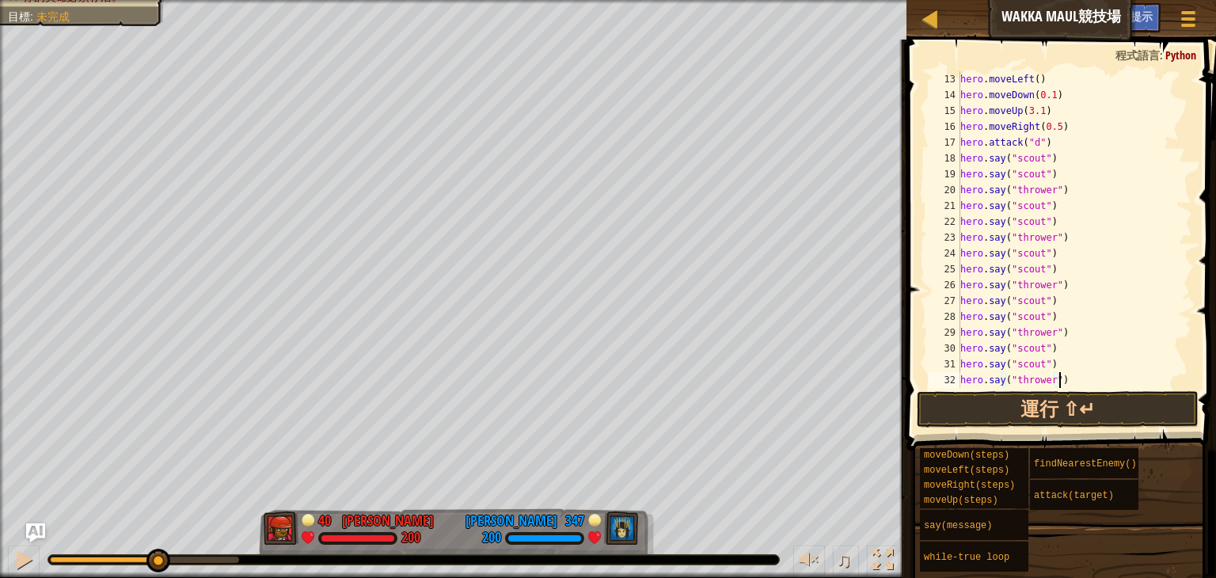
paste textarea "hero.say("thrower")"
type textarea "hero.say("thrower")"
paste textarea "hero.say("thrower")"
type textarea "hero.say("thrower")"
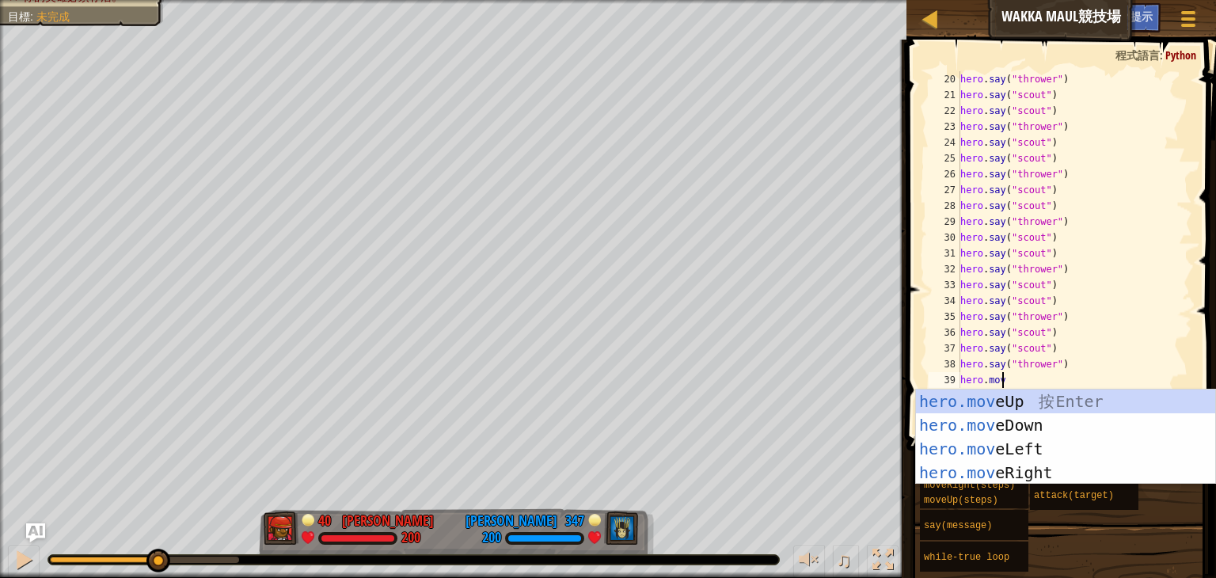
scroll to position [7, 2]
type textarea "hero.movel"
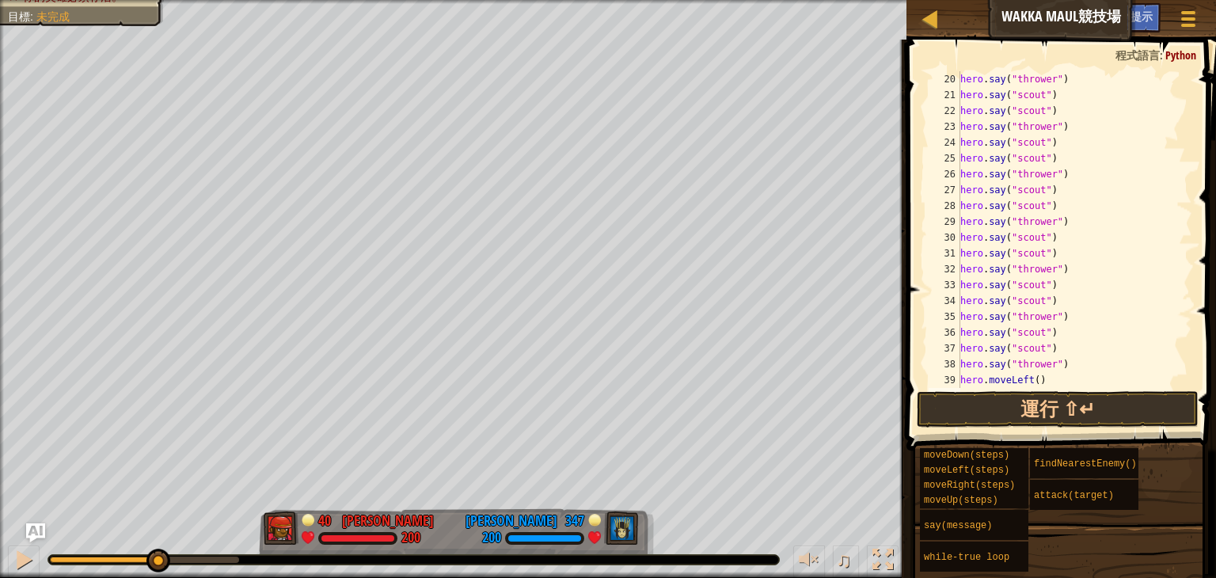
scroll to position [364, 0]
click at [1033, 346] on div "hero . say ( "scout" ) hero . say ( "thrower" ) hero . say ( "scout" ) hero . s…" at bounding box center [1068, 245] width 223 height 348
type textarea "hero.moveLeft(4)"
click at [982, 368] on div "hero . say ( "scout" ) hero . say ( "thrower" ) hero . say ( "scout" ) hero . s…" at bounding box center [1068, 245] width 223 height 348
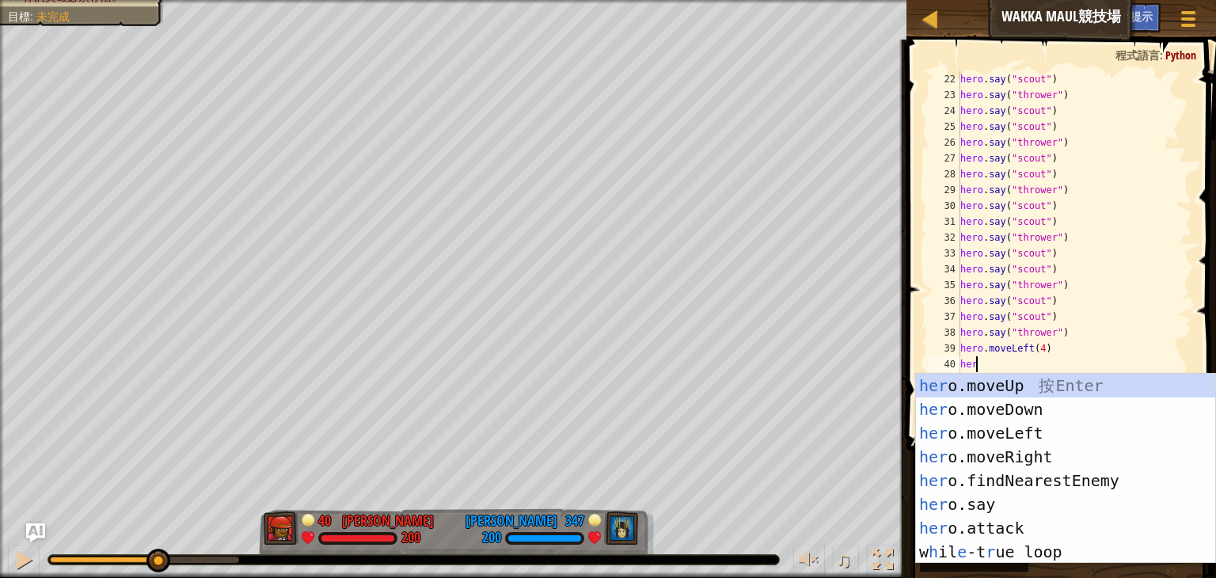
scroll to position [7, 0]
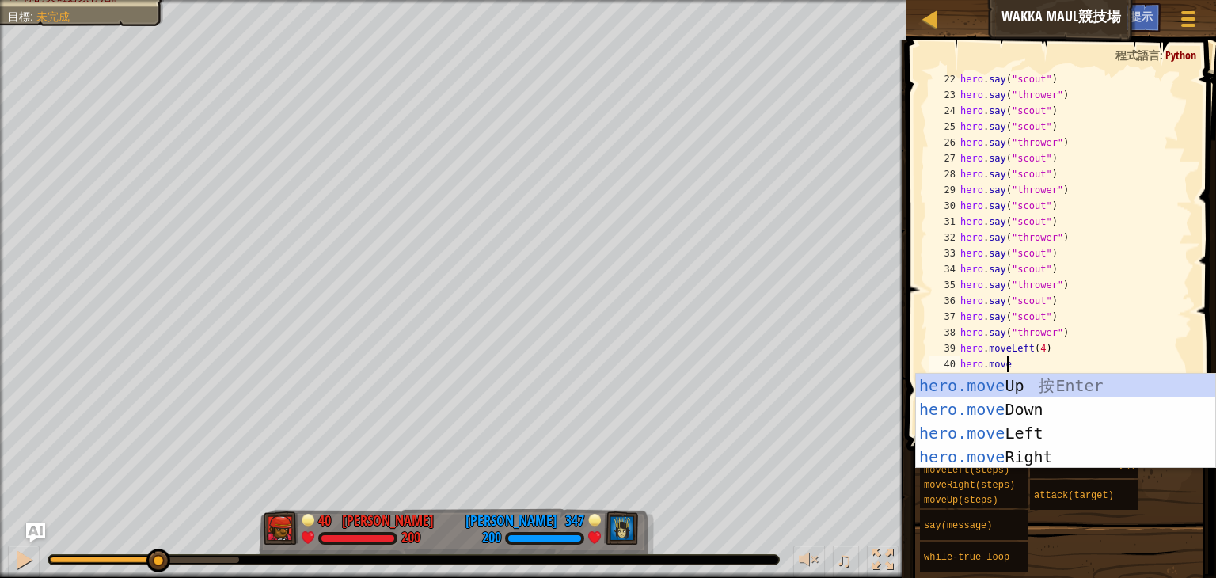
type textarea "hero.moved"
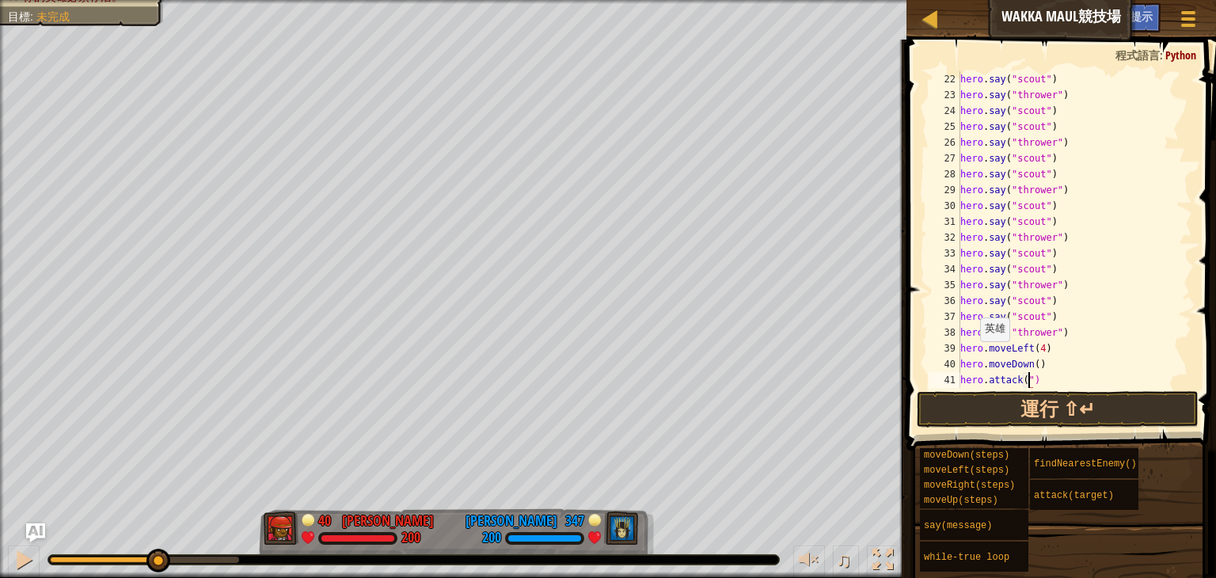
scroll to position [7, 6]
type textarea "hero.attack("b")"
type textarea "hero.attack("c")"
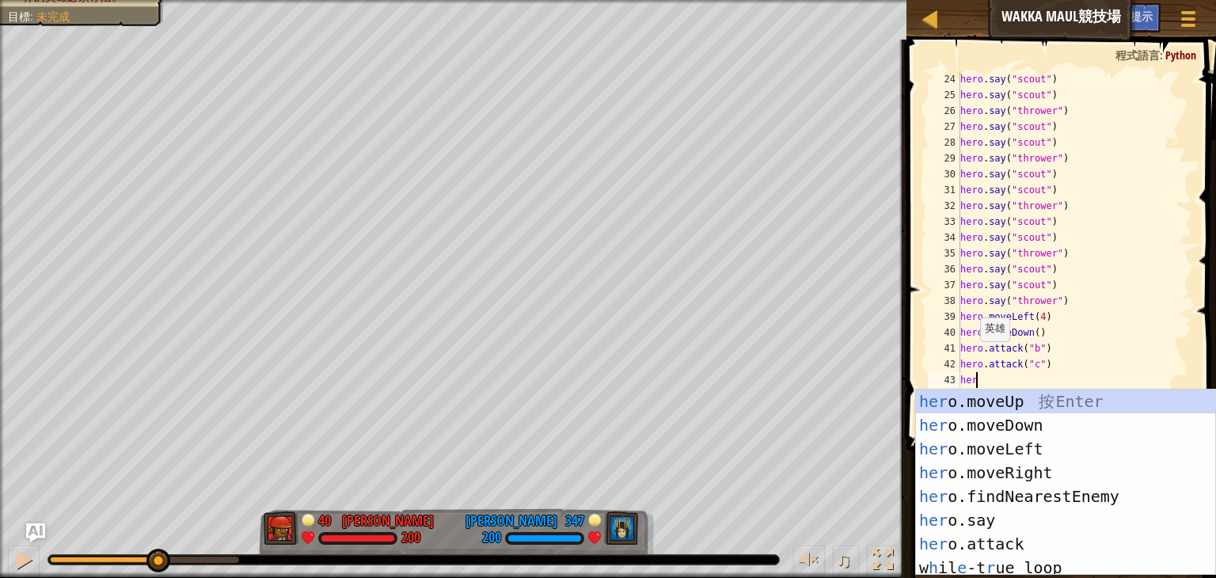
scroll to position [7, 0]
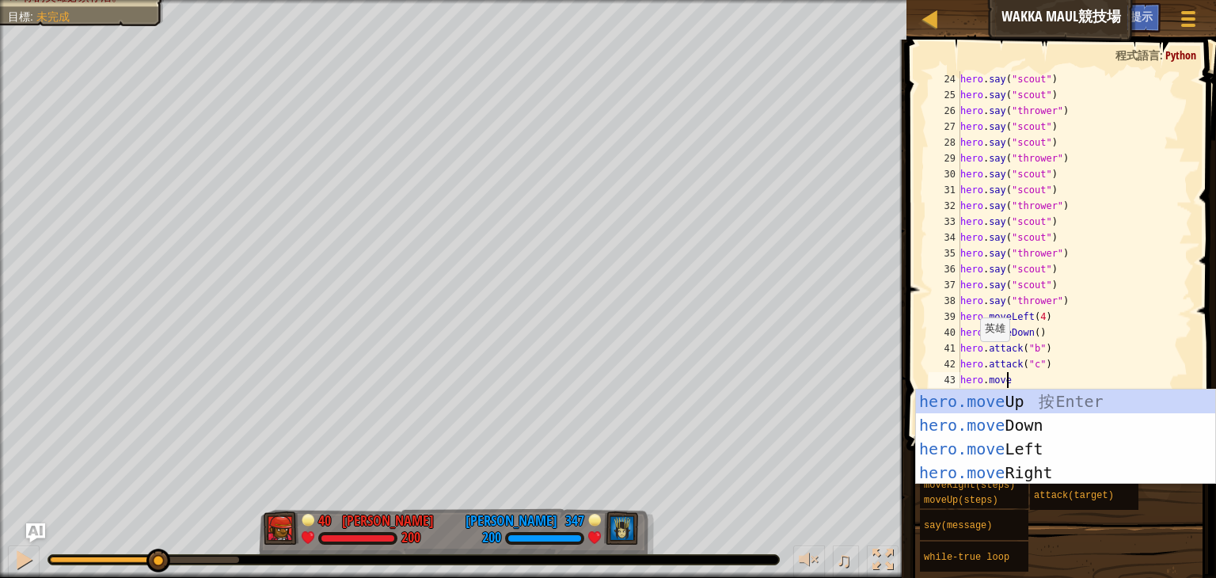
type textarea "hero.mover"
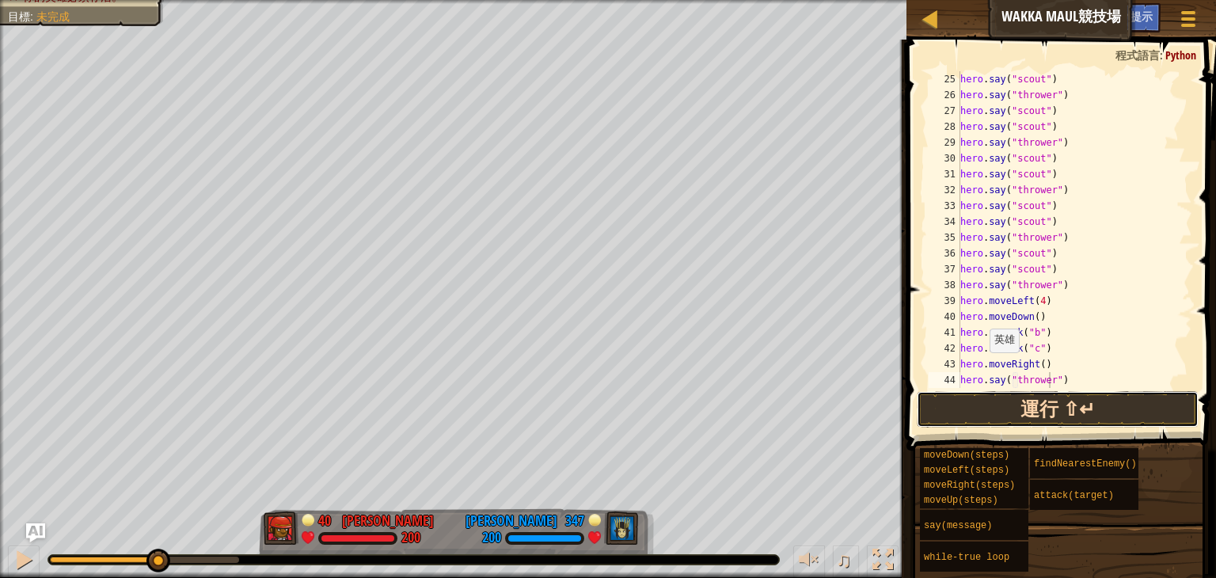
click at [1048, 419] on button "運行 ⇧↵" at bounding box center [1058, 409] width 282 height 36
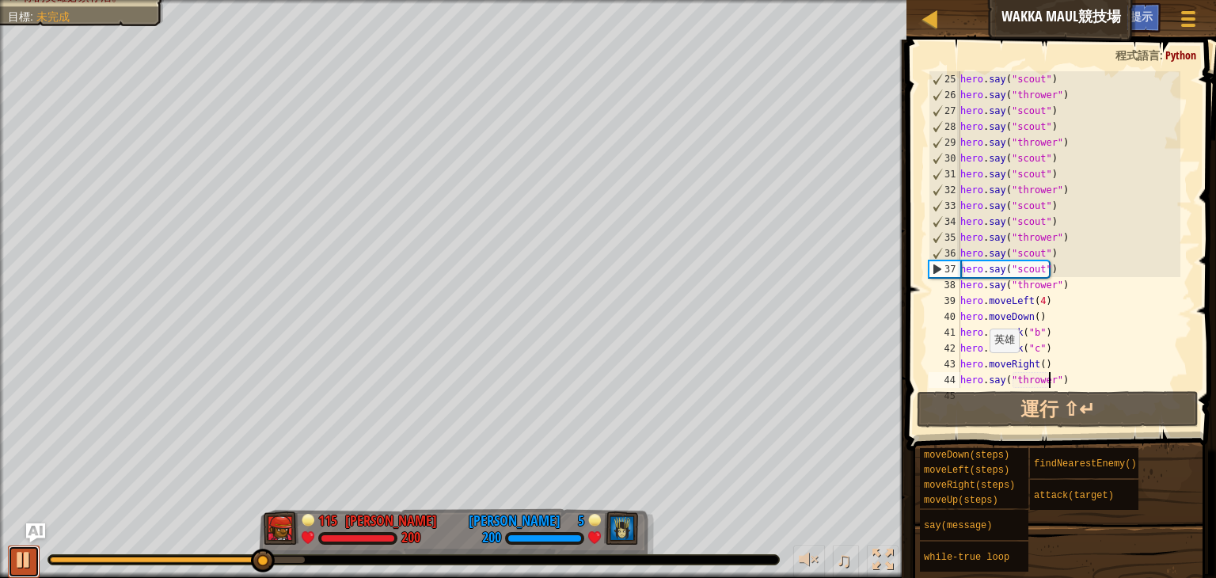
click at [17, 558] on div at bounding box center [23, 560] width 21 height 21
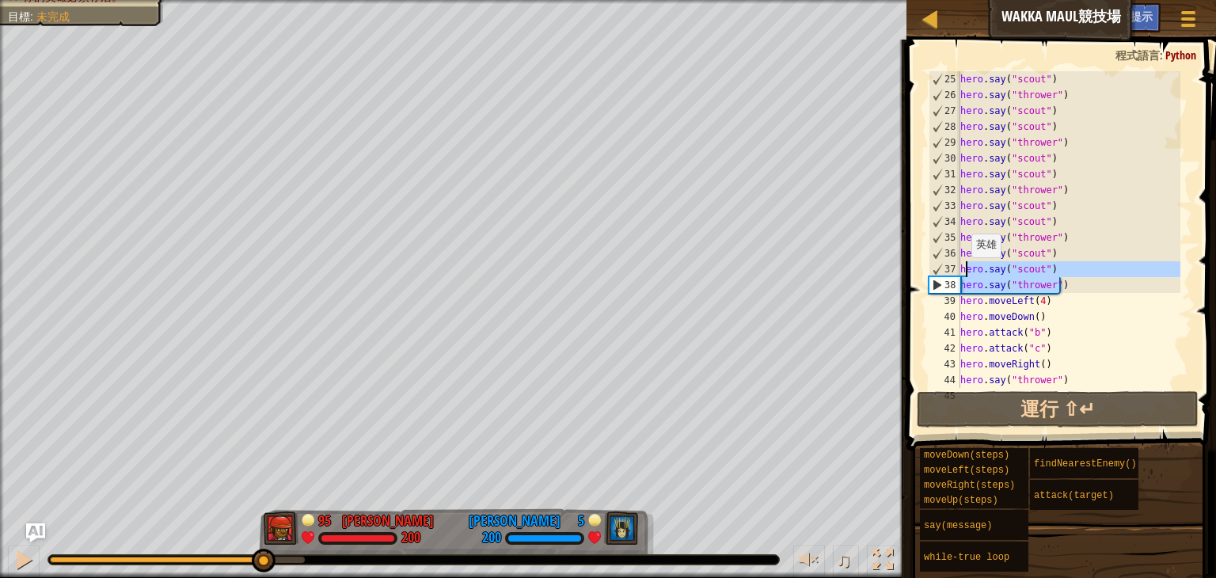
drag, startPoint x: 1074, startPoint y: 289, endPoint x: 964, endPoint y: 273, distance: 111.2
click at [964, 273] on div "hero . say ( "scout" ) hero . say ( "thrower" ) hero . say ( "scout" ) hero . s…" at bounding box center [1068, 245] width 223 height 348
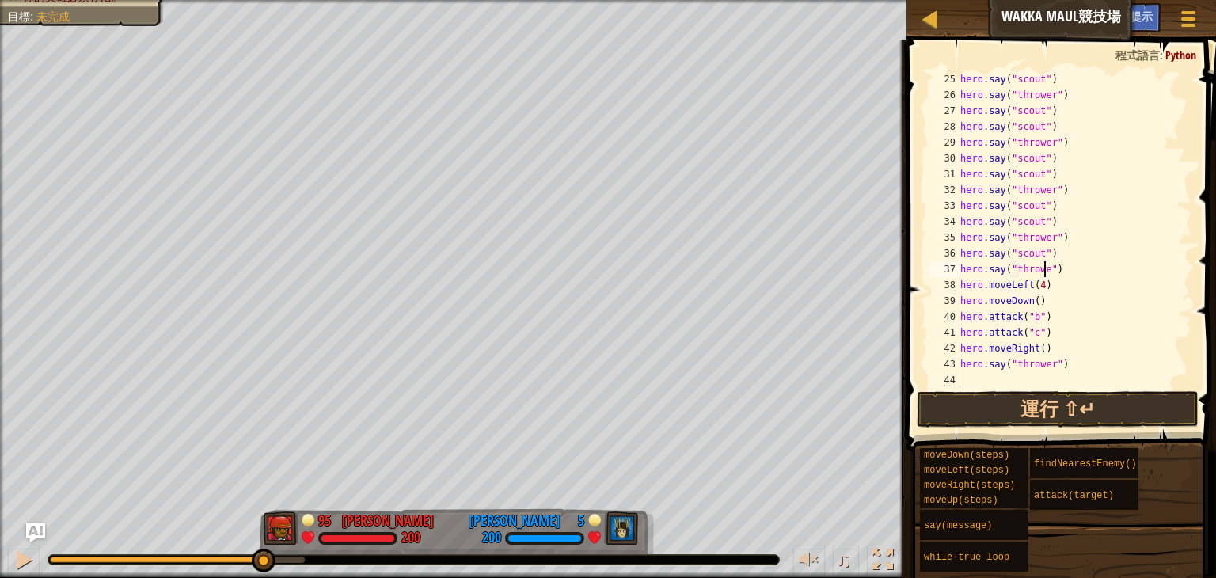
scroll to position [7, 6]
click at [1090, 268] on div "hero . say ( "scout" ) hero . say ( "thrower" ) hero . say ( "scout" ) hero . s…" at bounding box center [1068, 245] width 223 height 348
drag, startPoint x: 1077, startPoint y: 267, endPoint x: 949, endPoint y: 253, distance: 129.1
click at [949, 253] on div "hero.say("thrower") 25 26 27 28 29 30 31 32 33 34 35 36 37 38 39 40 41 42 43 44…" at bounding box center [1059, 229] width 267 height 317
type textarea "hero.say("scout") hero.say("thrower")"
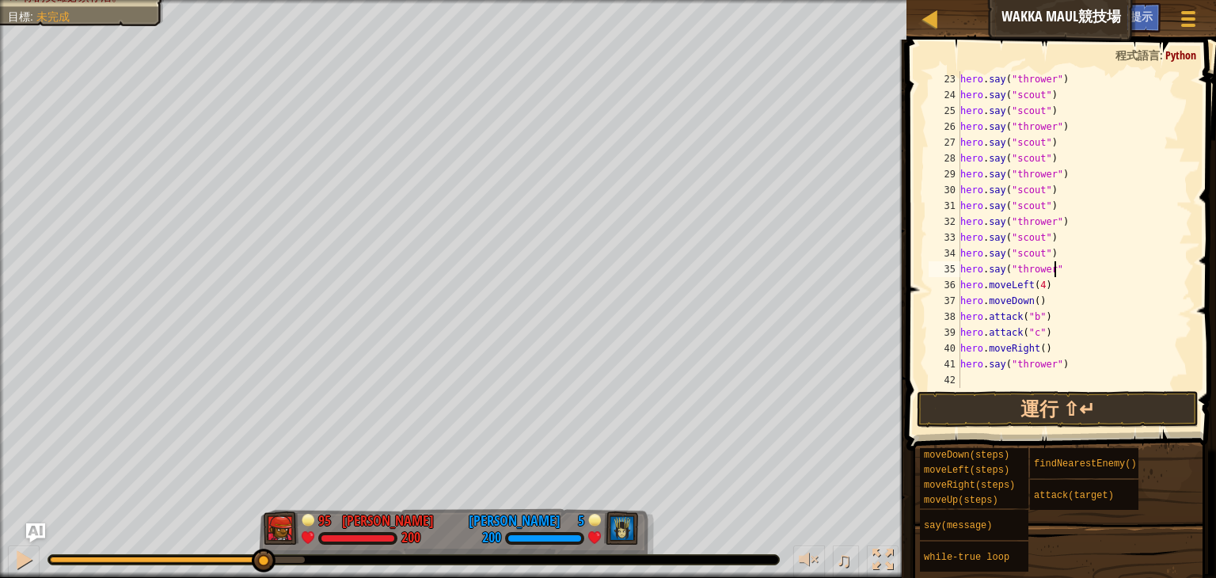
scroll to position [380, 0]
type textarea "h"
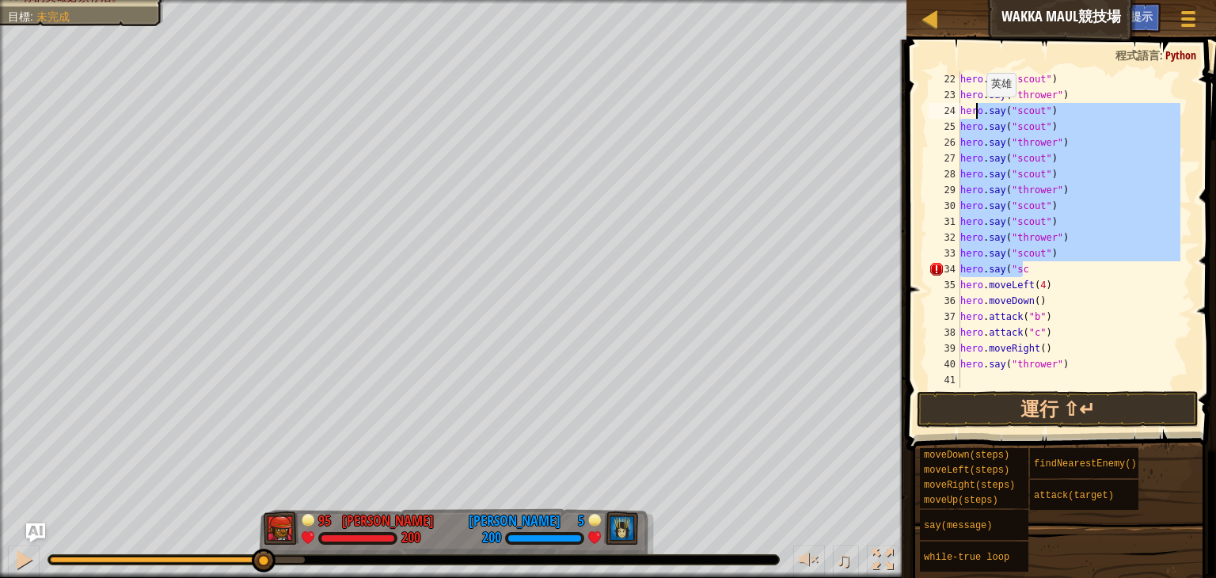
drag, startPoint x: 1053, startPoint y: 268, endPoint x: 980, endPoint y: 94, distance: 188.8
click at [980, 94] on div "hero . say ( "scout" ) hero . say ( "thrower" ) hero . say ( "scout" ) hero . s…" at bounding box center [1068, 245] width 223 height 348
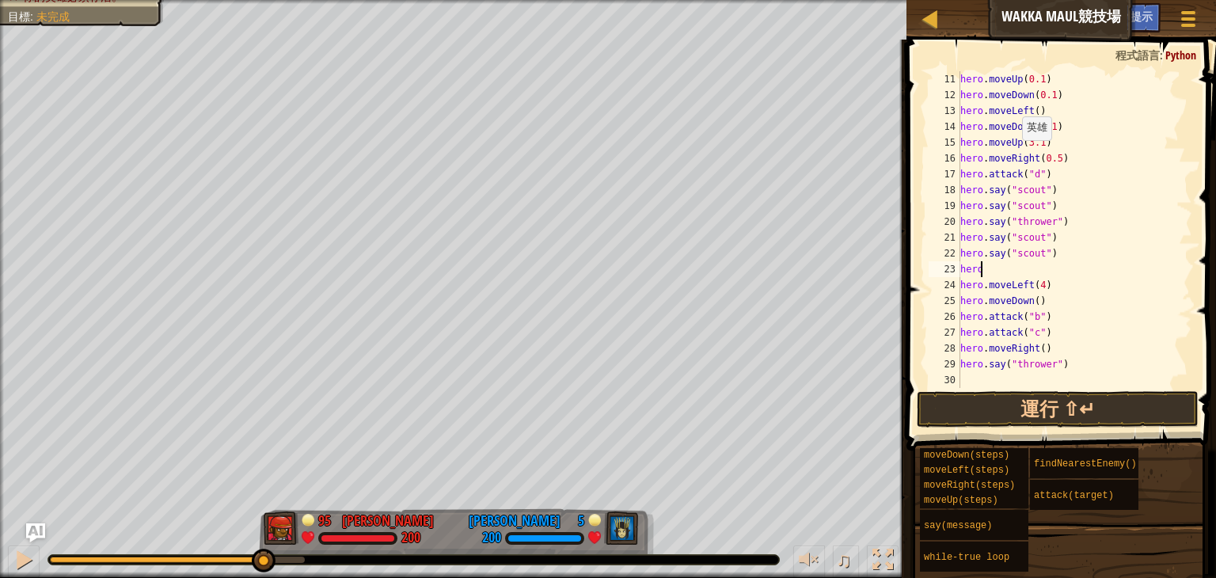
scroll to position [190, 0]
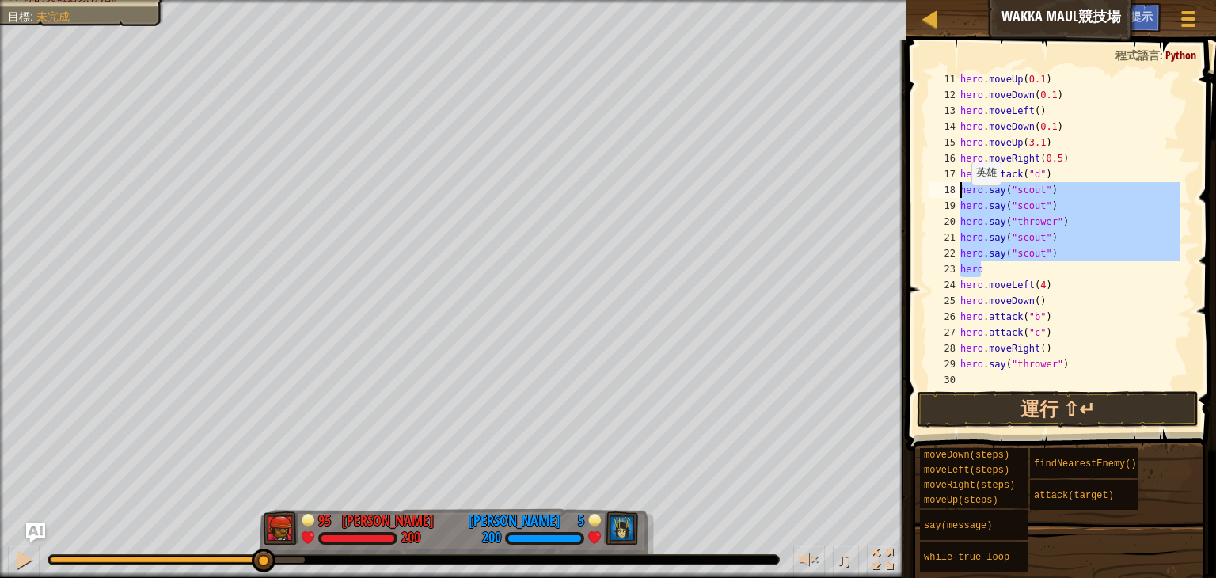
drag, startPoint x: 1018, startPoint y: 267, endPoint x: 955, endPoint y: 185, distance: 103.9
click at [955, 185] on div "hero 11 12 13 14 15 16 17 18 19 20 21 22 23 24 25 26 27 28 29 30 hero . moveUp …" at bounding box center [1059, 229] width 267 height 317
paste textarea "thrower"
type textarea "hero.say("thrower")"
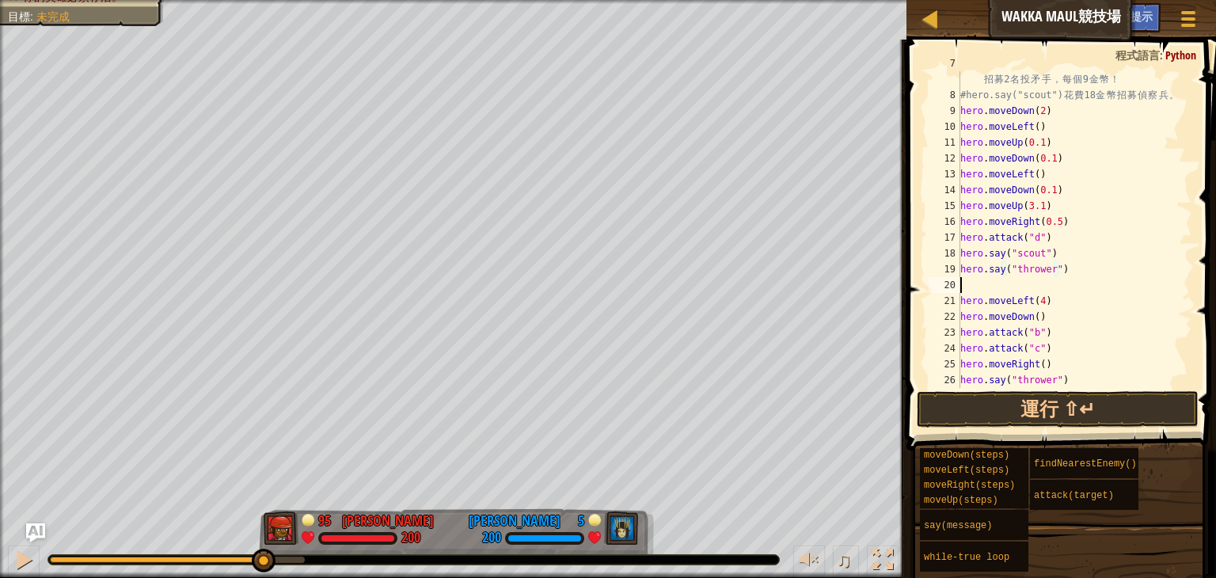
paste textarea "hero.say("thrower")"
type textarea "hero.say("thrower")"
paste textarea "hero.say("thrower")"
type textarea "hero.say("thrower")"
paste textarea "hero.say("thrower")"
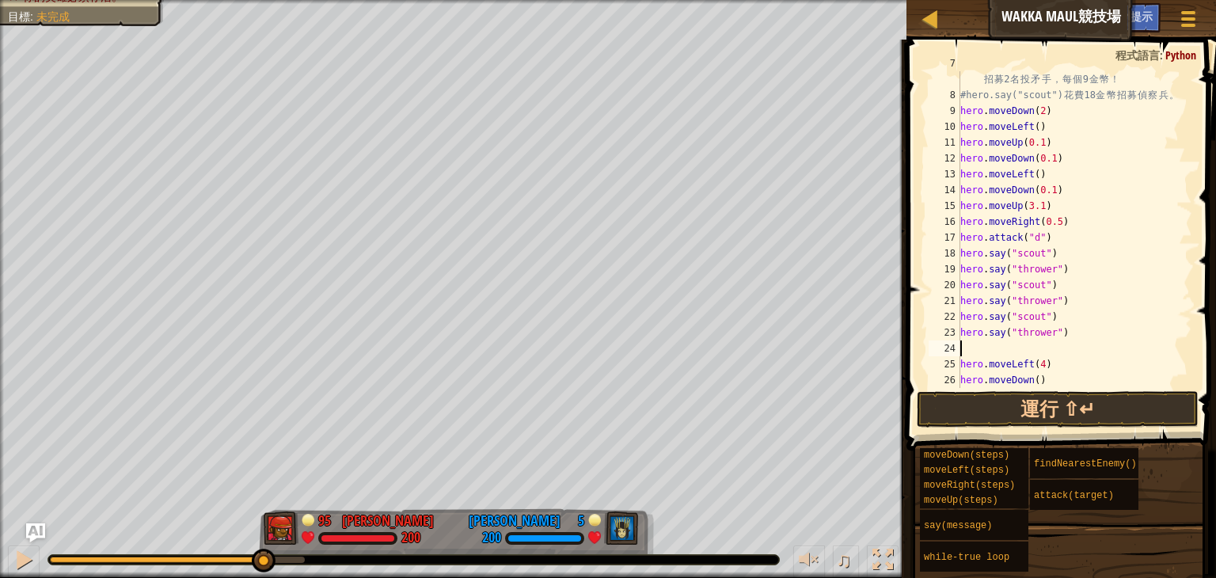
type textarea "hero.say("thrower")"
paste textarea "hero.say("thrower")"
type textarea "hero.say("thrower")"
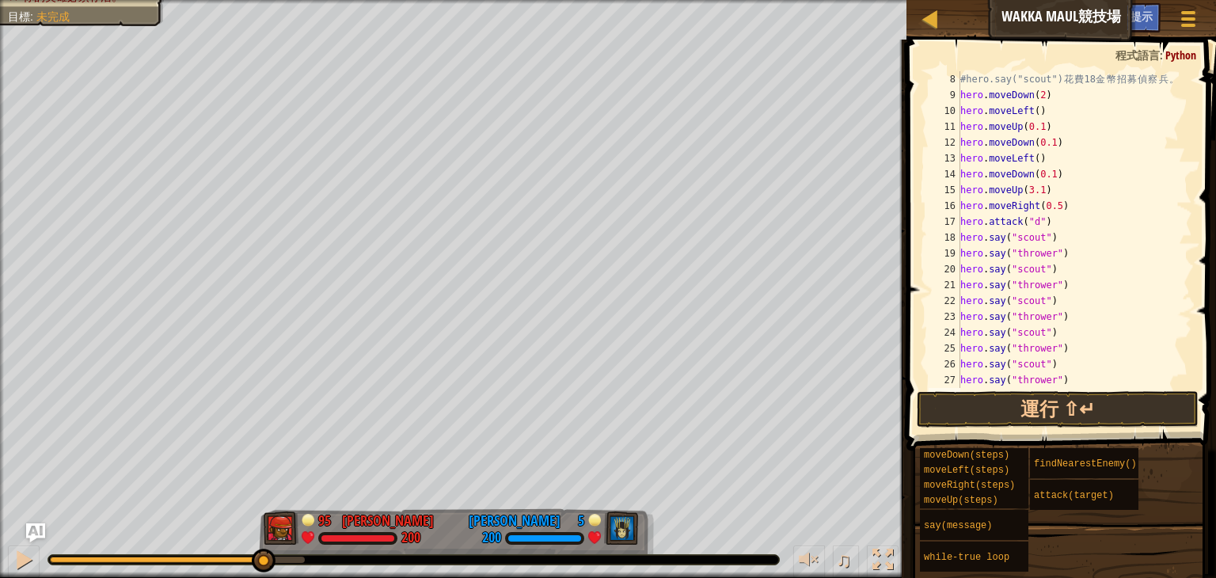
paste textarea "hero.say("thrower")"
type textarea "hero.say("thrower")"
paste textarea "hero.say("thrower")"
type textarea "hero.say("thrower")"
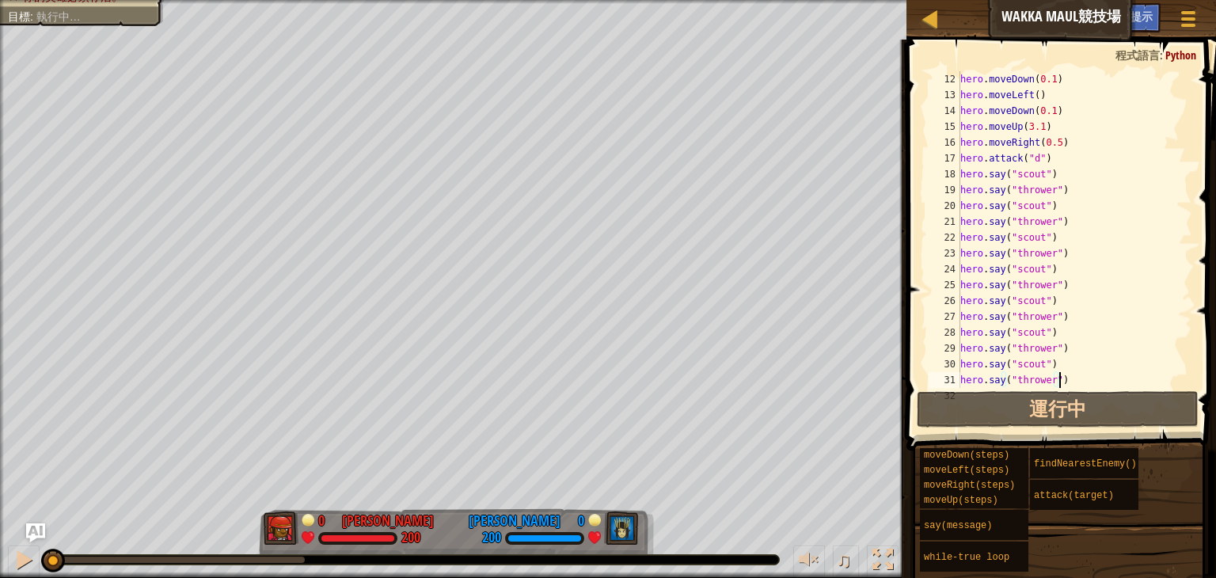
paste textarea
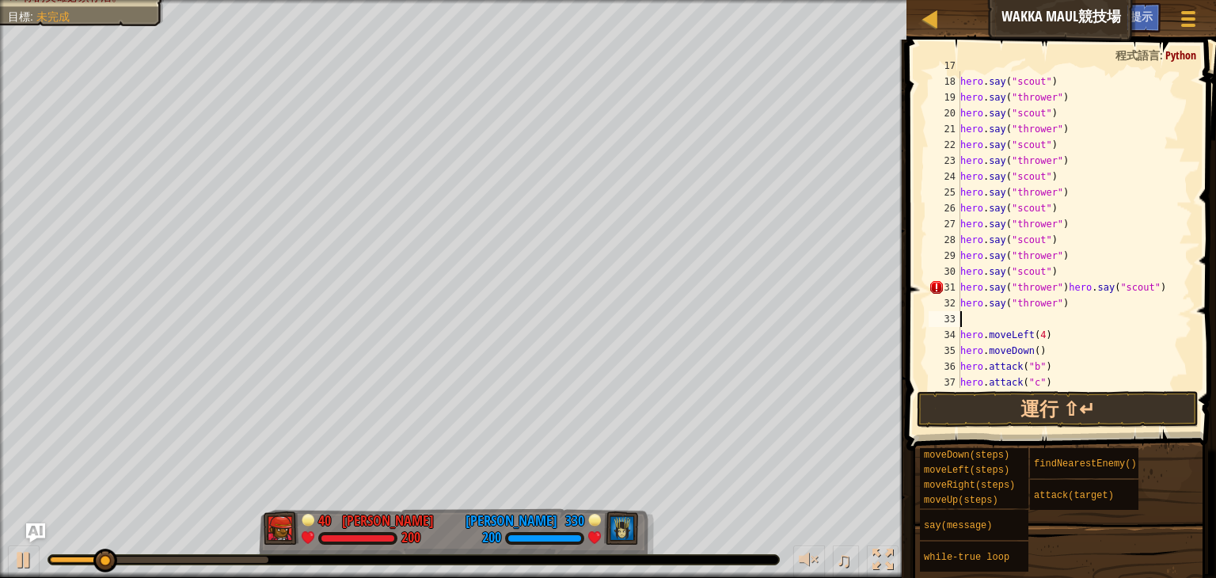
scroll to position [299, 0]
click at [1058, 286] on div "hero . attack ( "d" ) hero . say ( "scout" ) hero . say ( "thrower" ) hero . sa…" at bounding box center [1068, 232] width 223 height 348
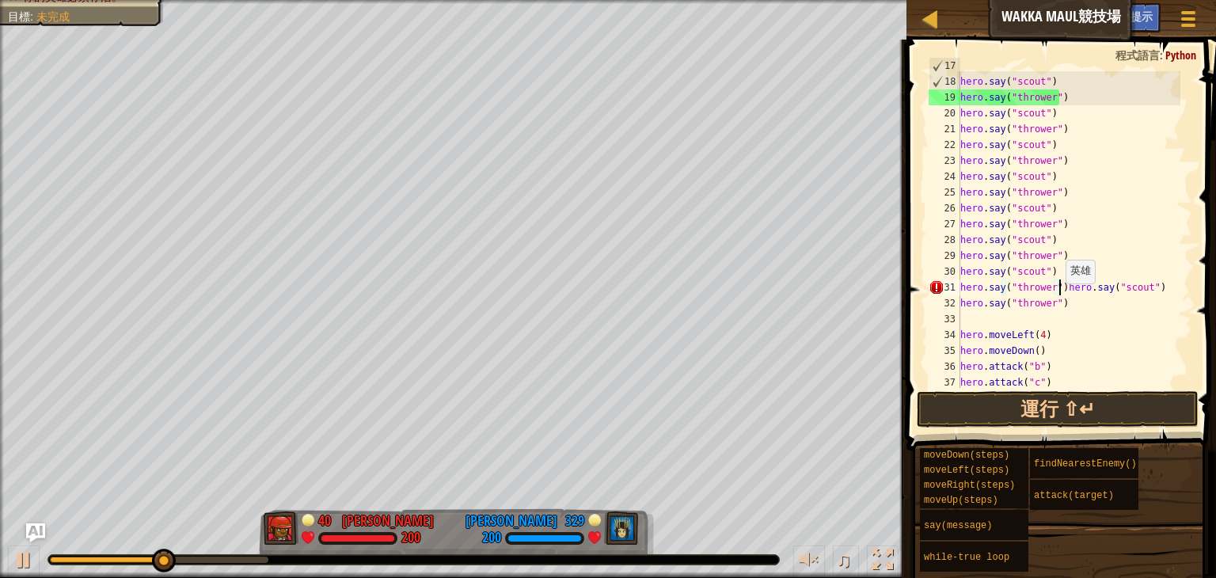
type textarea "hero.say("scout")"
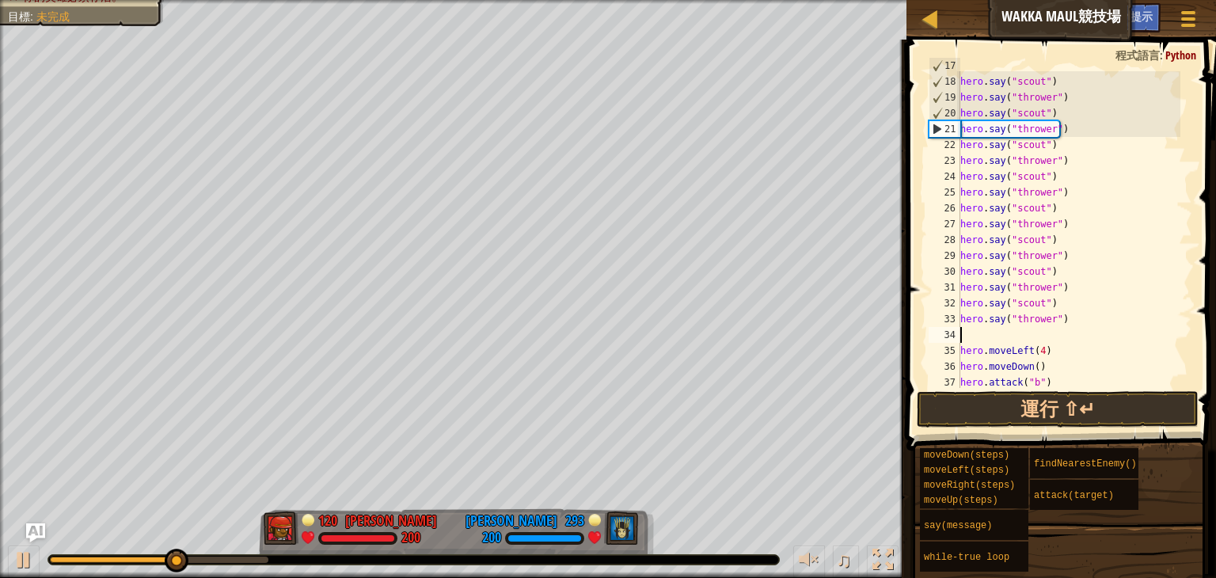
click at [1033, 336] on div "hero . attack ( "d" ) hero . say ( "scout" ) hero . say ( "thrower" ) hero . sa…" at bounding box center [1068, 232] width 223 height 348
paste textarea "hero.say("thrower")"
type textarea "hero.say("thrower")"
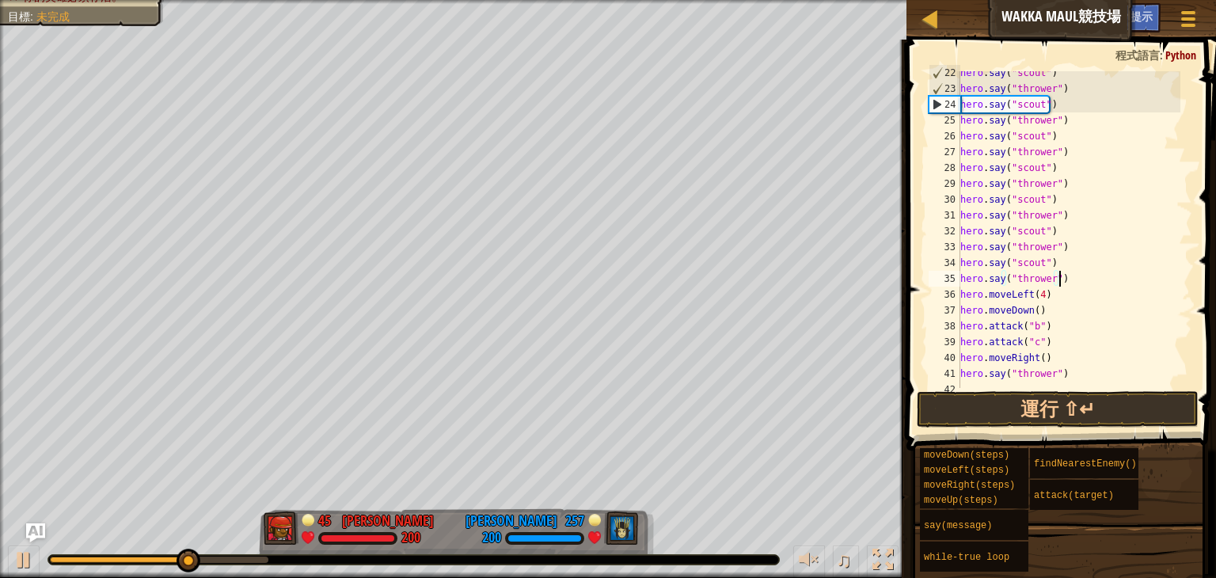
scroll to position [375, 0]
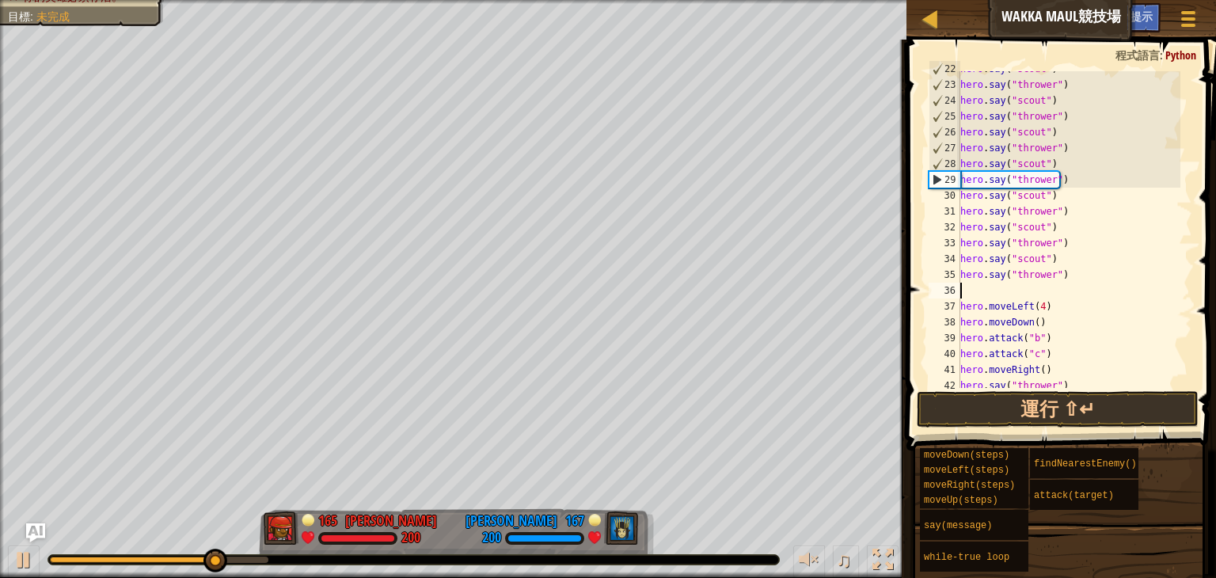
paste textarea "hero.say("thrower")"
type textarea "hero.say("thrower")"
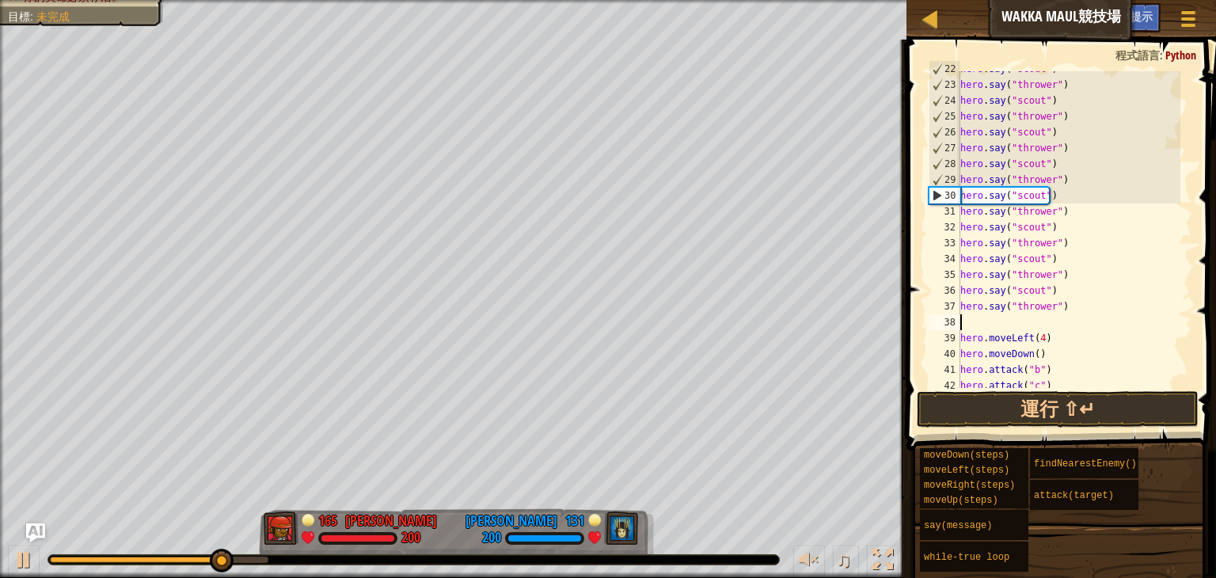
paste textarea "hero.say("thrower")"
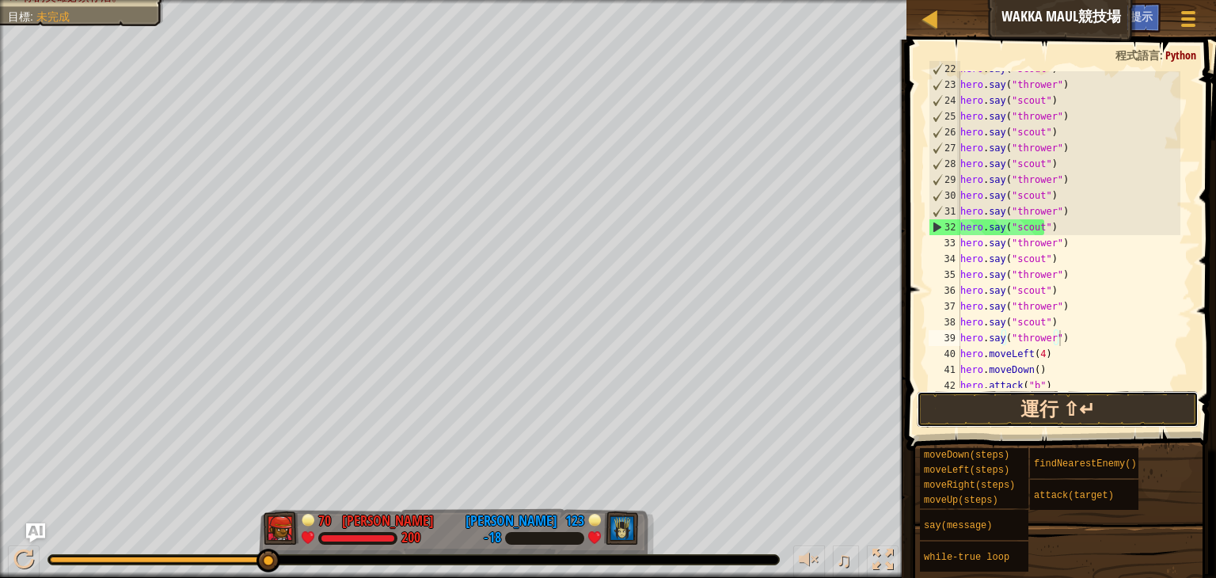
click at [1079, 400] on button "運行 ⇧↵" at bounding box center [1058, 409] width 282 height 36
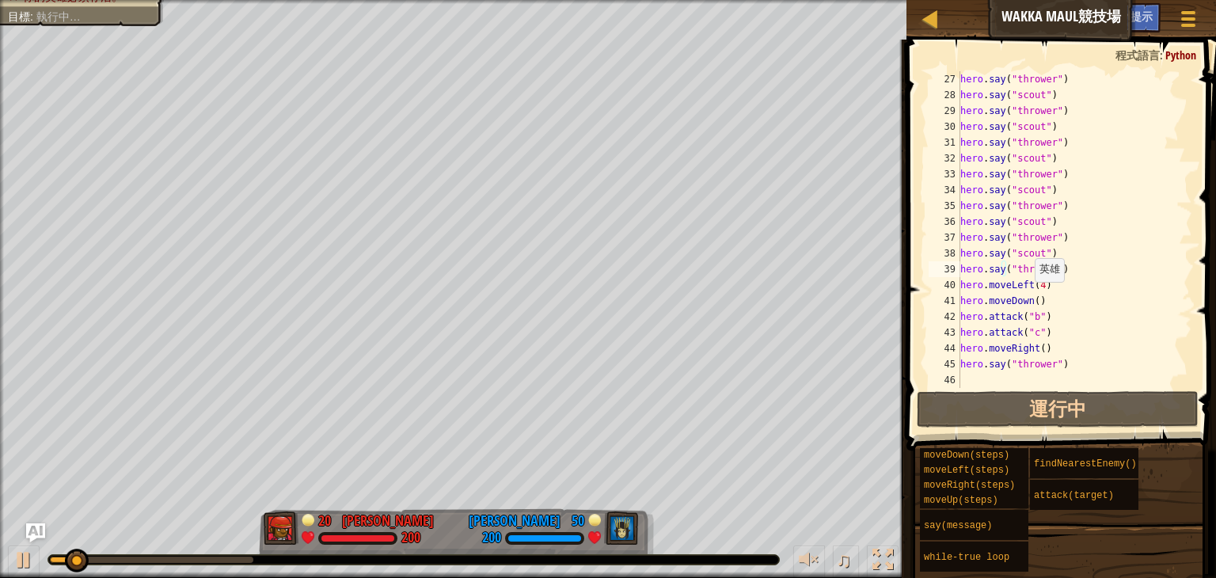
scroll to position [443, 0]
drag, startPoint x: 1053, startPoint y: 349, endPoint x: 1007, endPoint y: 351, distance: 46.0
click at [1007, 351] on div "hero . say ( "thrower" ) hero . say ( "scout" ) hero . say ( "thrower" ) hero .…" at bounding box center [1068, 245] width 223 height 348
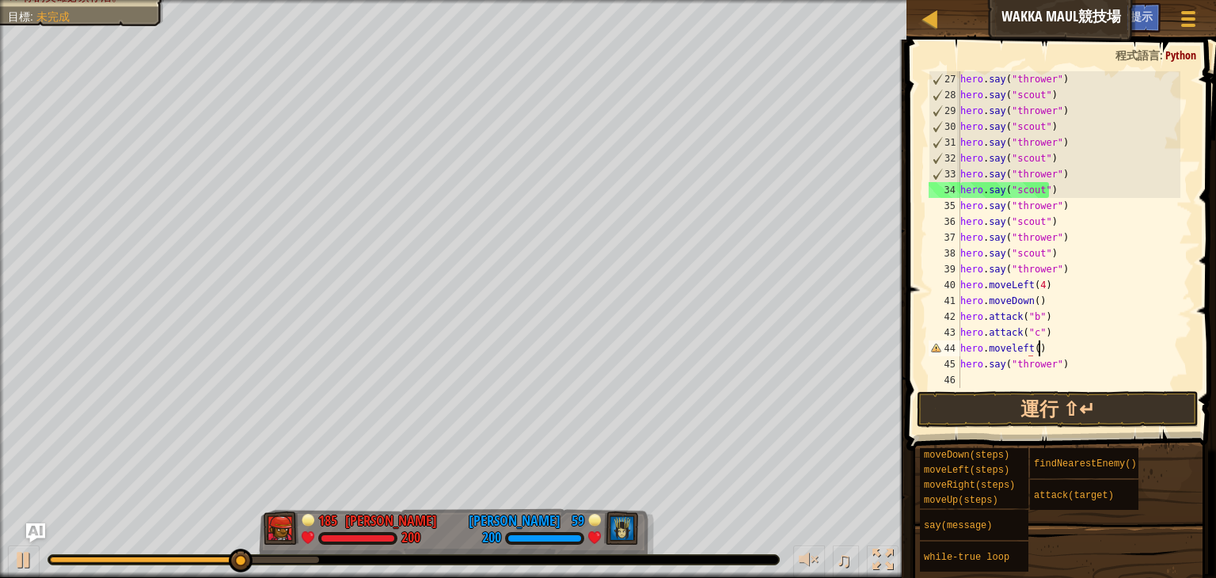
scroll to position [7, 6]
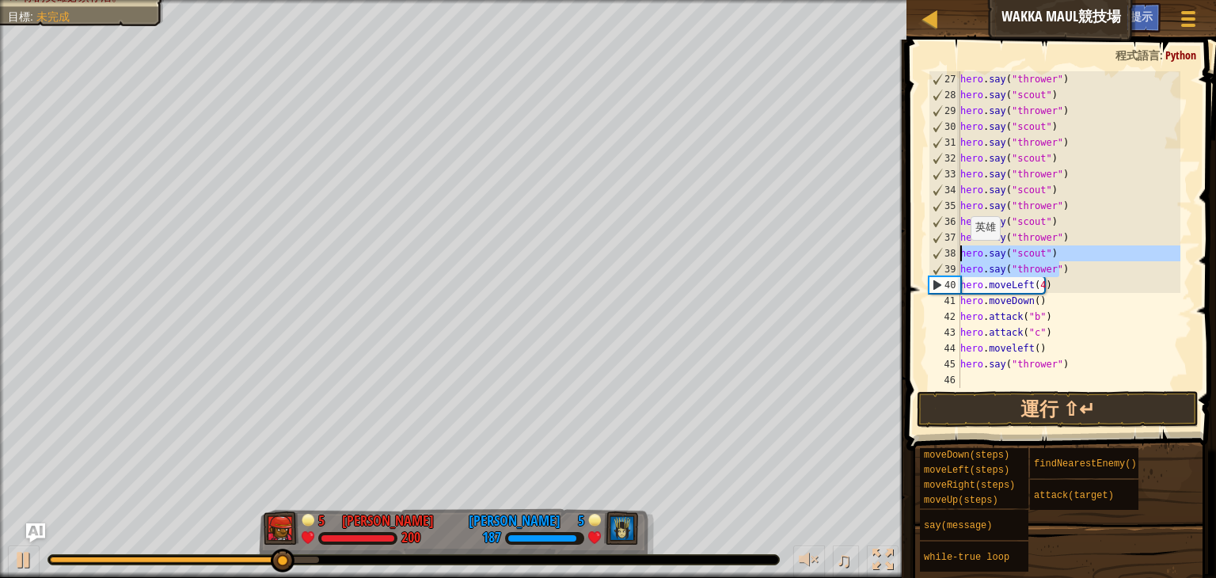
drag, startPoint x: 1076, startPoint y: 270, endPoint x: 955, endPoint y: 254, distance: 122.2
click at [955, 254] on div "hero.moveleft() 27 28 29 30 31 32 33 34 35 36 37 38 39 40 41 42 43 44 45 46 her…" at bounding box center [1059, 229] width 267 height 317
type textarea "hero.say("scout") hero.say("thrower")"
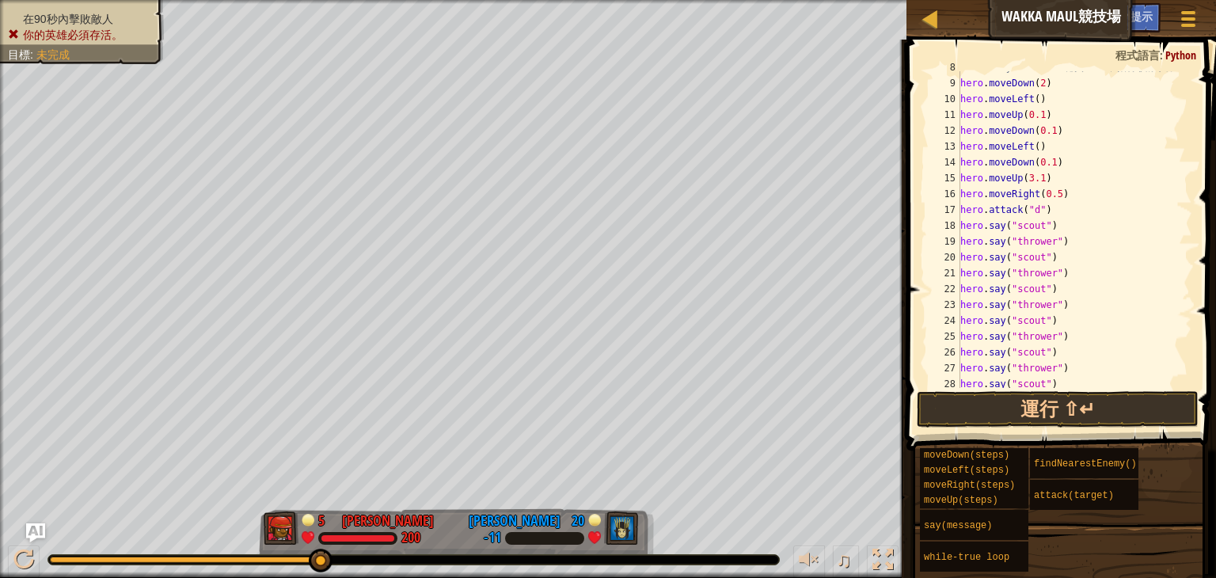
scroll to position [150, 0]
click at [1100, 422] on button "運行 ⇧↵" at bounding box center [1058, 409] width 282 height 36
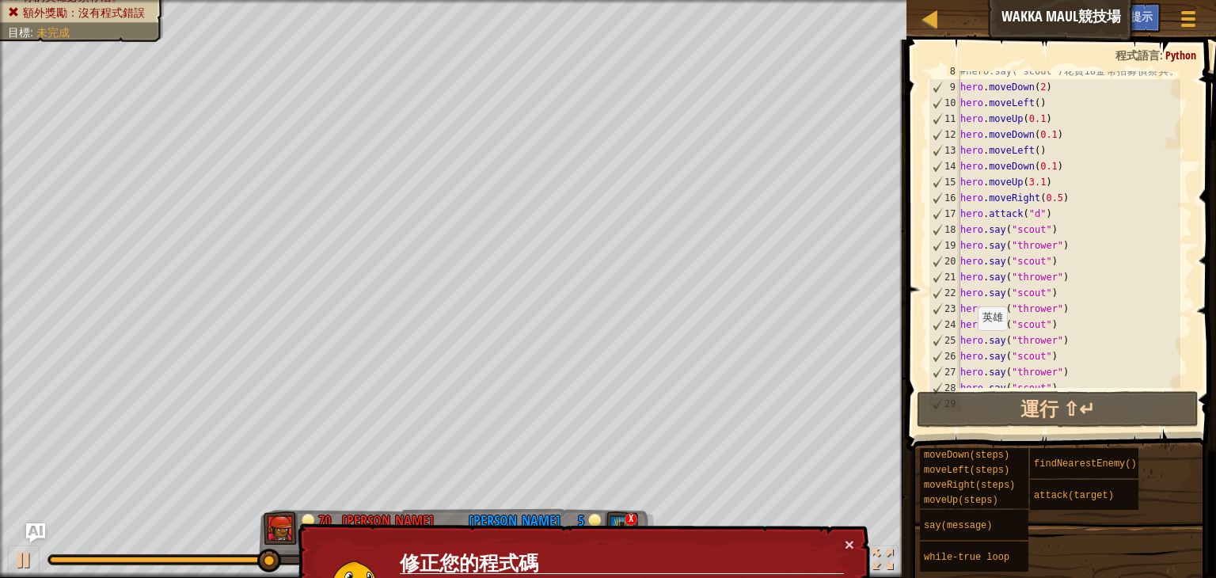
drag, startPoint x: 727, startPoint y: 542, endPoint x: 729, endPoint y: 529, distance: 13.6
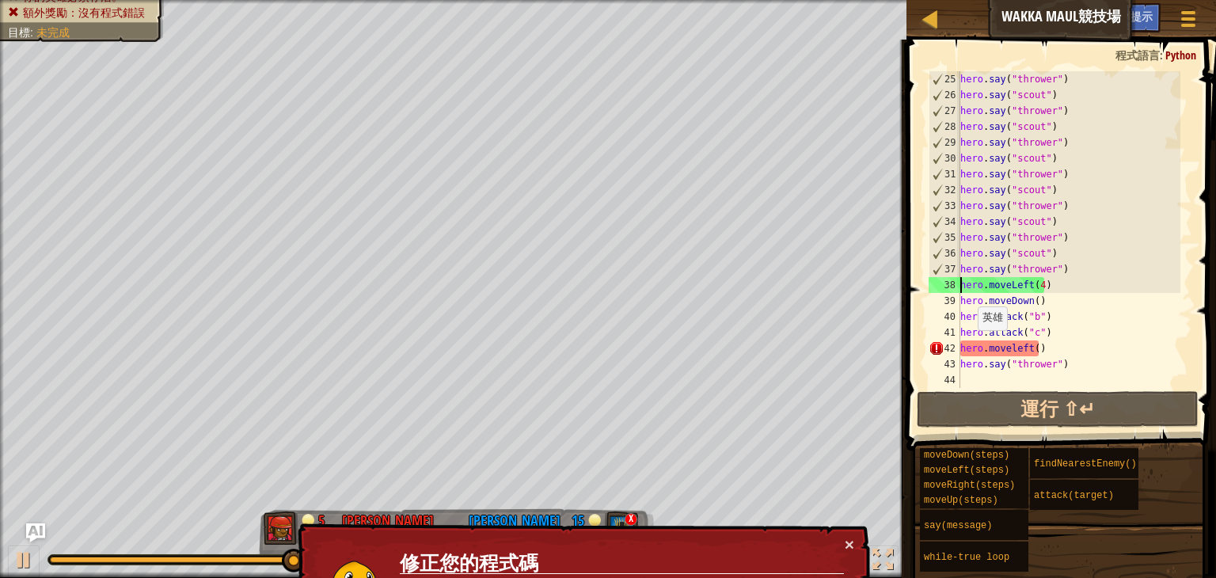
scroll to position [412, 0]
click at [1006, 351] on div "hero . say ( "thrower" ) hero . say ( "scout" ) hero . say ( "thrower" ) hero .…" at bounding box center [1068, 245] width 223 height 348
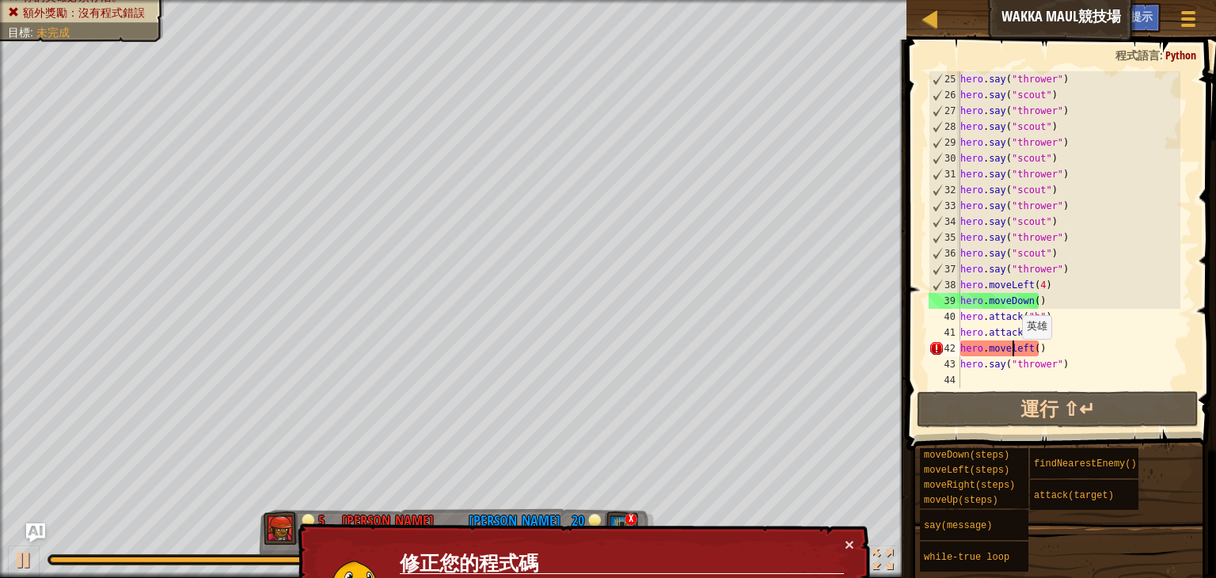
click at [1014, 355] on div "hero . say ( "thrower" ) hero . say ( "scout" ) hero . say ( "thrower" ) hero .…" at bounding box center [1068, 245] width 223 height 348
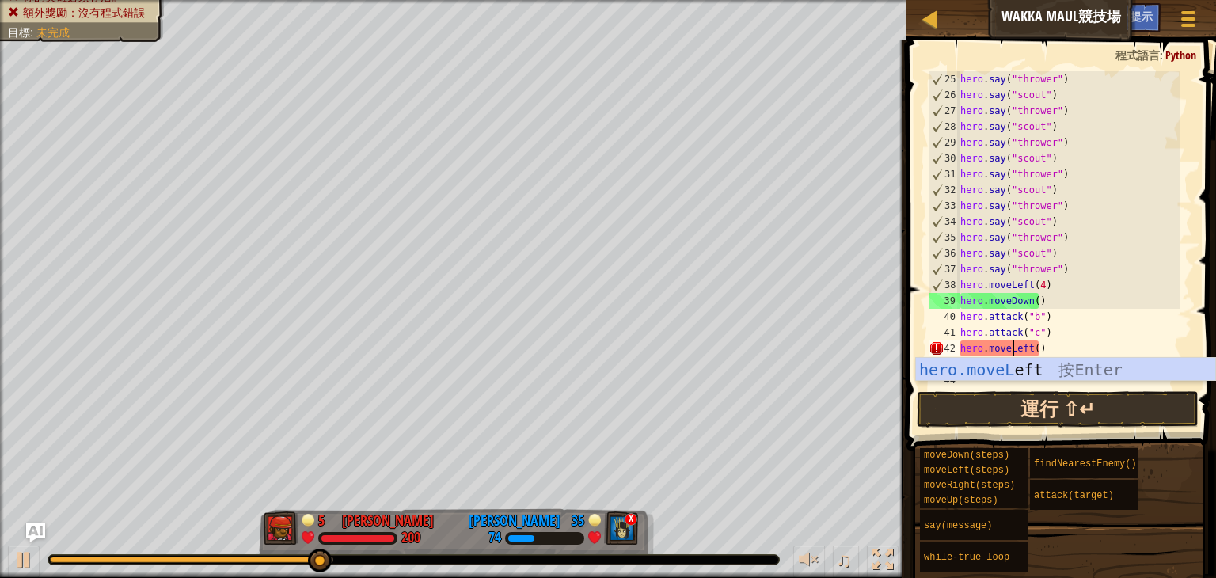
scroll to position [7, 4]
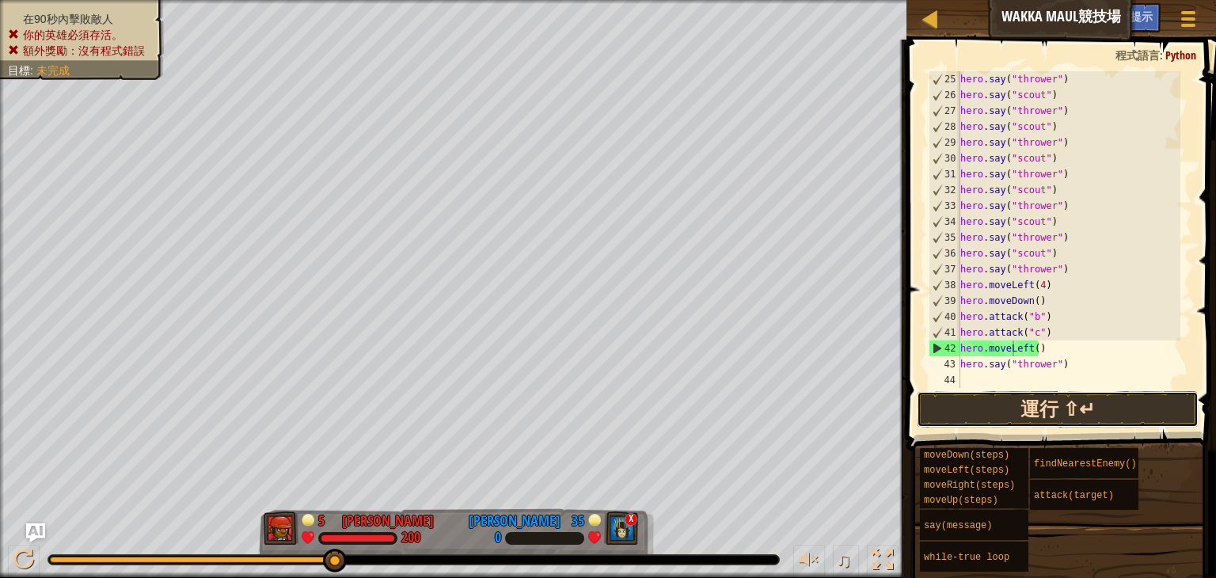
click at [1058, 404] on button "運行 ⇧↵" at bounding box center [1058, 409] width 282 height 36
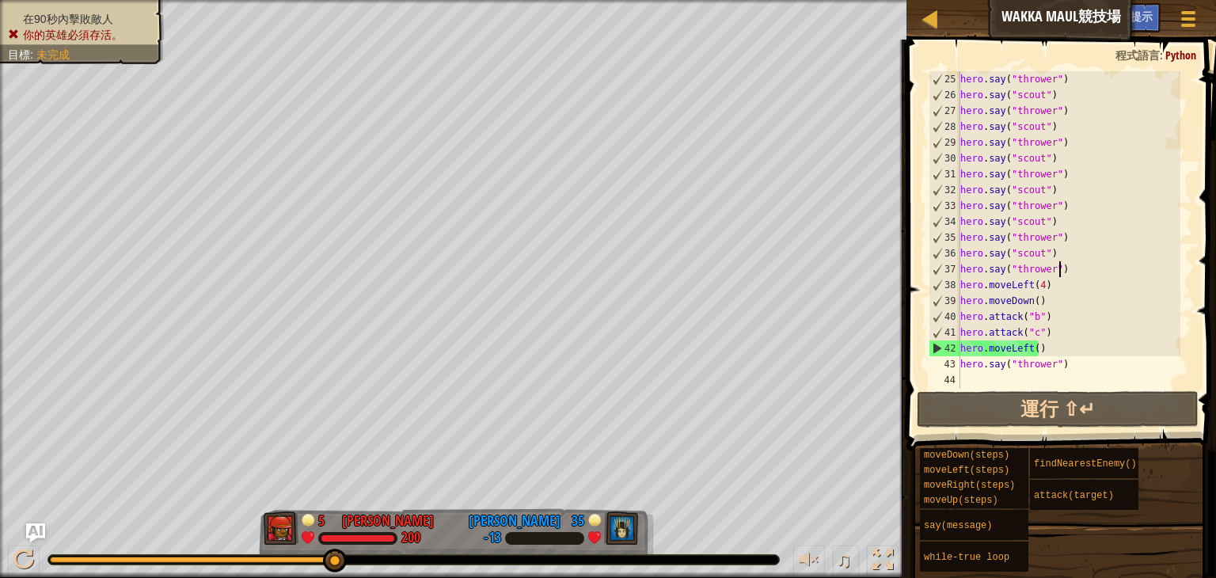
click at [1076, 276] on div "hero . say ( "thrower" ) hero . say ( "scout" ) hero . say ( "thrower" ) hero .…" at bounding box center [1068, 245] width 223 height 348
click at [1074, 333] on div "hero . say ( "thrower" ) hero . say ( "scout" ) hero . say ( "thrower" ) hero .…" at bounding box center [1068, 245] width 223 height 348
type textarea "hero.attack("c")"
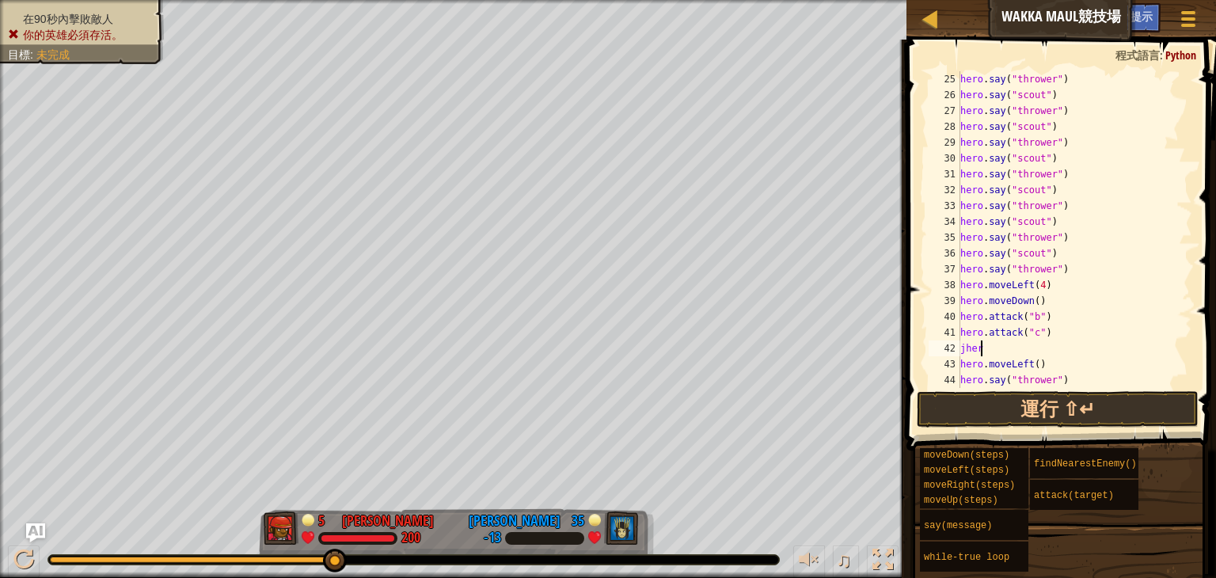
scroll to position [7, 0]
type textarea "j"
type textarea "hero.say("scout")"
click at [1098, 417] on button "運行 ⇧↵" at bounding box center [1058, 409] width 282 height 36
